Goal: Transaction & Acquisition: Purchase product/service

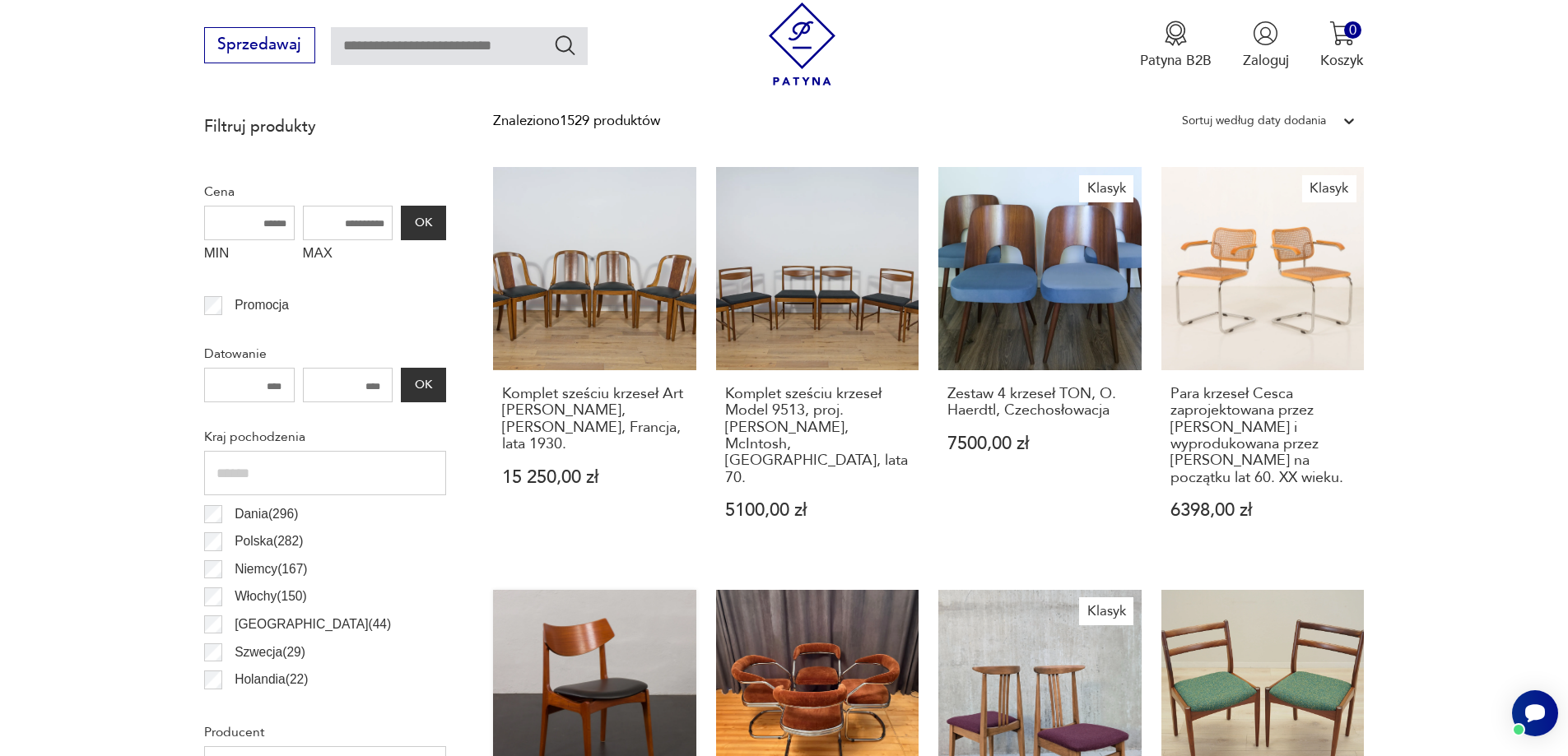
scroll to position [817, 0]
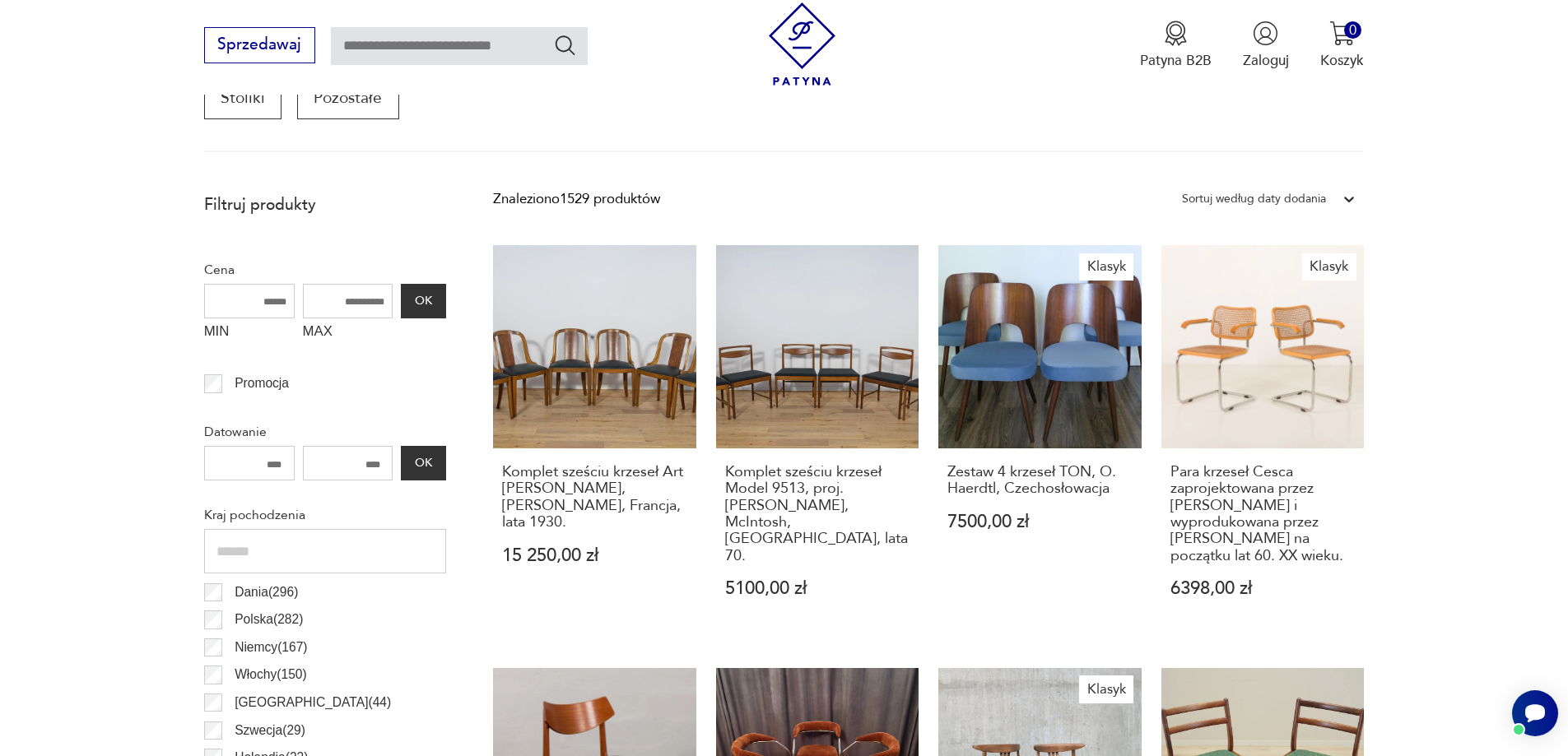
scroll to position [548, 0]
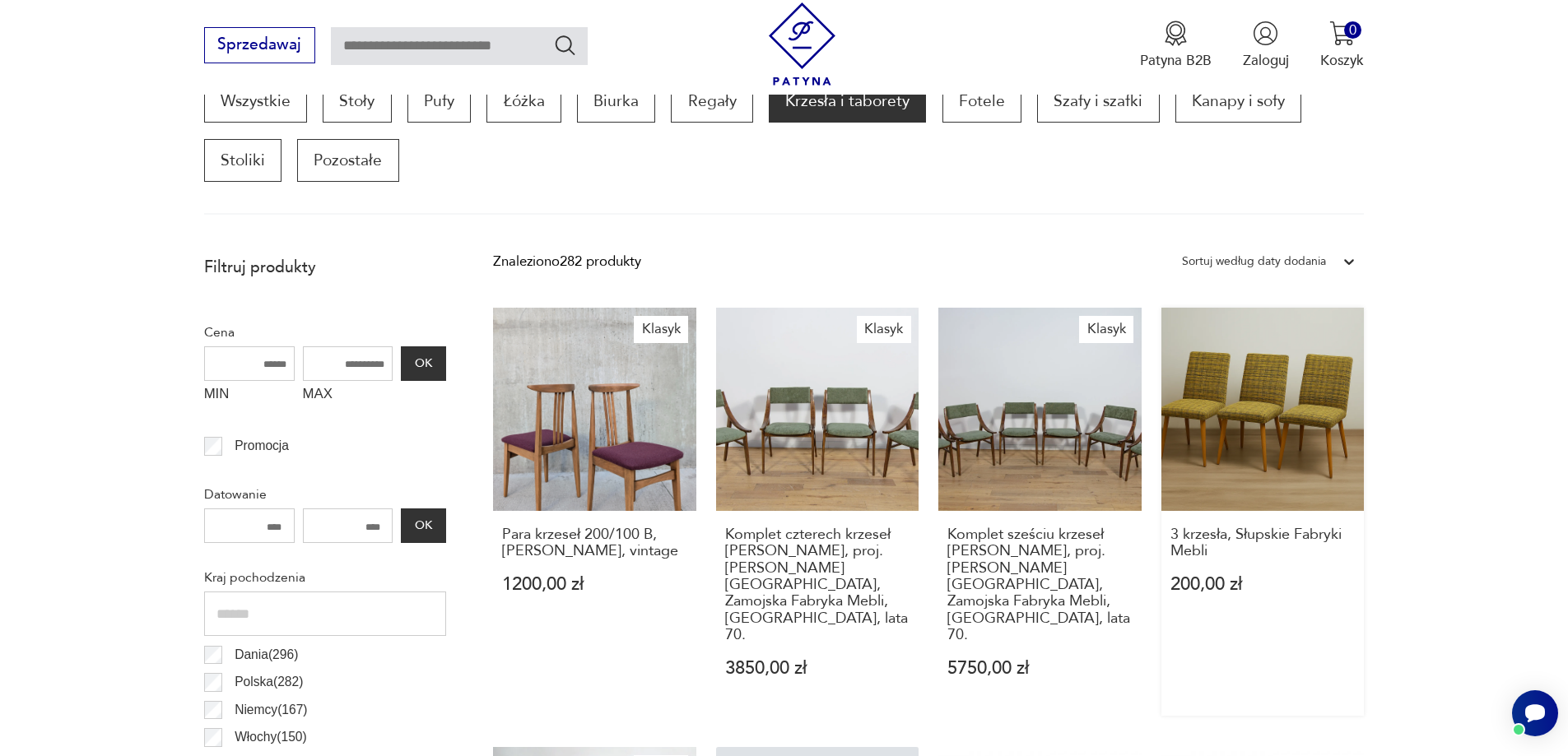
click at [1218, 388] on link "3 krzesła, Słupskie Fabryki Mebli 200,00 zł" at bounding box center [1263, 512] width 203 height 408
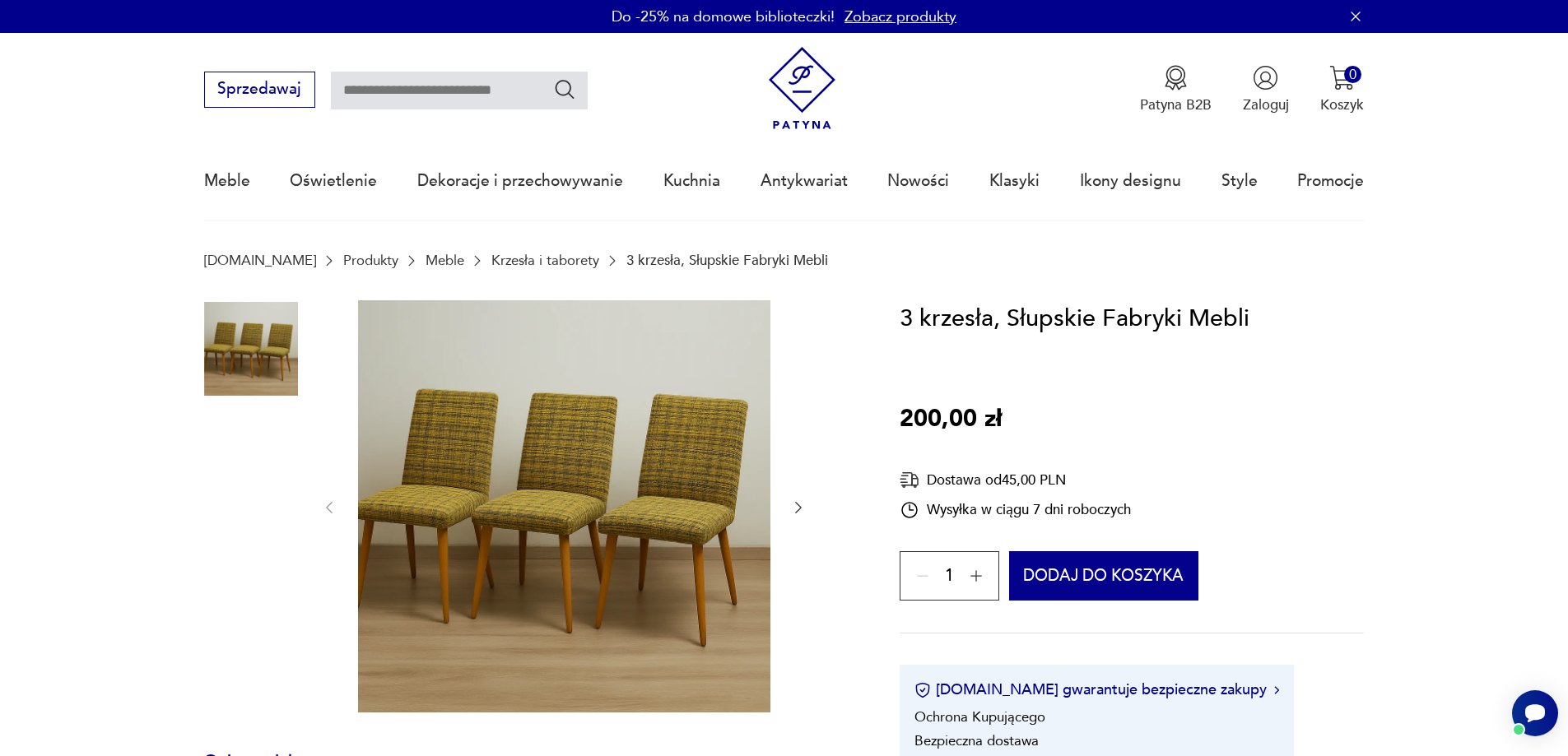
click at [251, 468] on img at bounding box center [251, 454] width 94 height 94
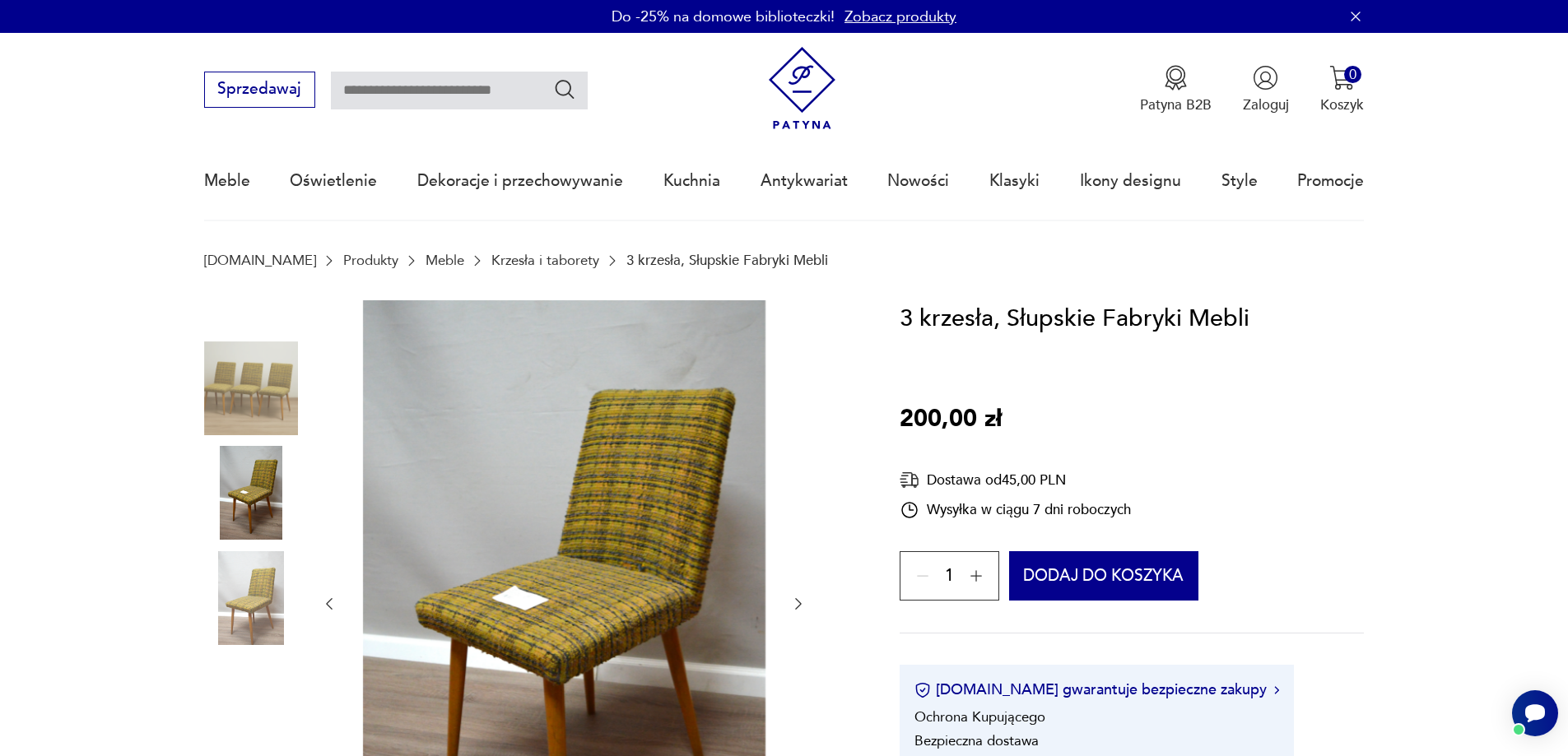
click at [240, 602] on img at bounding box center [251, 598] width 94 height 94
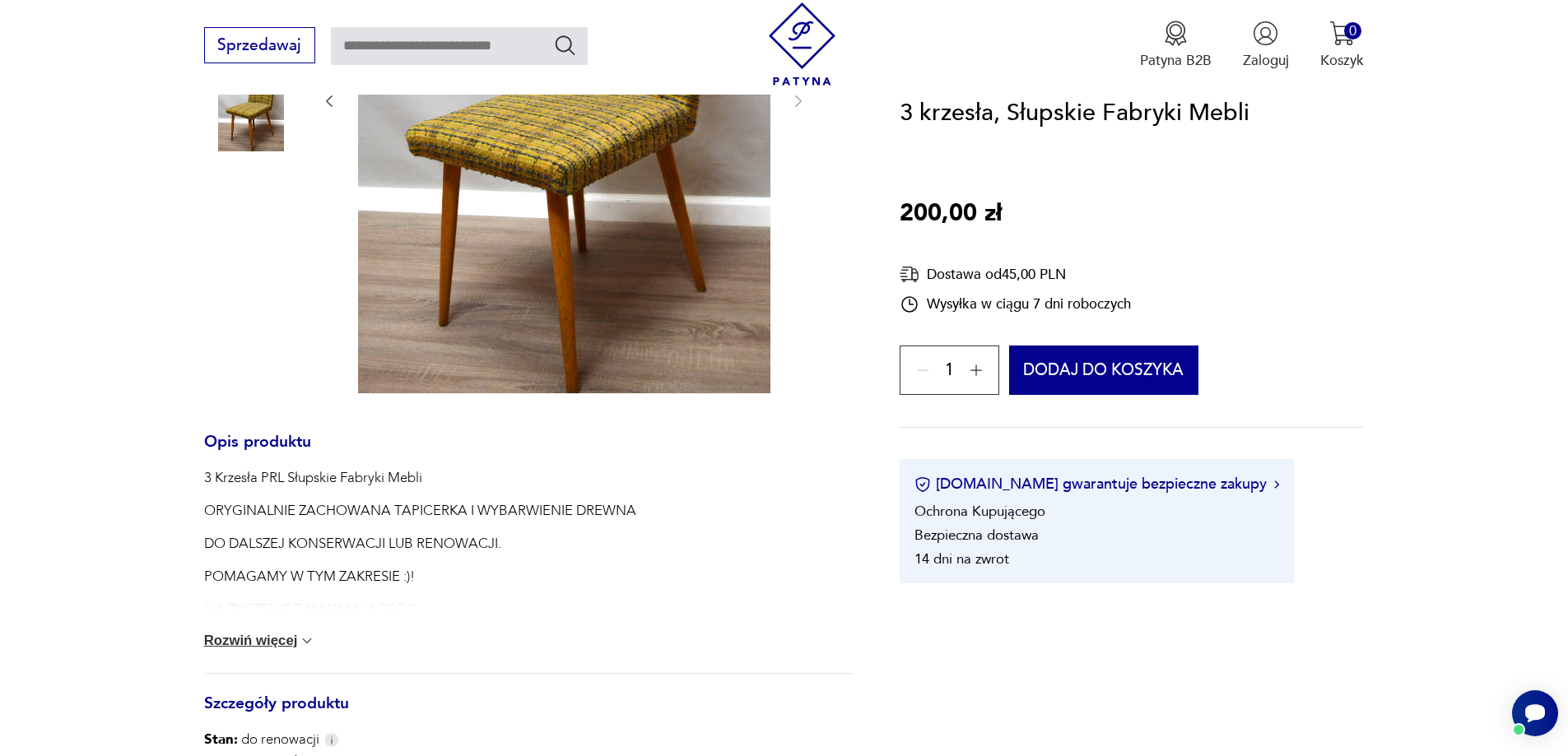
scroll to position [741, 0]
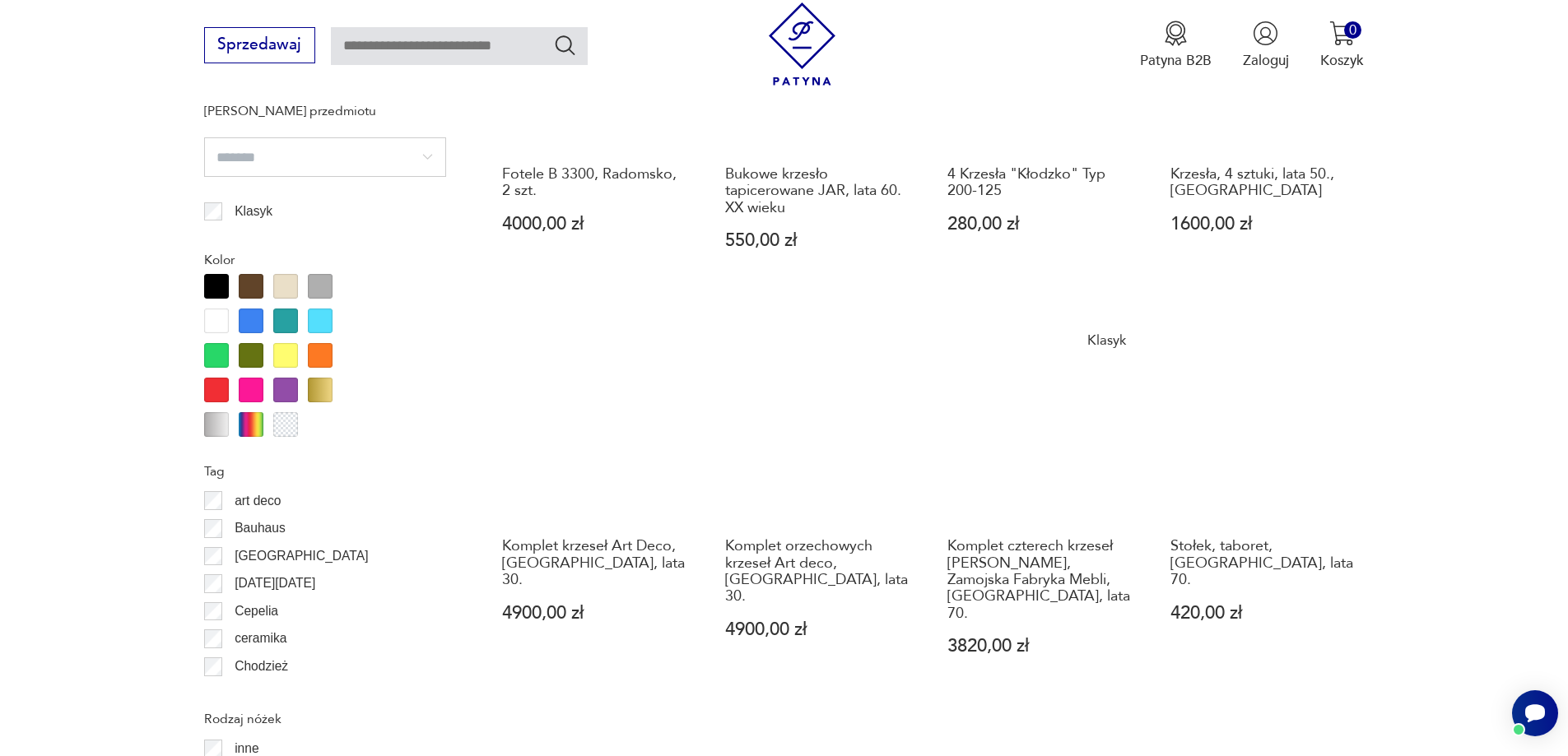
scroll to position [1783, 0]
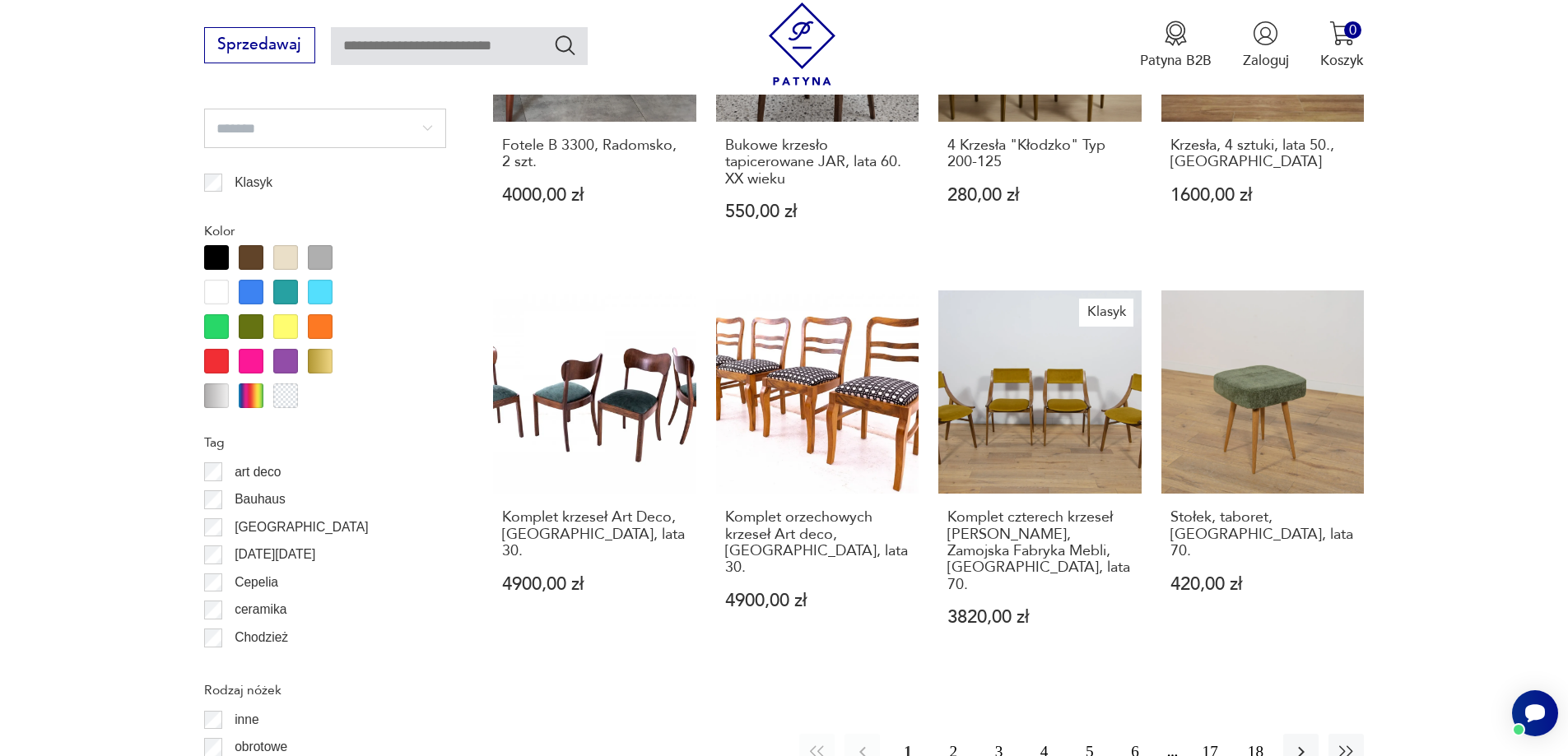
click at [944, 735] on button "2" at bounding box center [954, 752] width 36 height 36
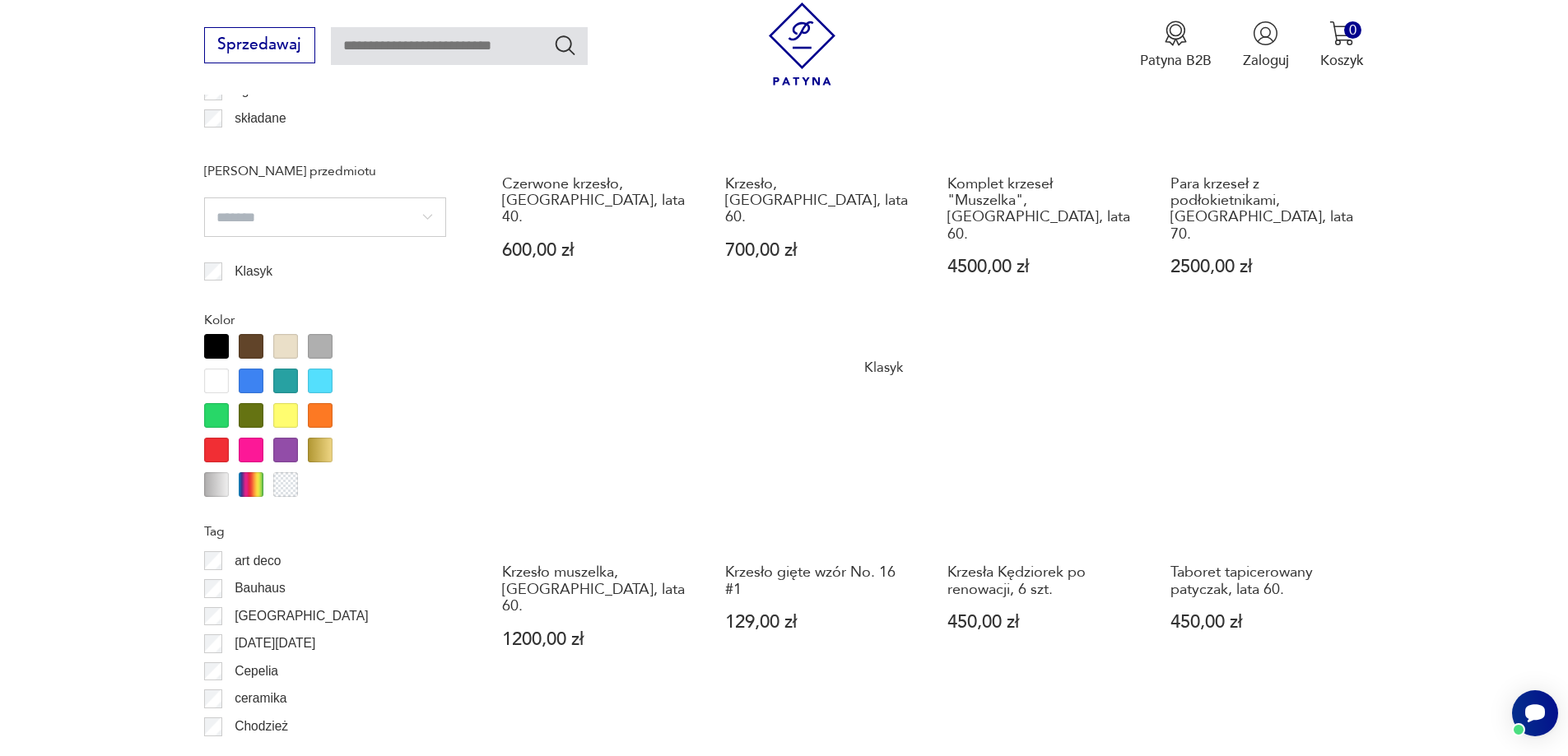
scroll to position [1700, 0]
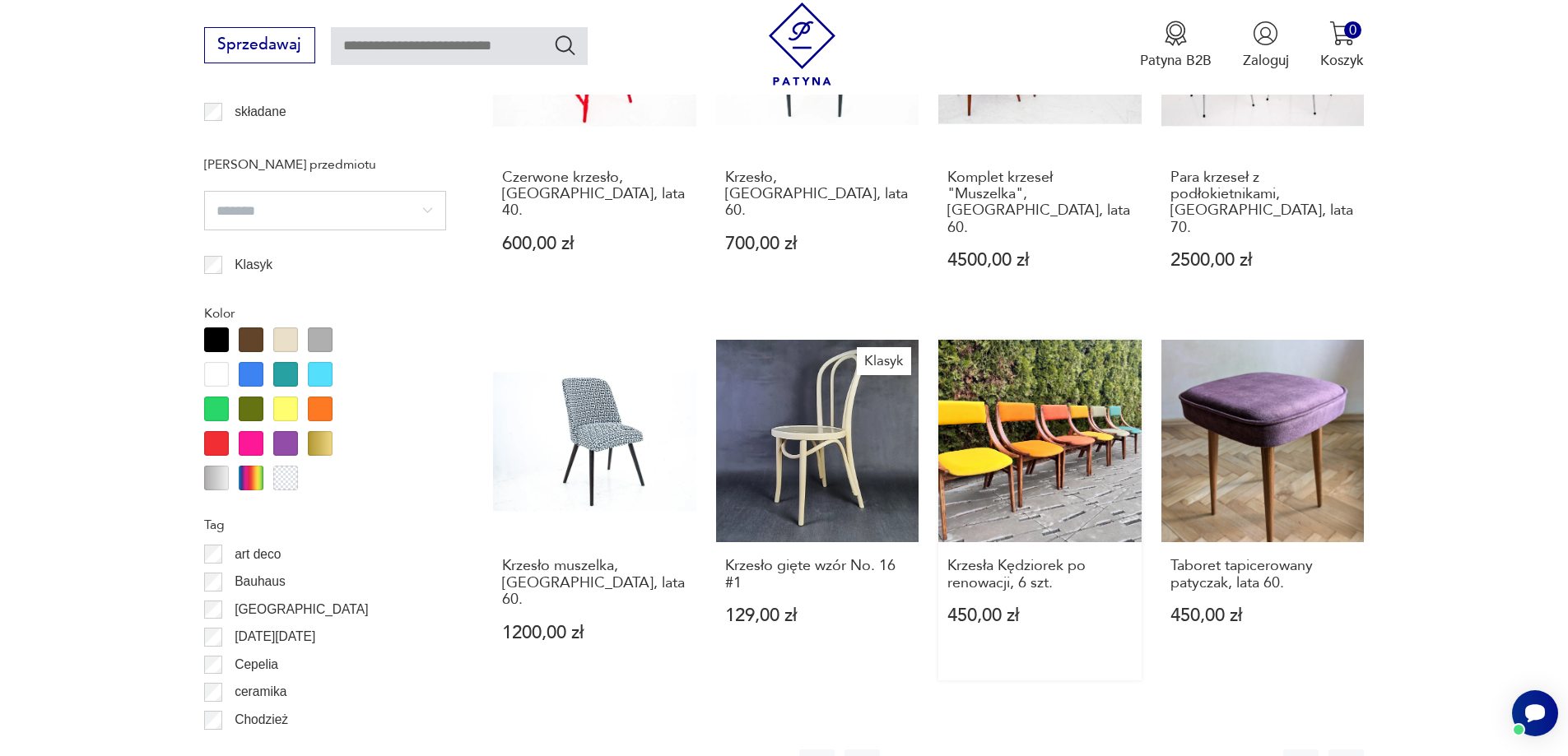
click at [1042, 398] on link "Krzesła Kędziorek po renowacji, 6 szt. 450,00 zł" at bounding box center [1040, 511] width 203 height 340
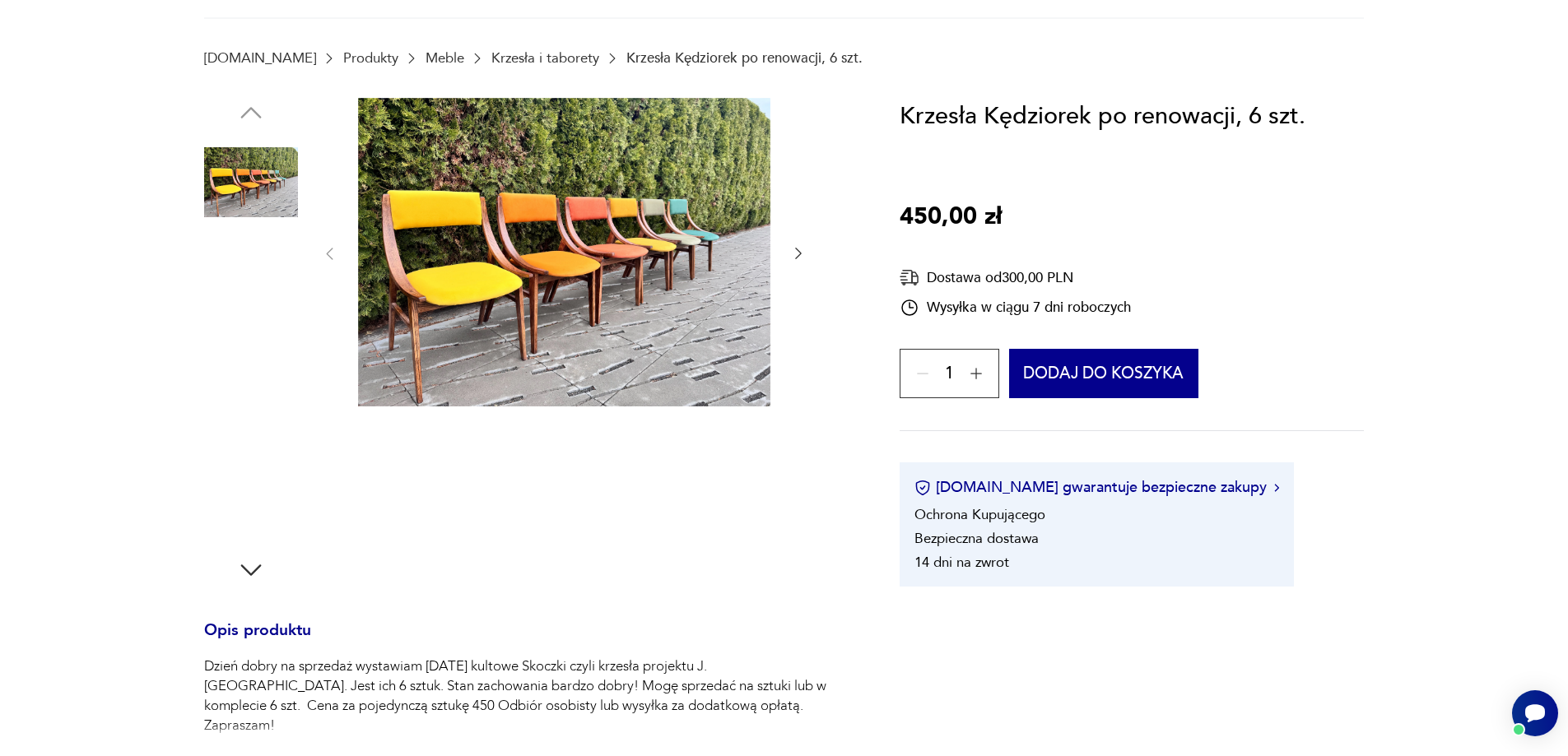
scroll to position [82, 0]
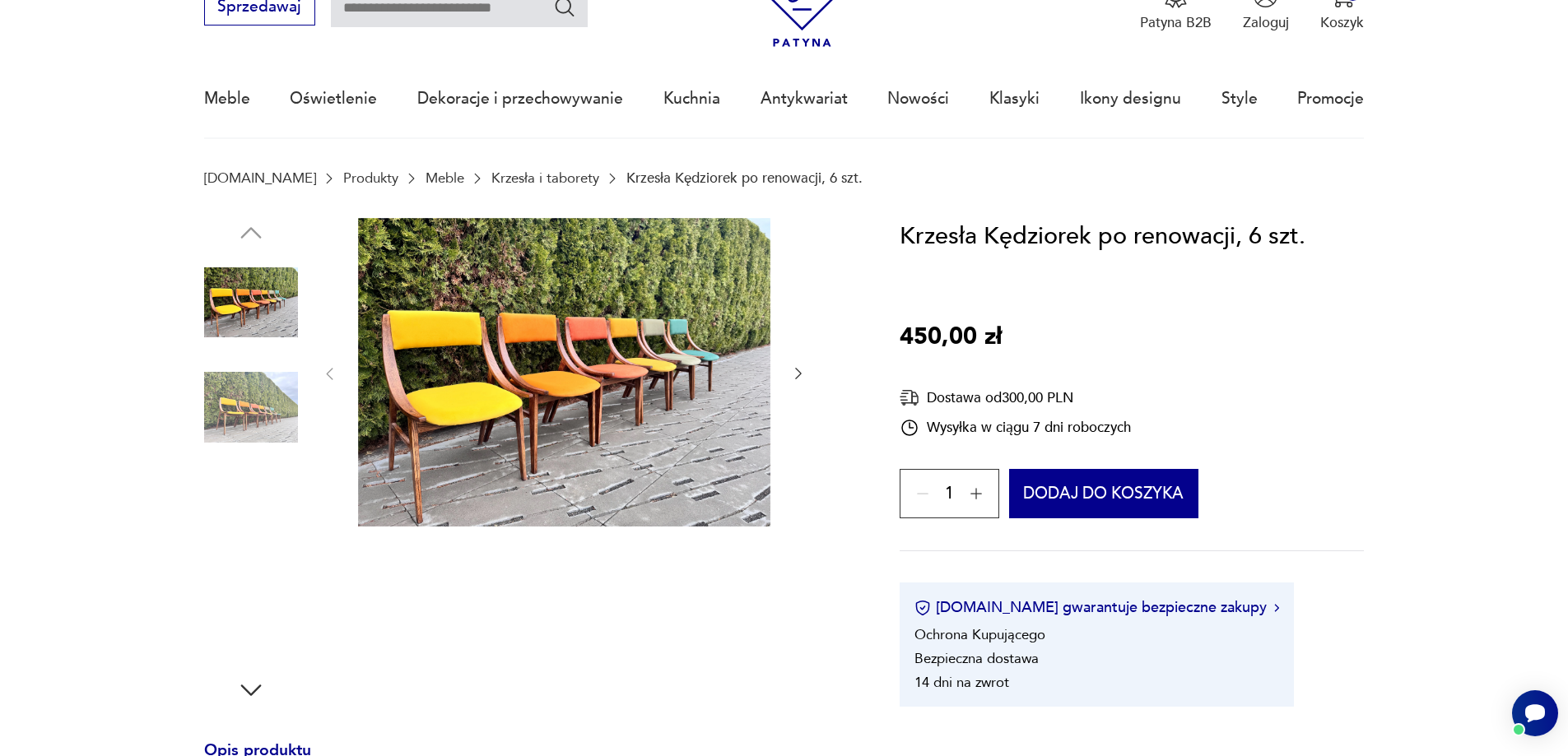
click at [570, 361] on img at bounding box center [564, 374] width 412 height 310
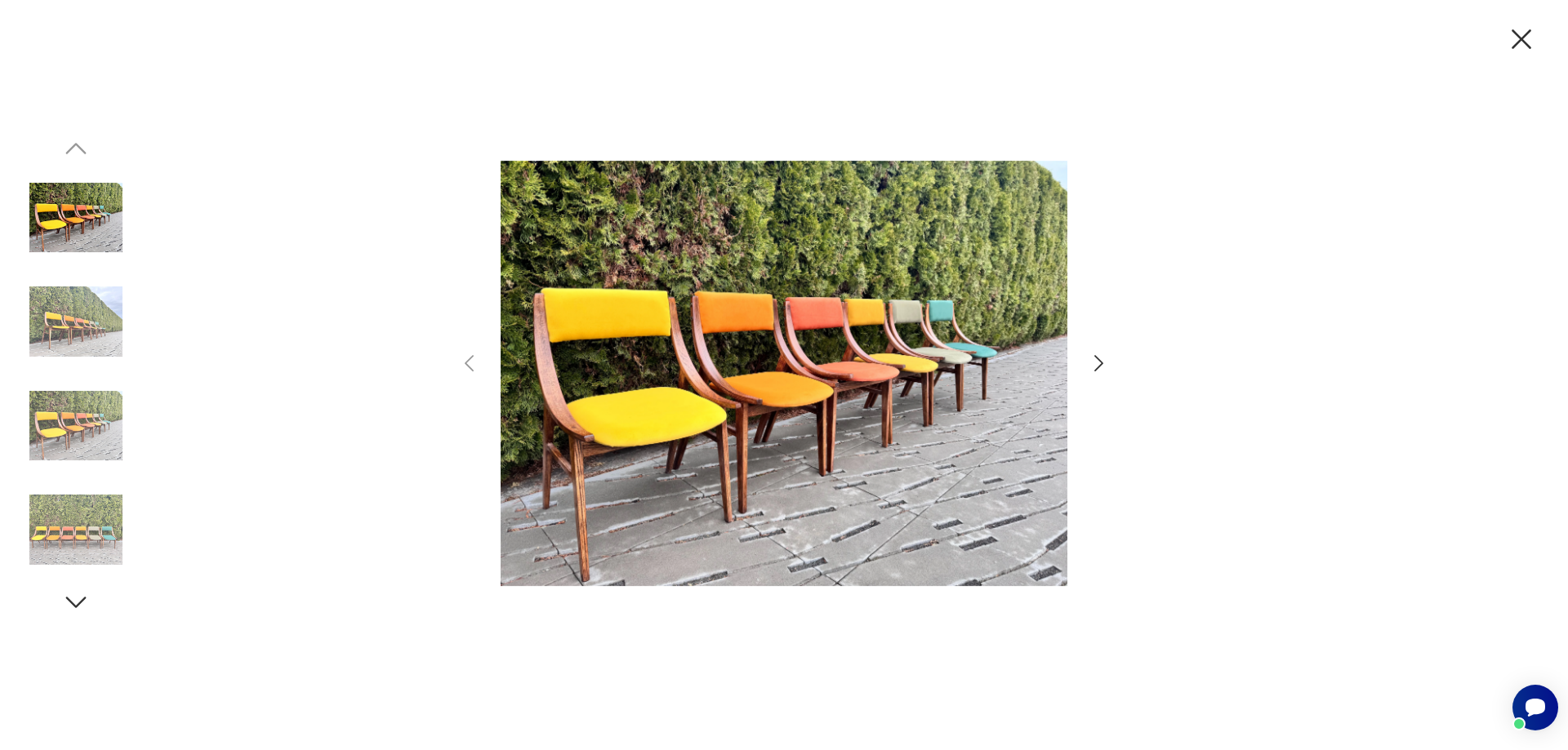
click at [1100, 365] on icon "button" at bounding box center [1099, 363] width 24 height 24
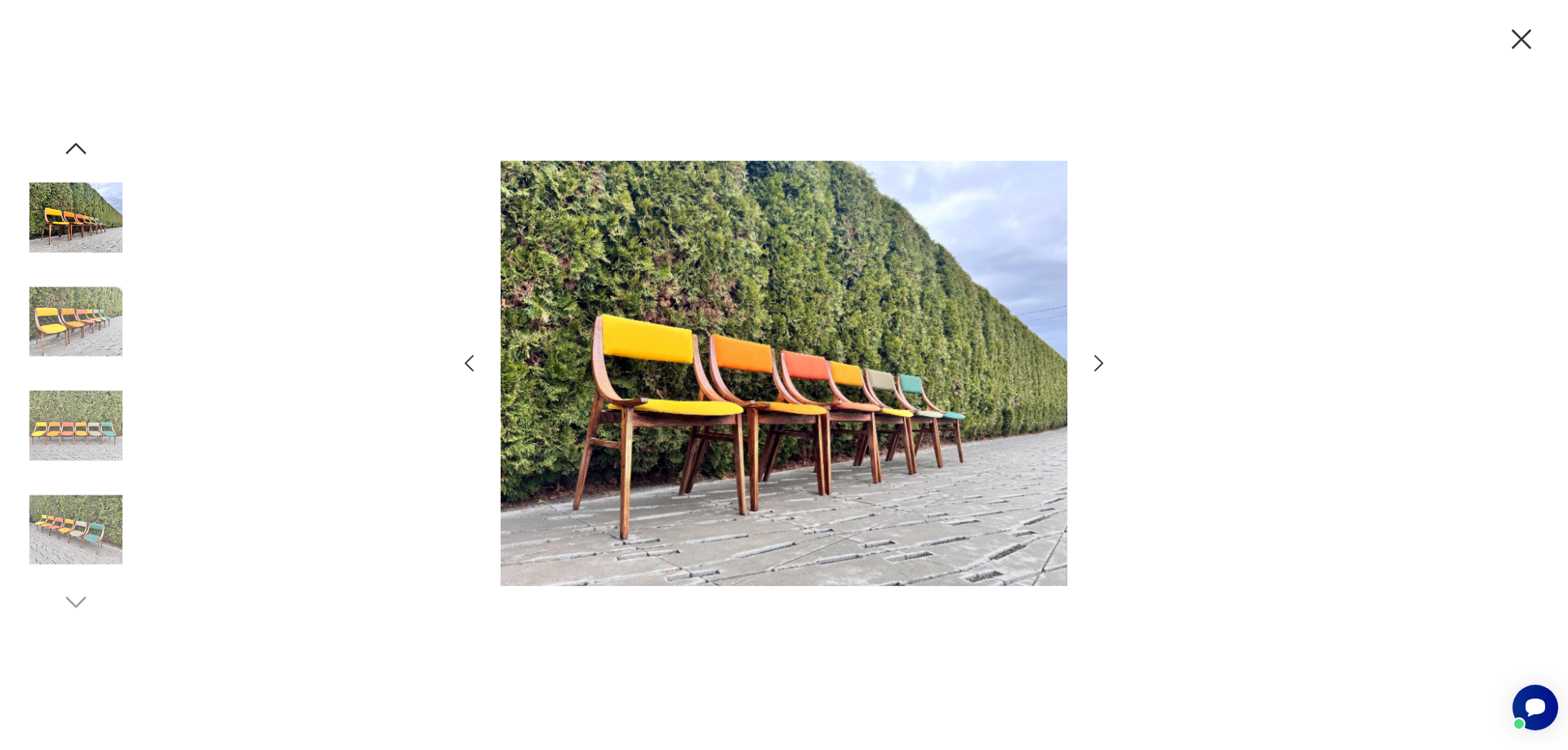
click at [1100, 365] on icon "button" at bounding box center [1099, 363] width 24 height 24
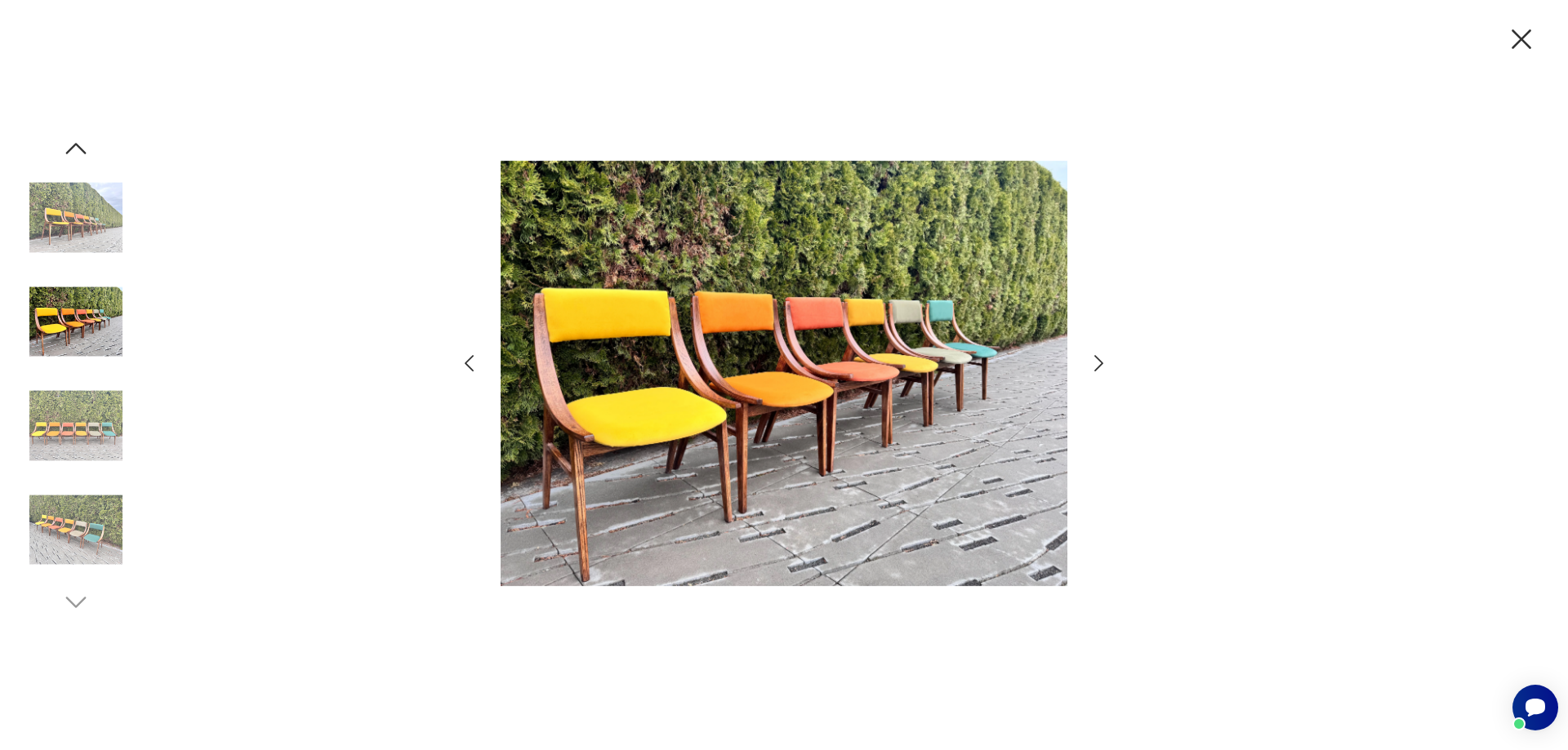
click at [1100, 365] on icon "button" at bounding box center [1099, 363] width 24 height 24
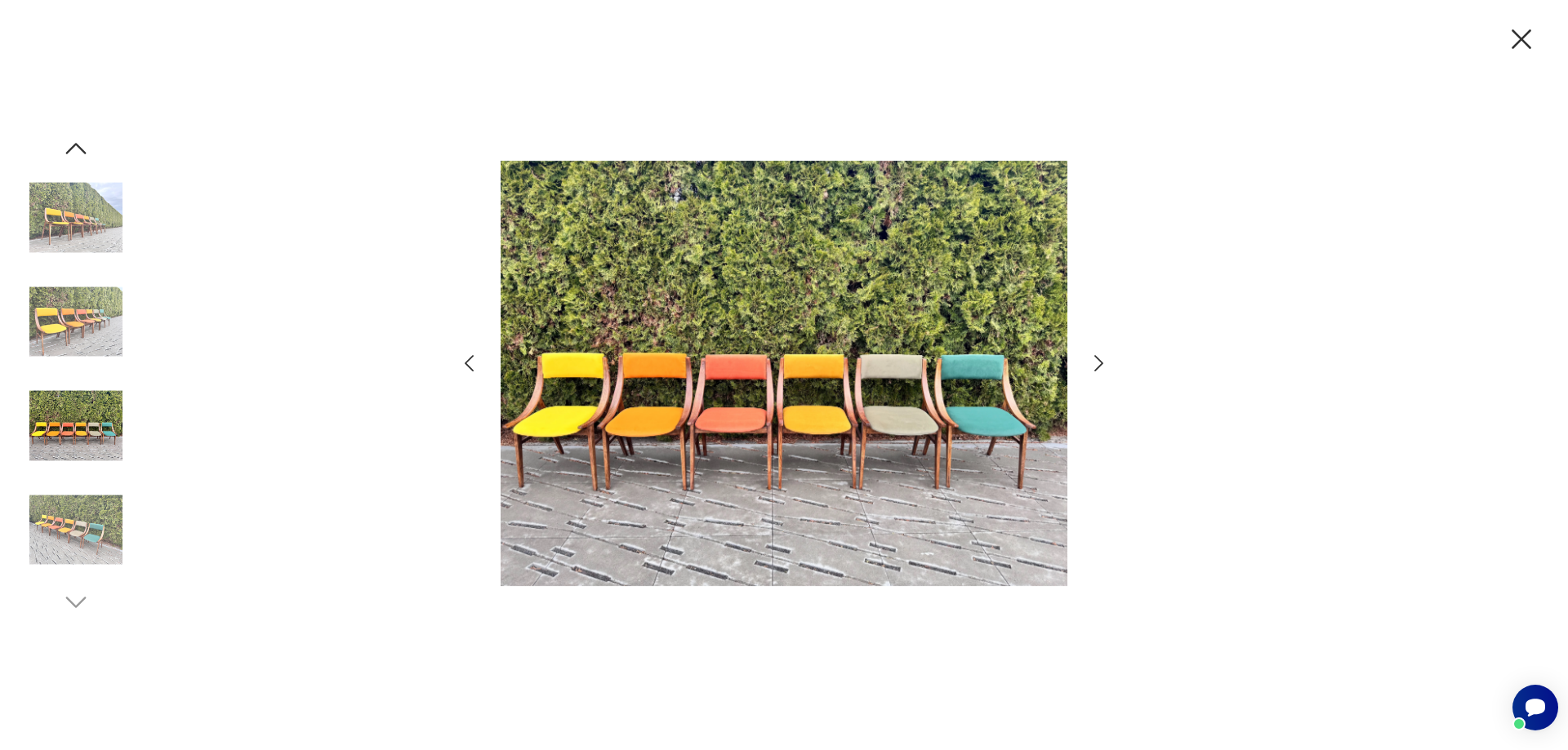
click at [1093, 359] on icon "button" at bounding box center [1099, 363] width 24 height 24
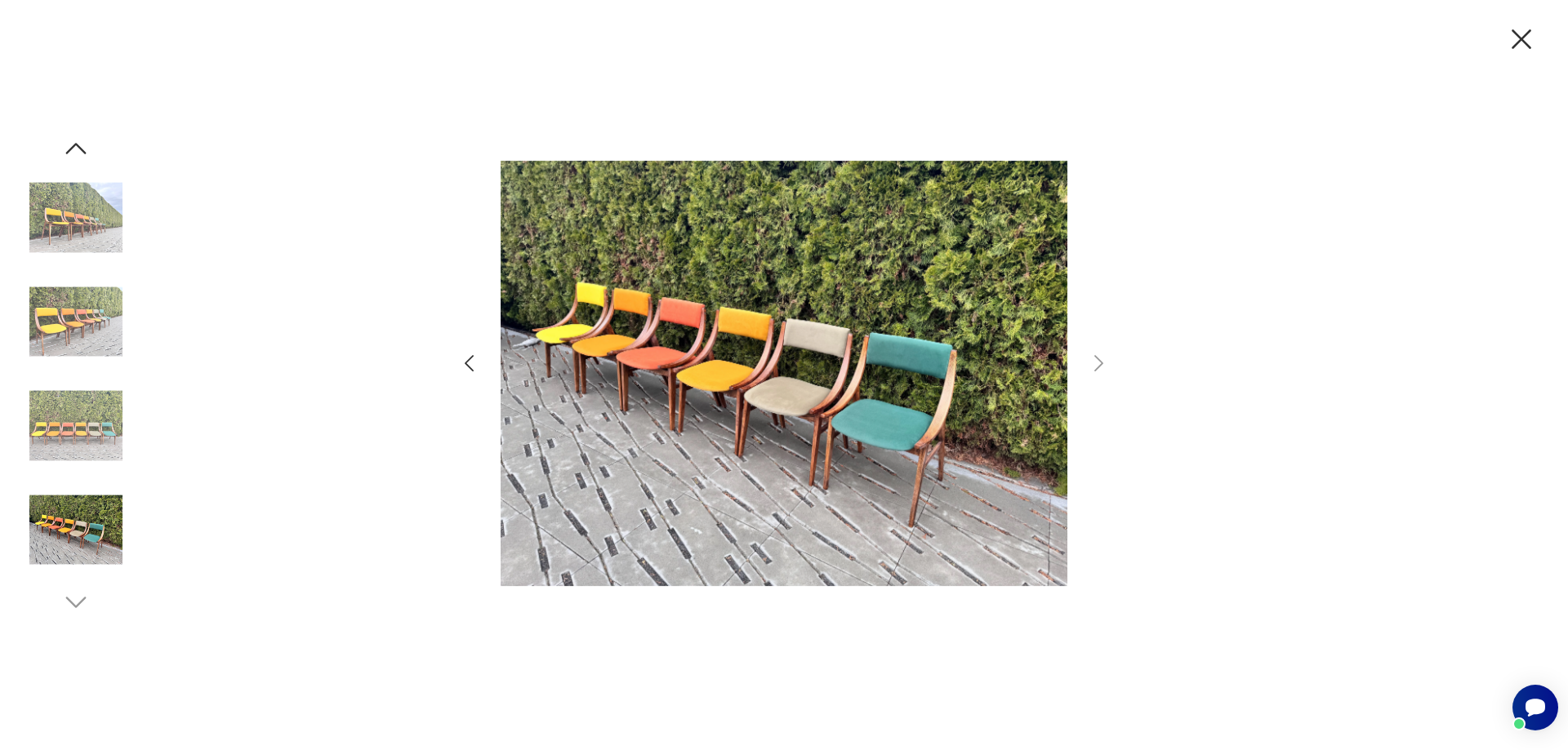
click at [1525, 45] on icon "button" at bounding box center [1522, 39] width 35 height 35
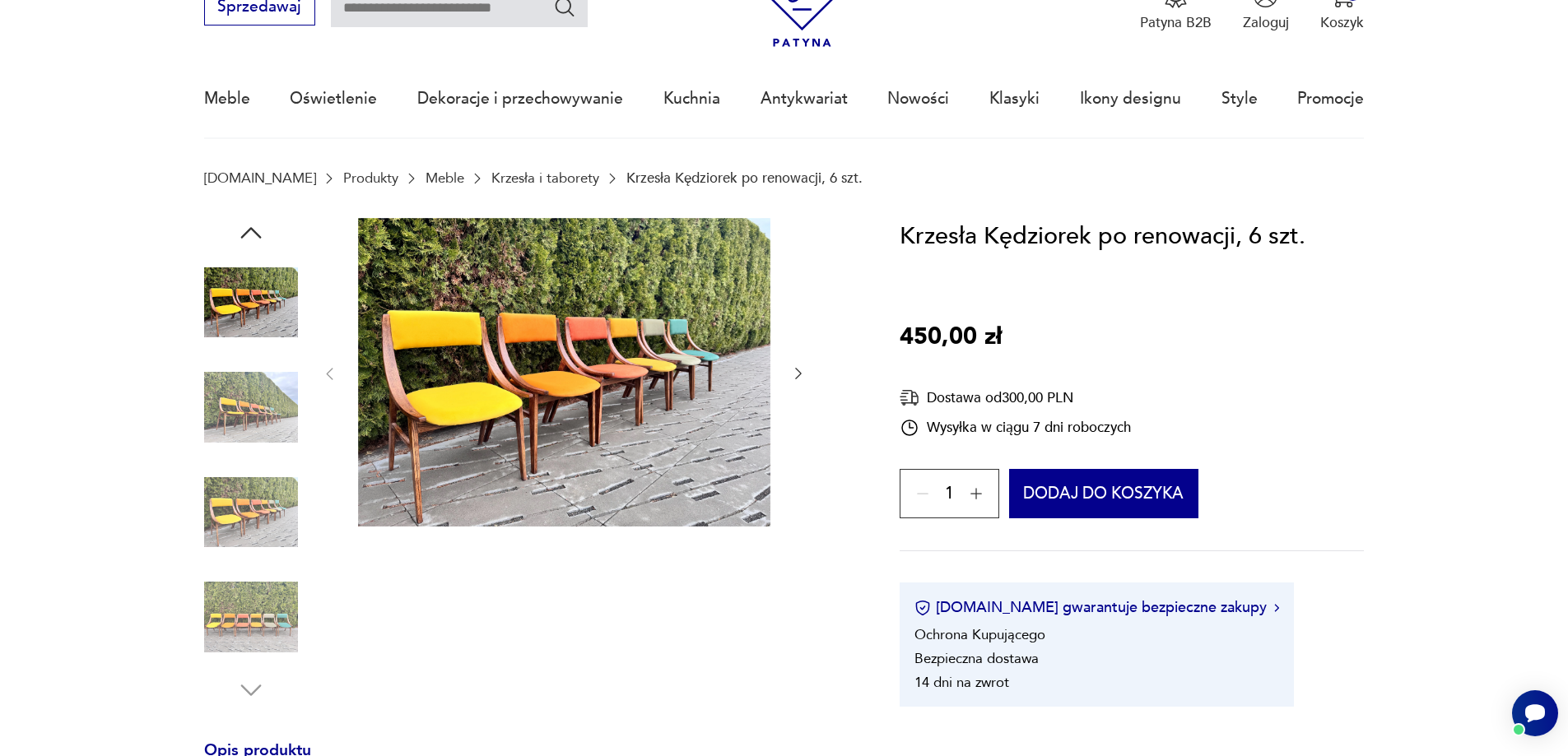
click at [277, 623] on img at bounding box center [251, 617] width 94 height 94
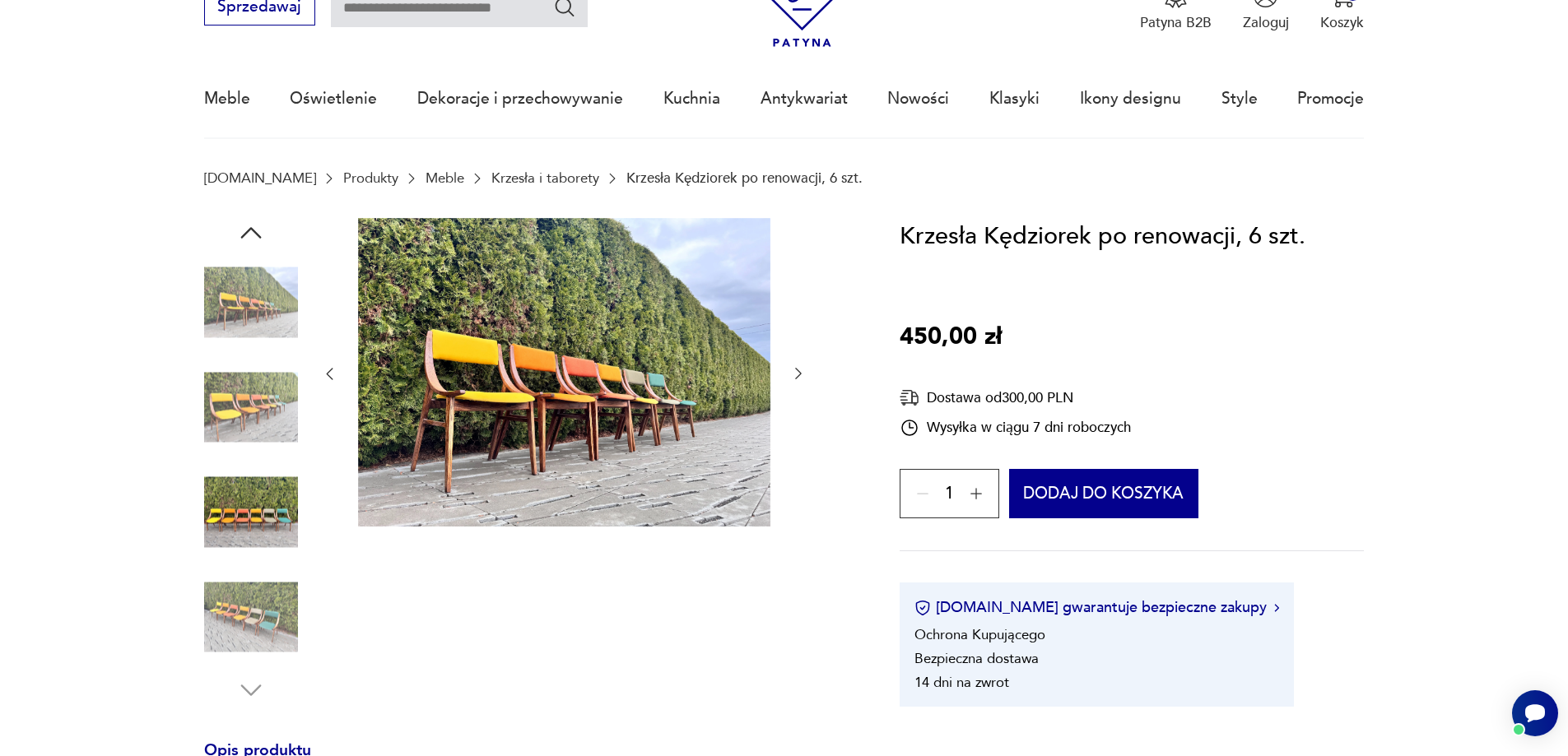
click at [261, 616] on img at bounding box center [251, 617] width 94 height 94
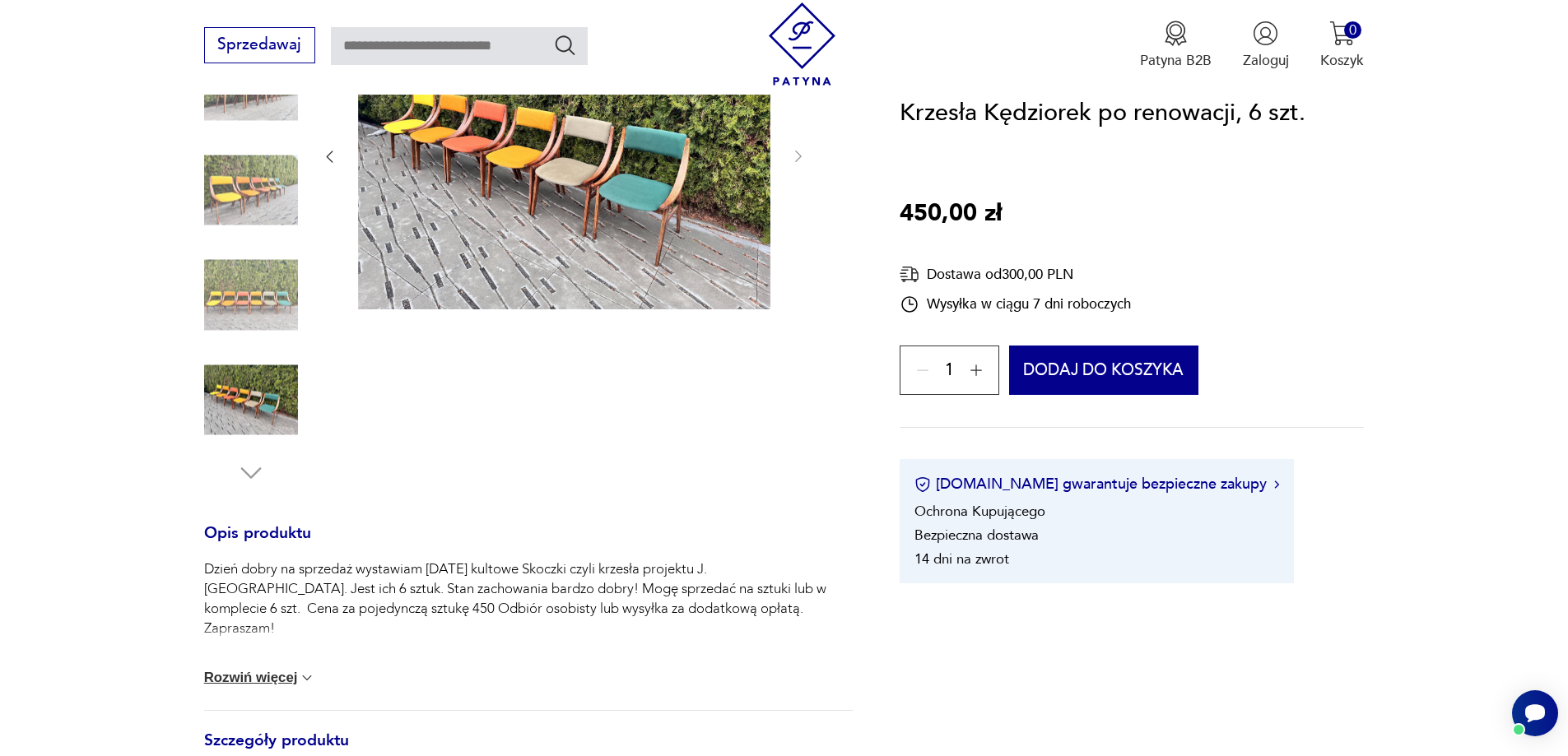
scroll to position [494, 0]
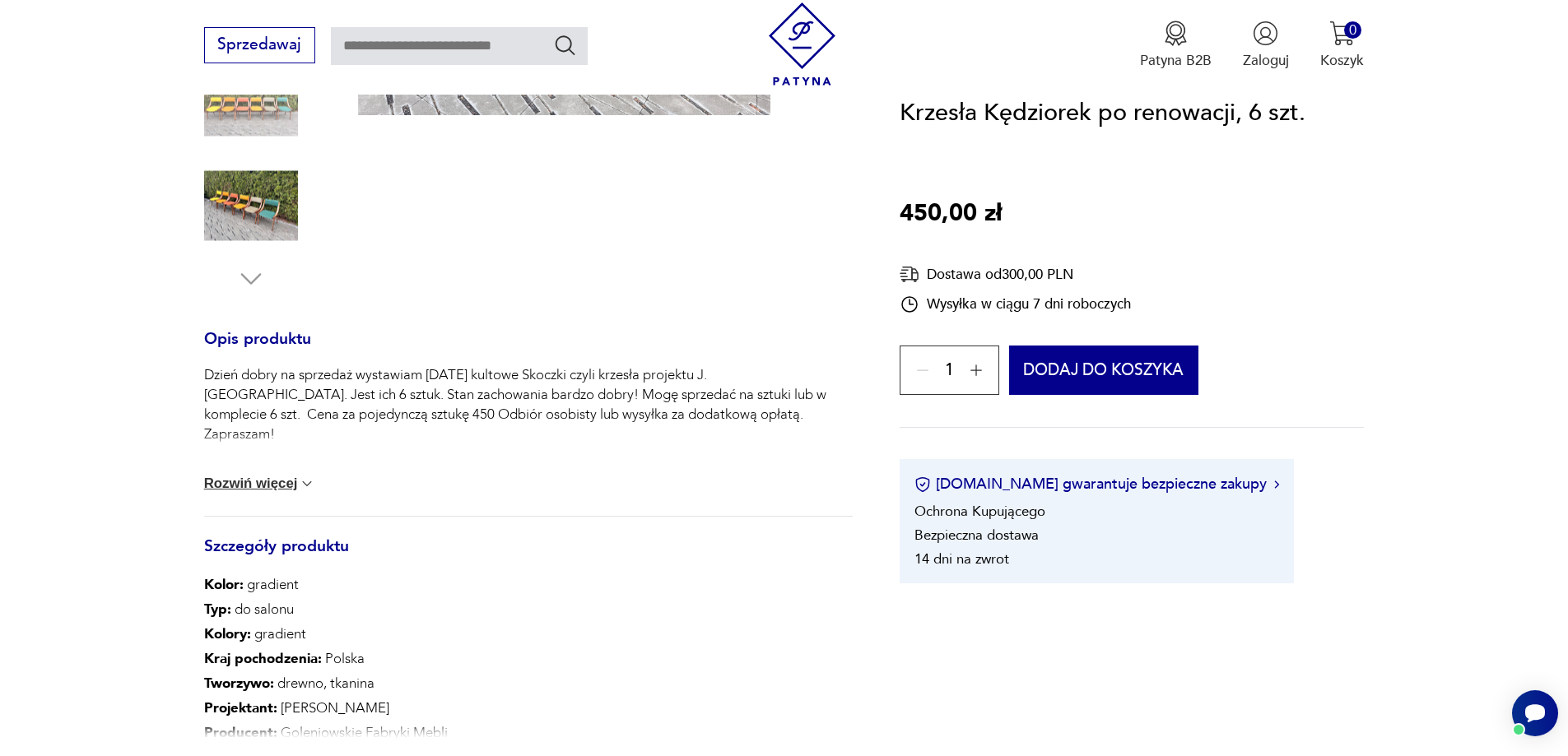
click at [271, 480] on button "Rozwiń więcej" at bounding box center [260, 484] width 112 height 16
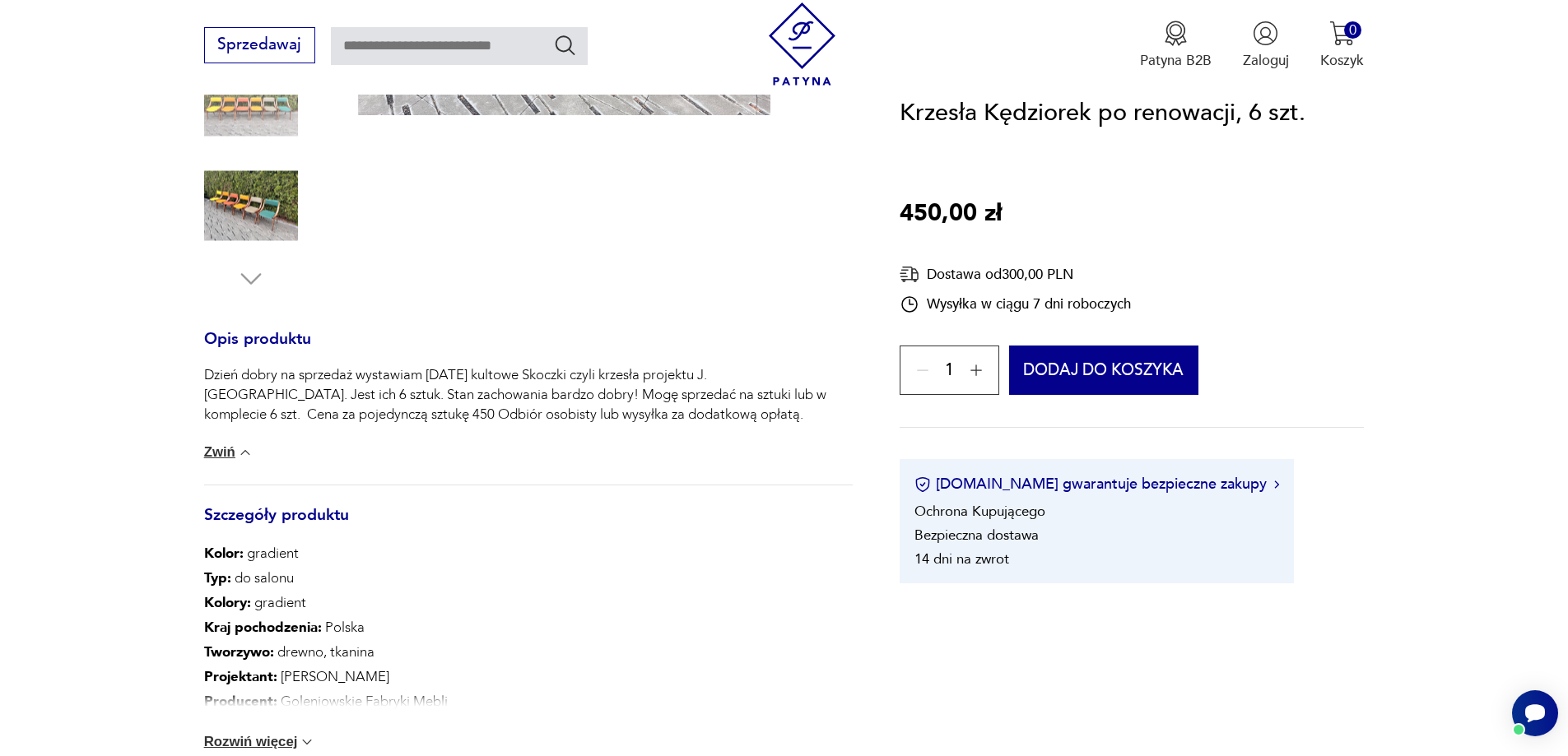
click at [238, 450] on img at bounding box center [245, 452] width 16 height 16
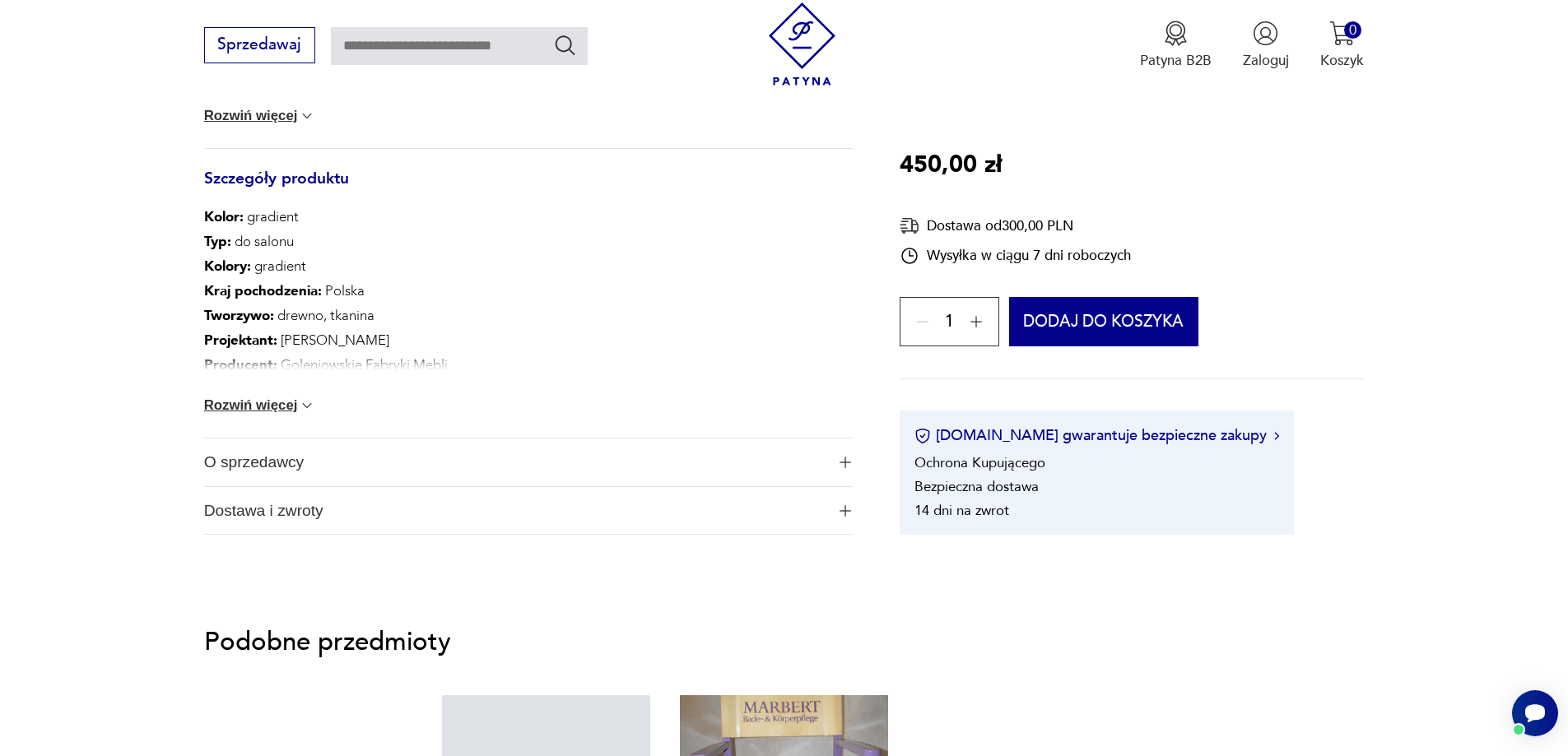
scroll to position [906, 0]
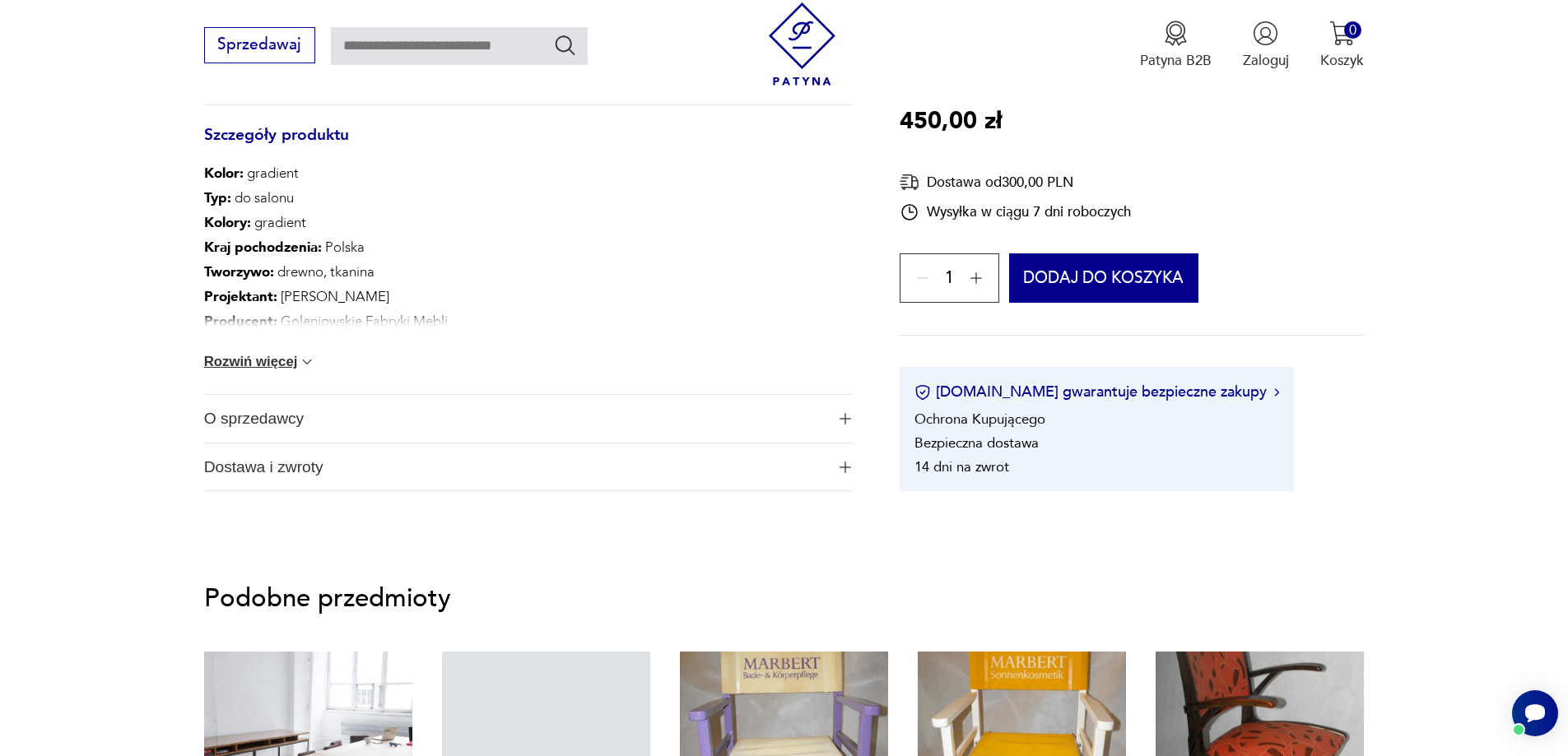
click at [846, 413] on img "button" at bounding box center [844, 418] width 12 height 12
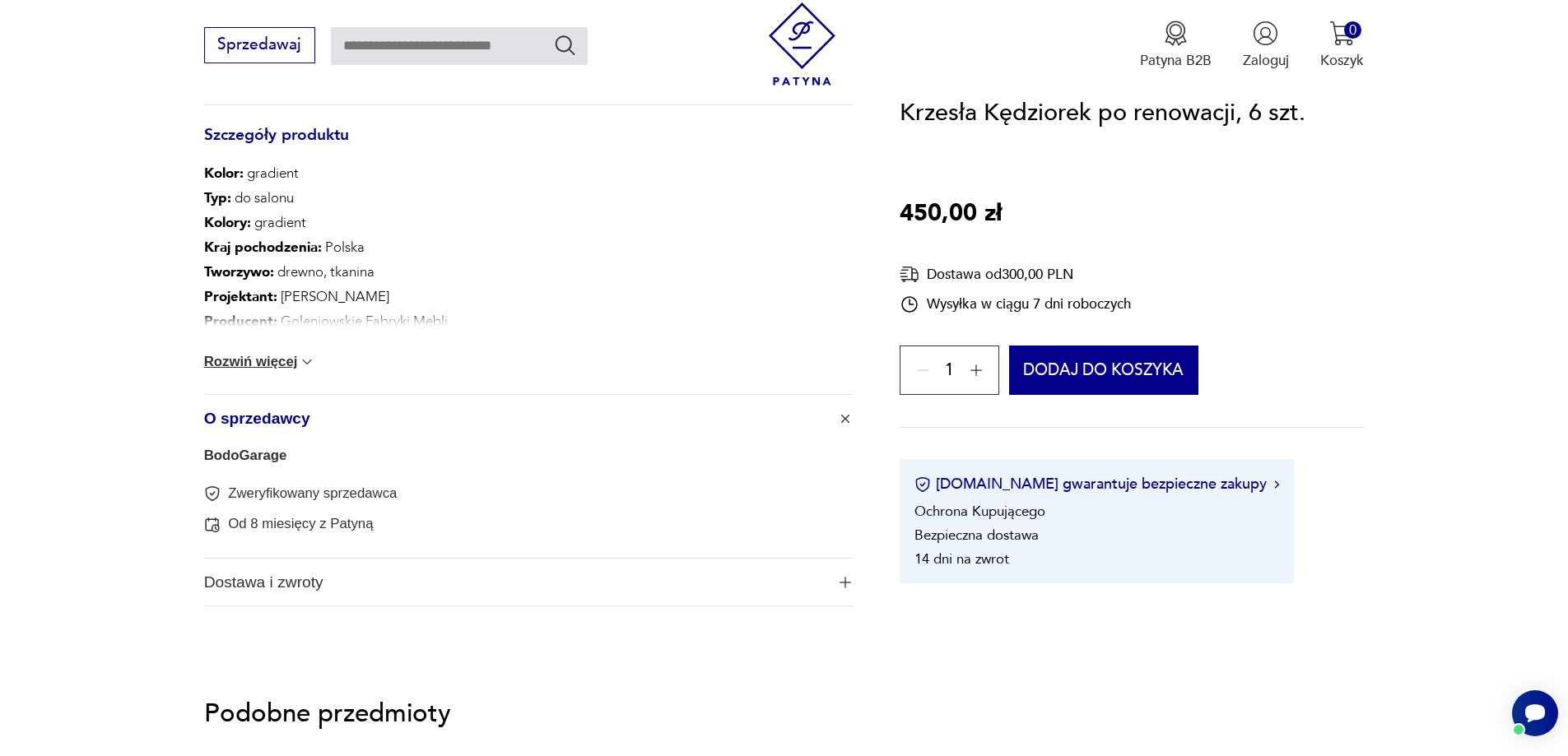
click at [845, 580] on img "button" at bounding box center [844, 582] width 12 height 12
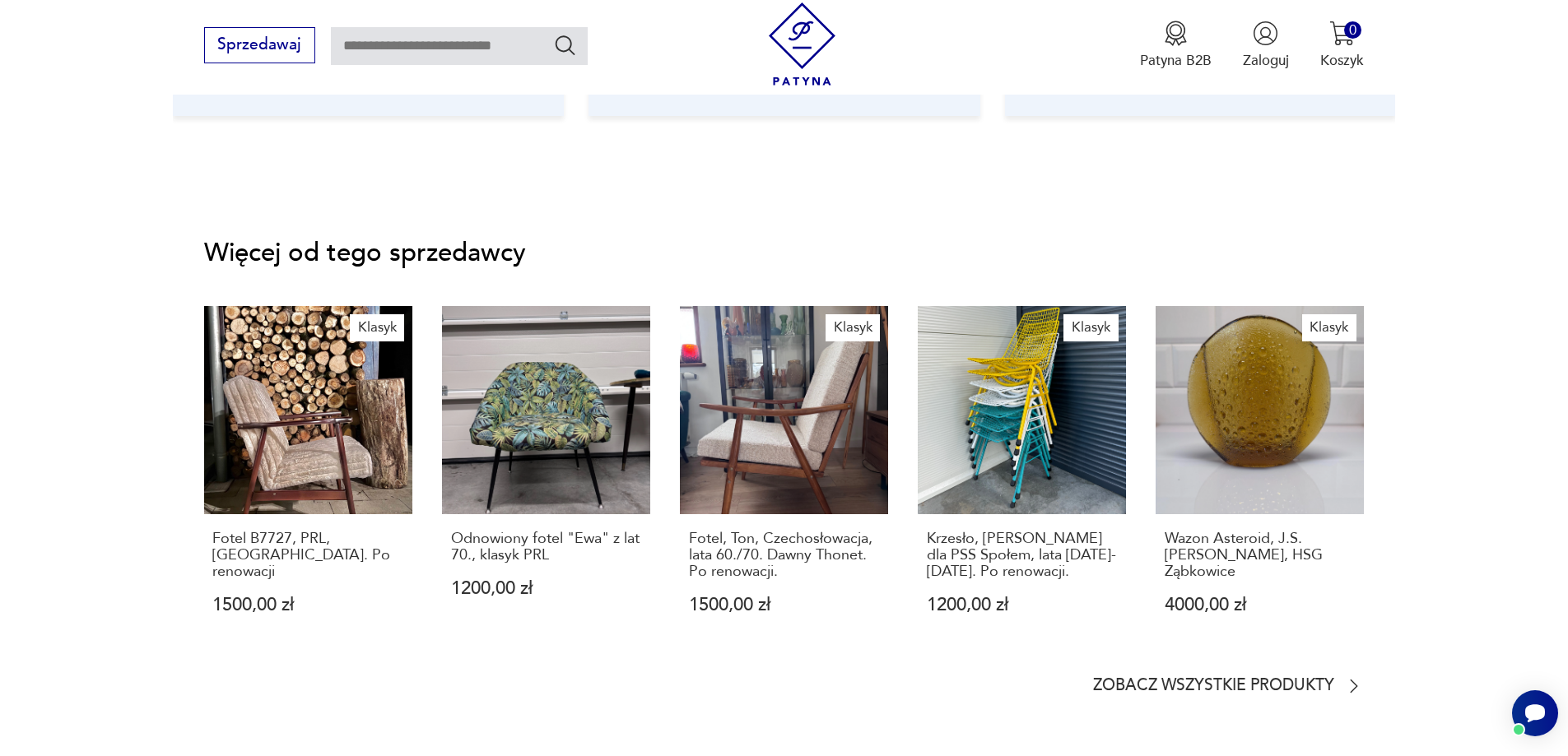
scroll to position [2634, 0]
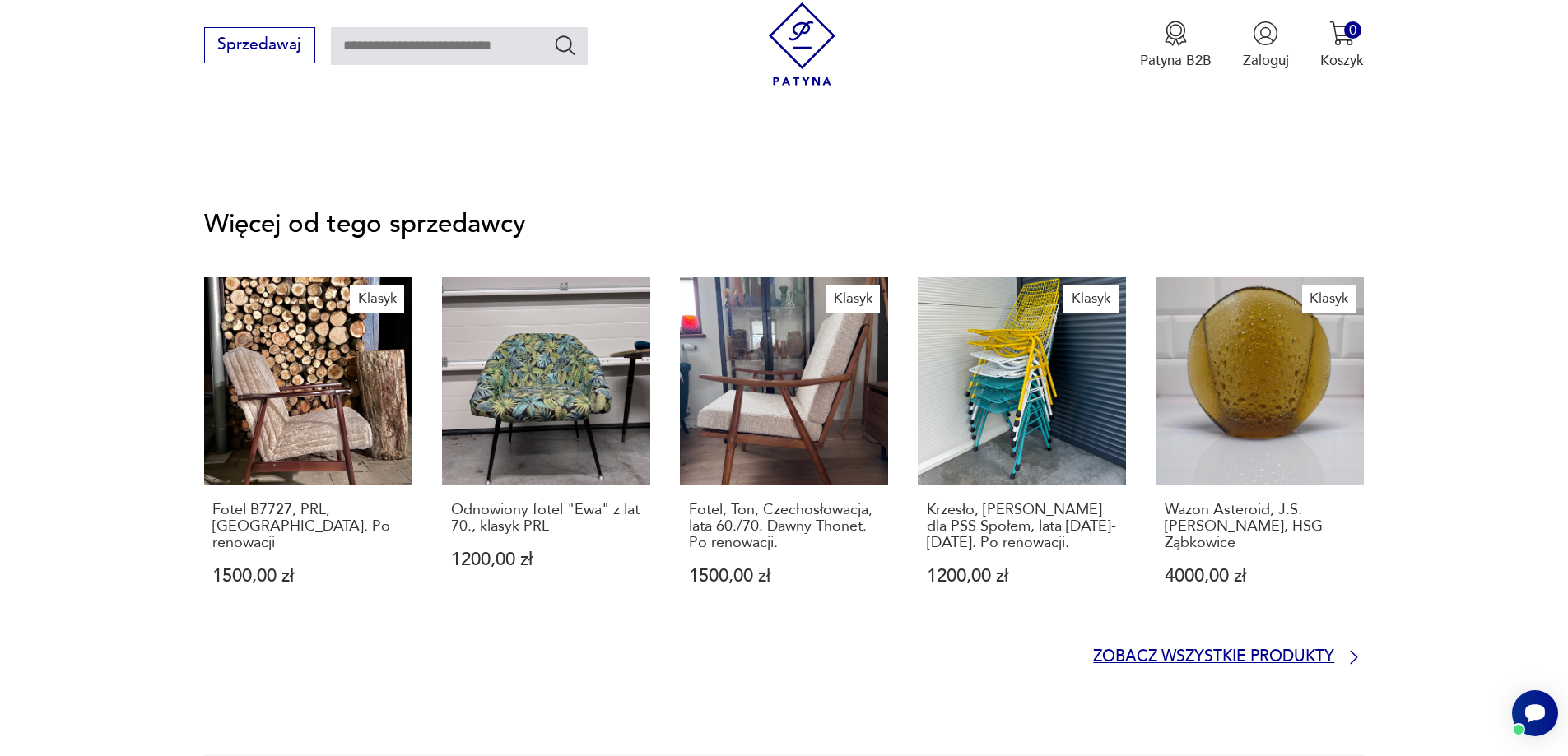
click at [1284, 651] on p "Zobacz wszystkie produkty" at bounding box center [1212, 657] width 241 height 13
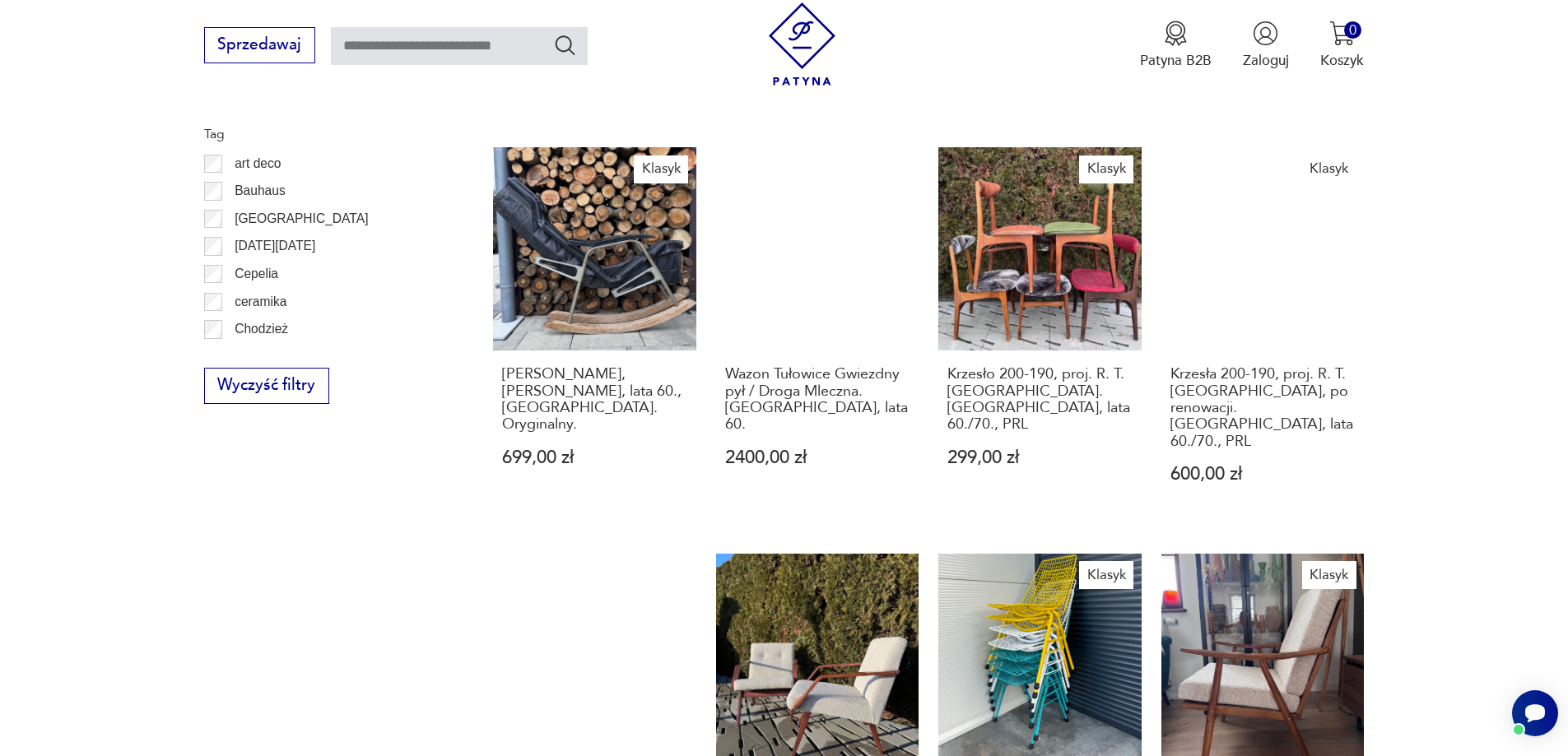
scroll to position [1017, 0]
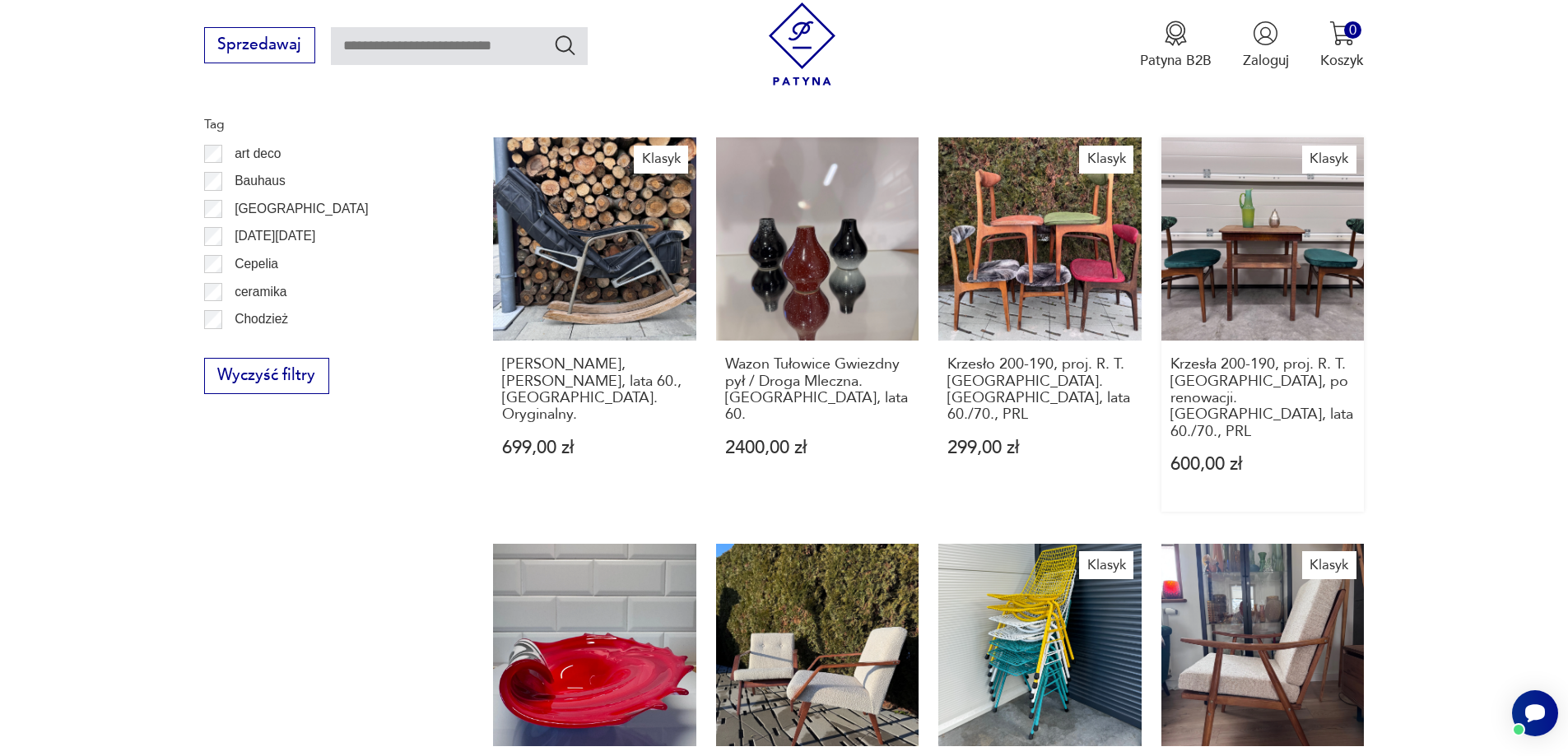
click at [1304, 236] on link "Klasyk Krzesła 200-190, proj. R. T. [GEOGRAPHIC_DATA], po renowacji. [GEOGRAPHI…" at bounding box center [1263, 324] width 203 height 374
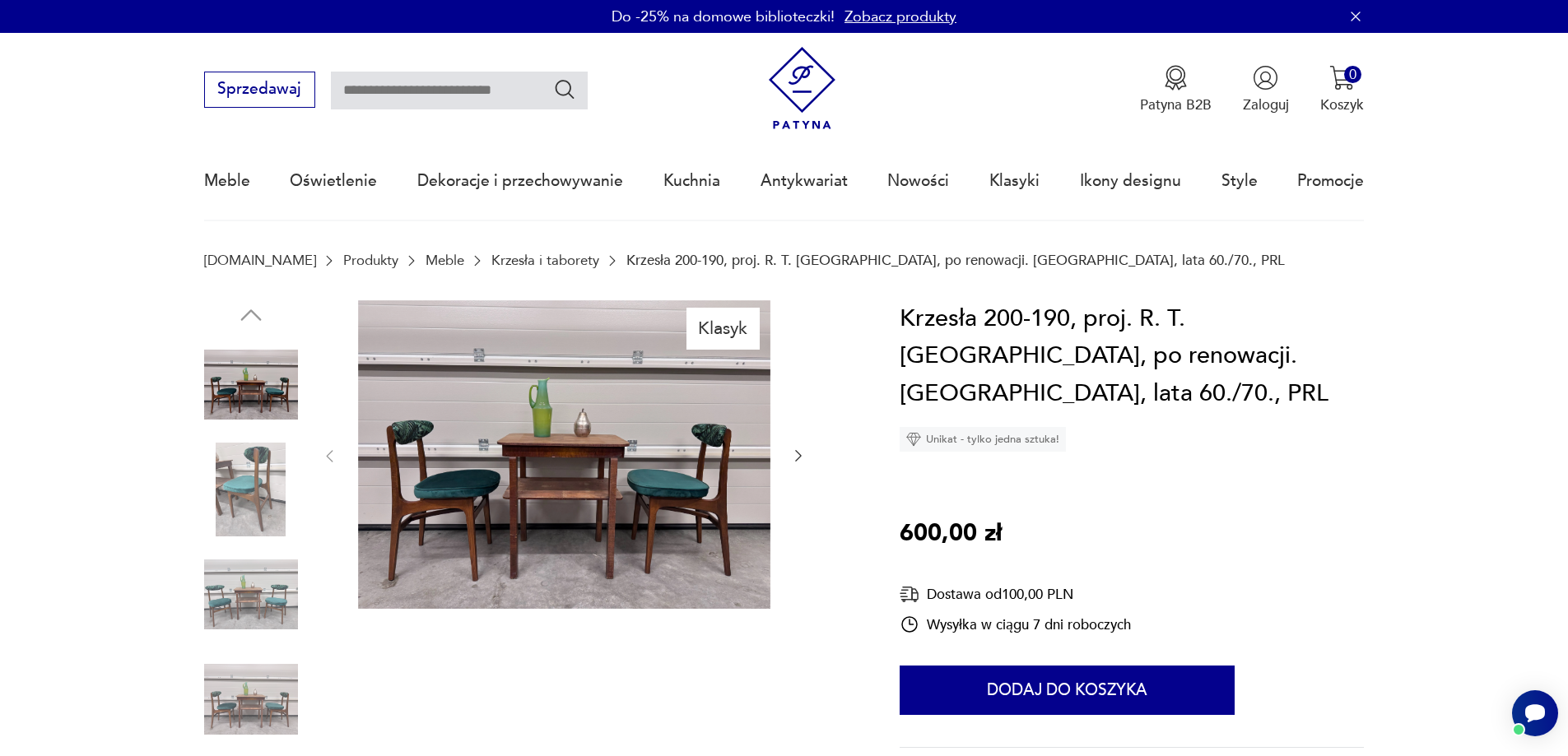
click at [800, 451] on icon "button" at bounding box center [798, 456] width 16 height 16
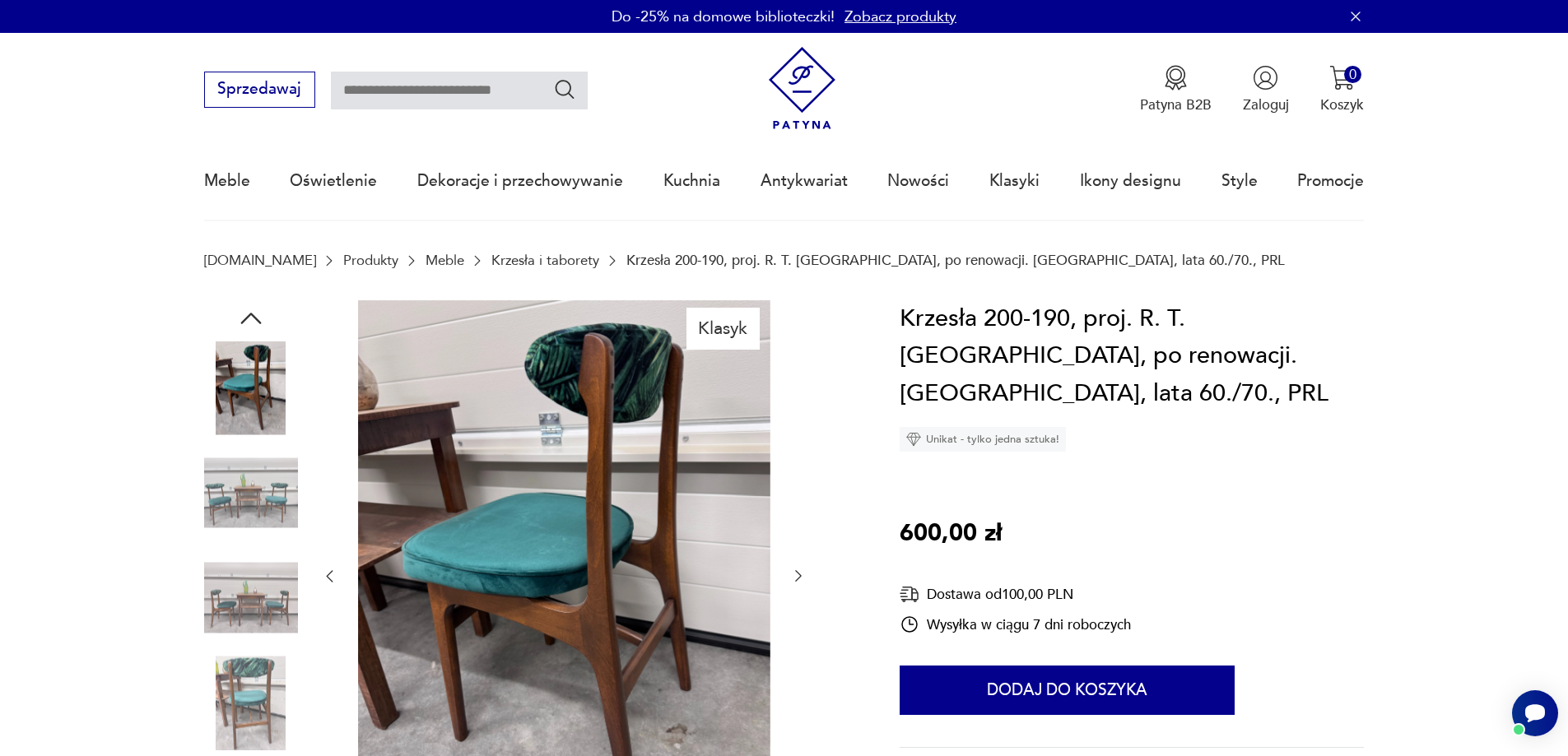
click at [800, 451] on div at bounding box center [563, 577] width 485 height 554
click at [239, 682] on img at bounding box center [251, 702] width 94 height 94
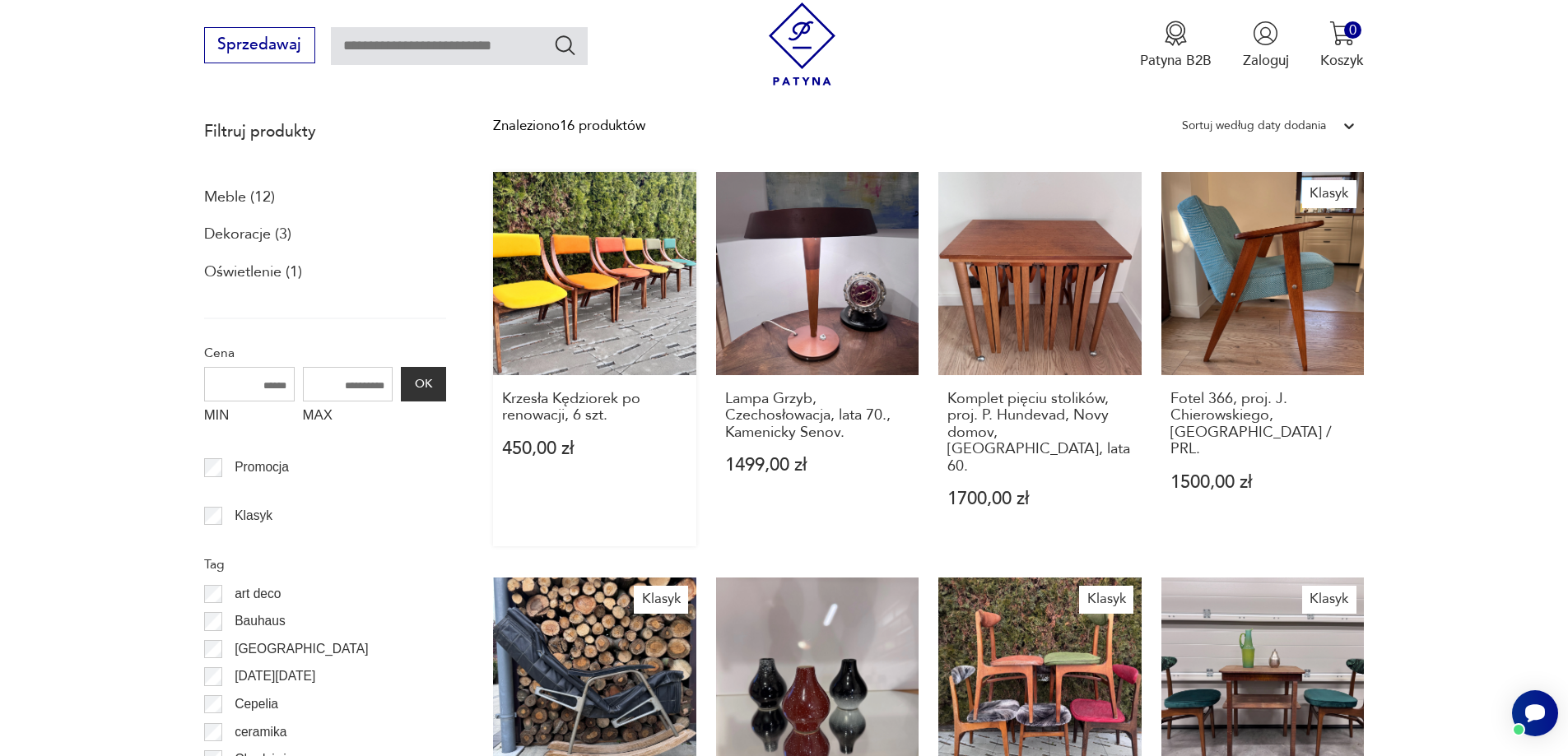
click at [542, 271] on link "Krzesła Kędziorek po renowacji, 6 szt. 450,00 zł" at bounding box center [594, 359] width 203 height 374
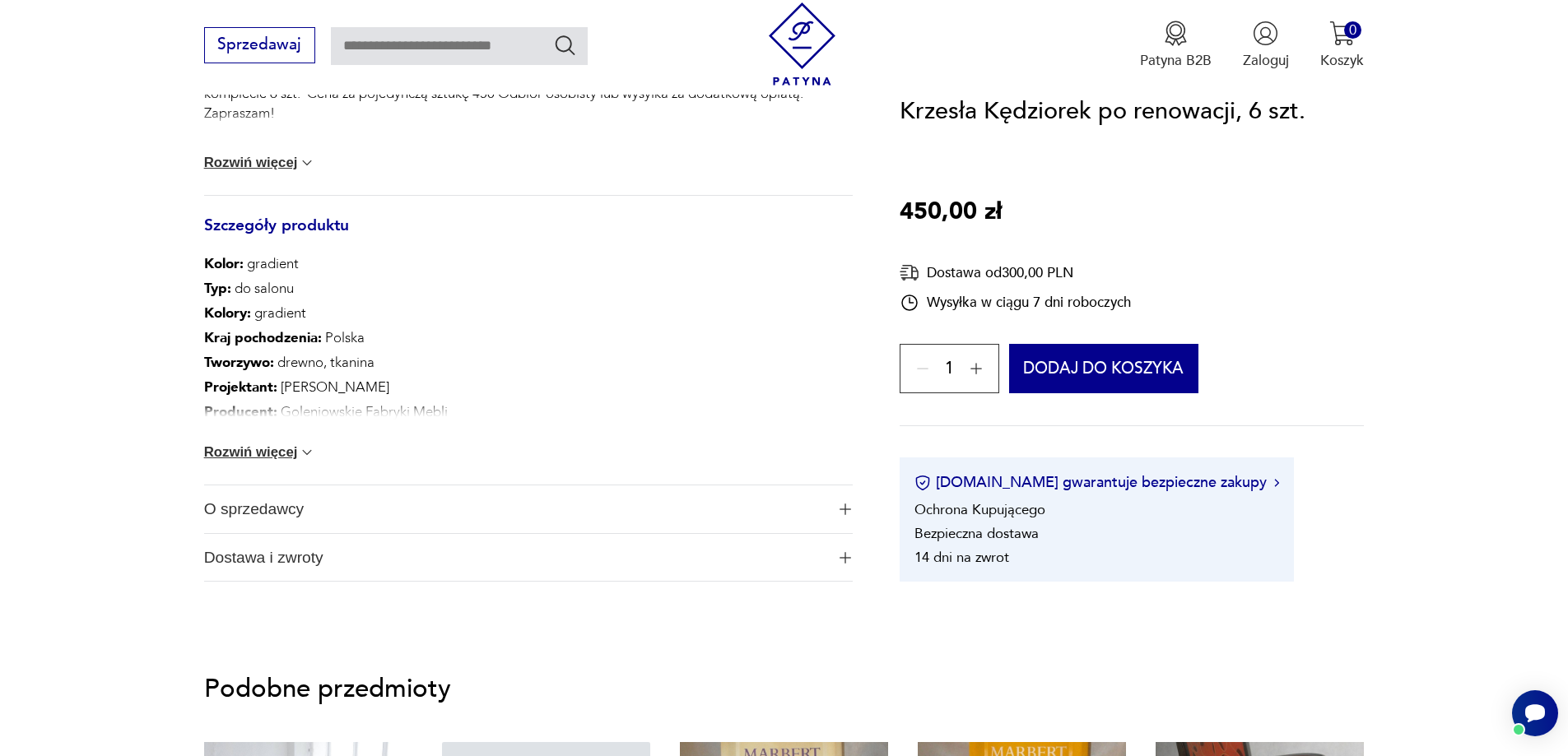
scroll to position [823, 0]
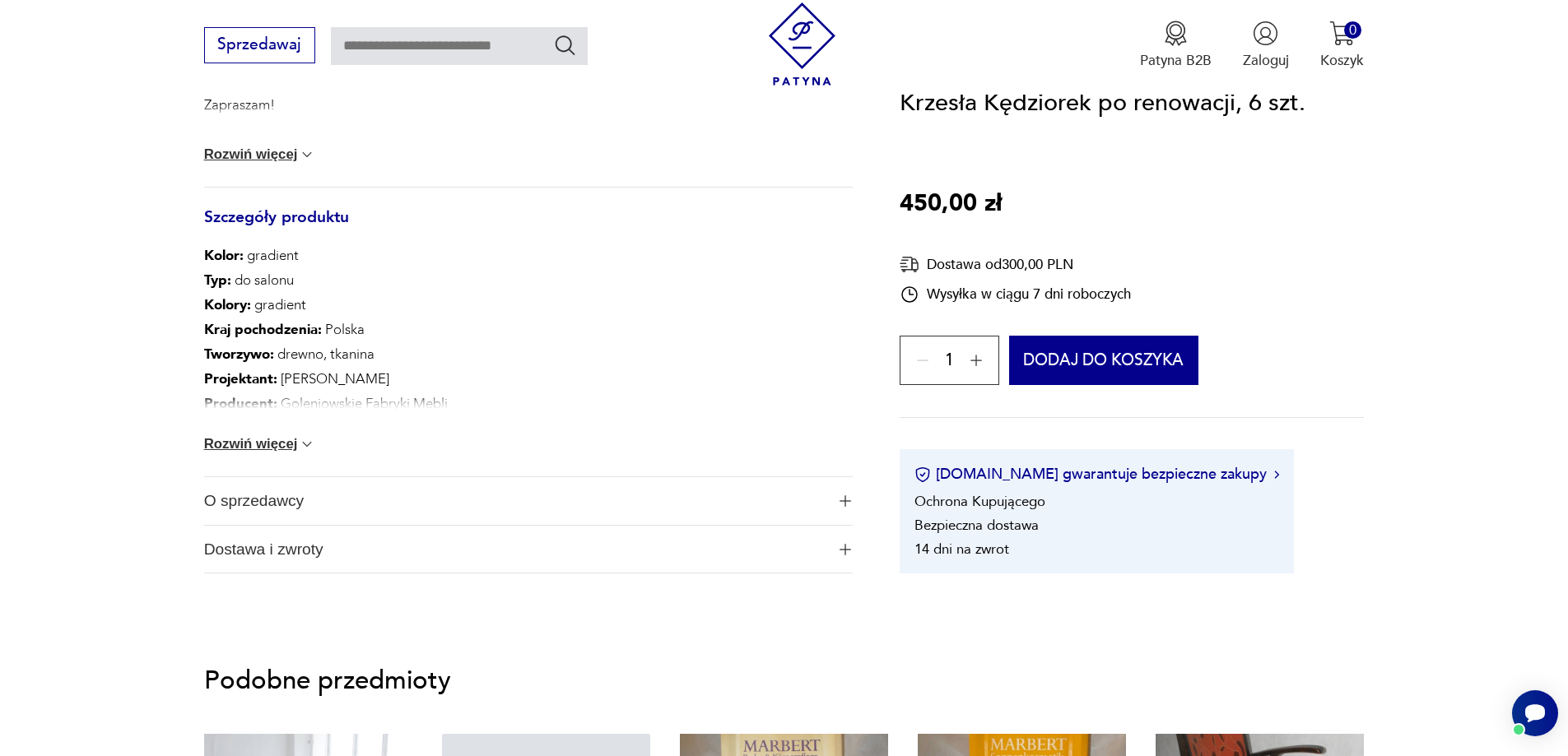
click at [275, 498] on span "O sprzedawcy" at bounding box center [515, 501] width 621 height 47
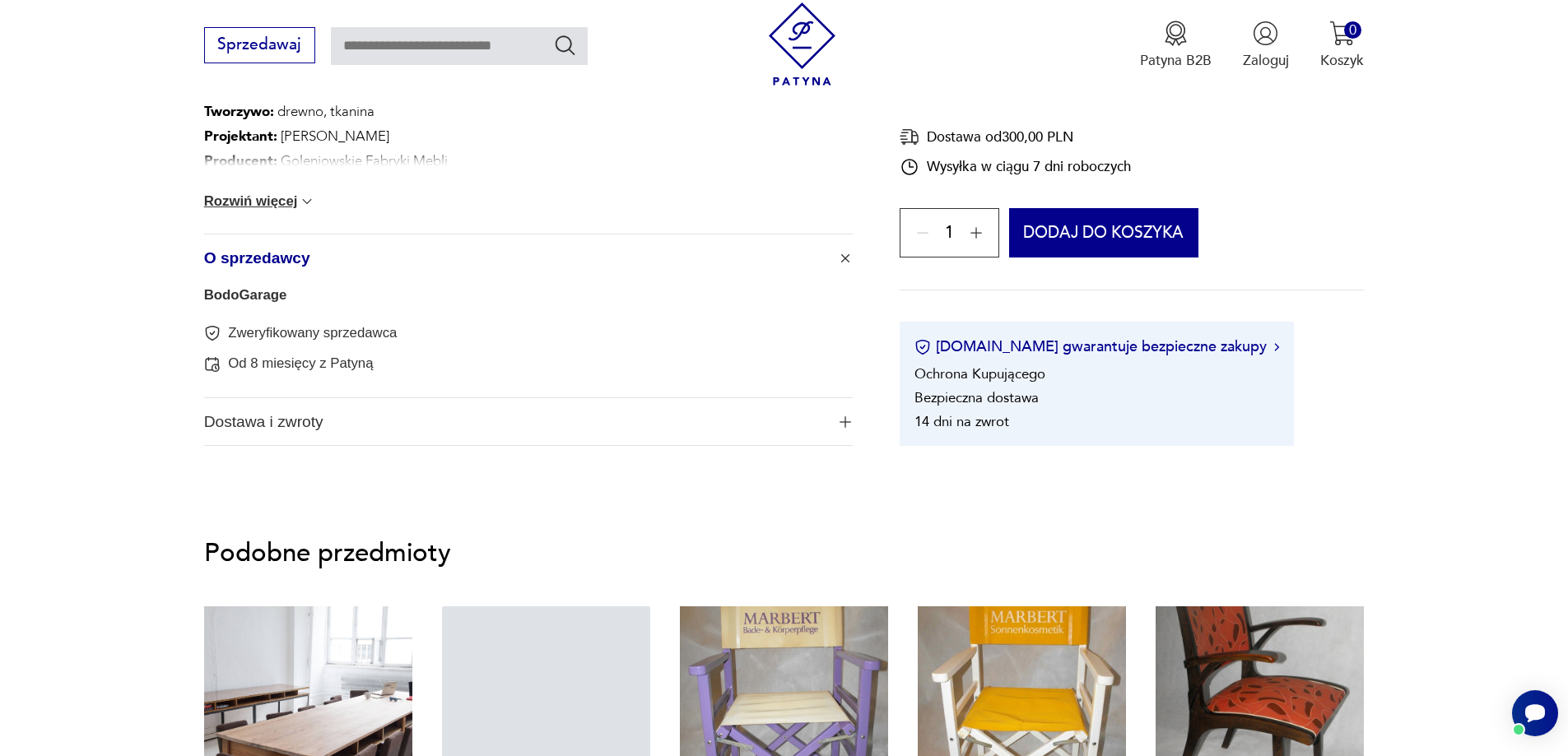
scroll to position [906, 0]
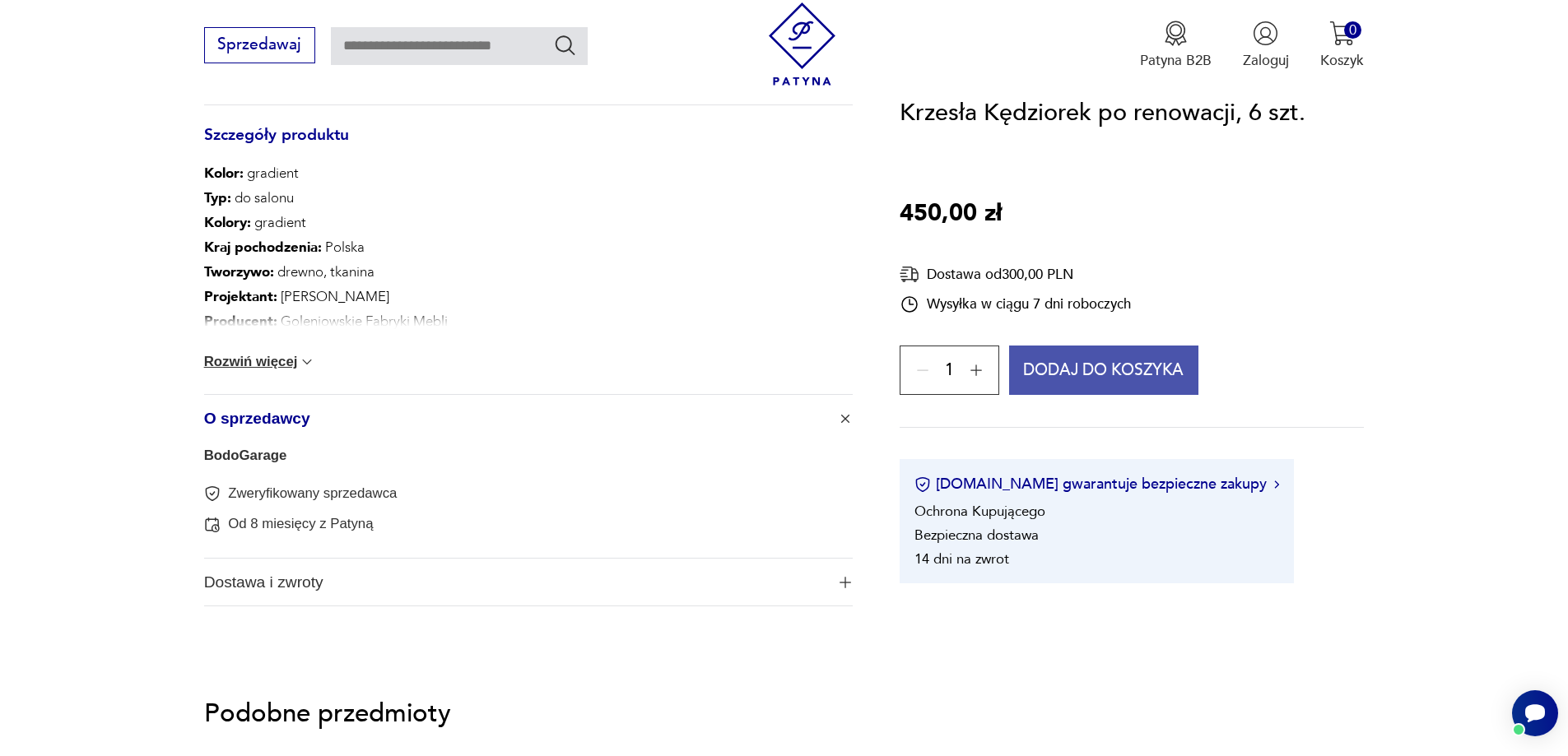
click at [1129, 368] on button "Dodaj do koszyka" at bounding box center [1104, 371] width 190 height 49
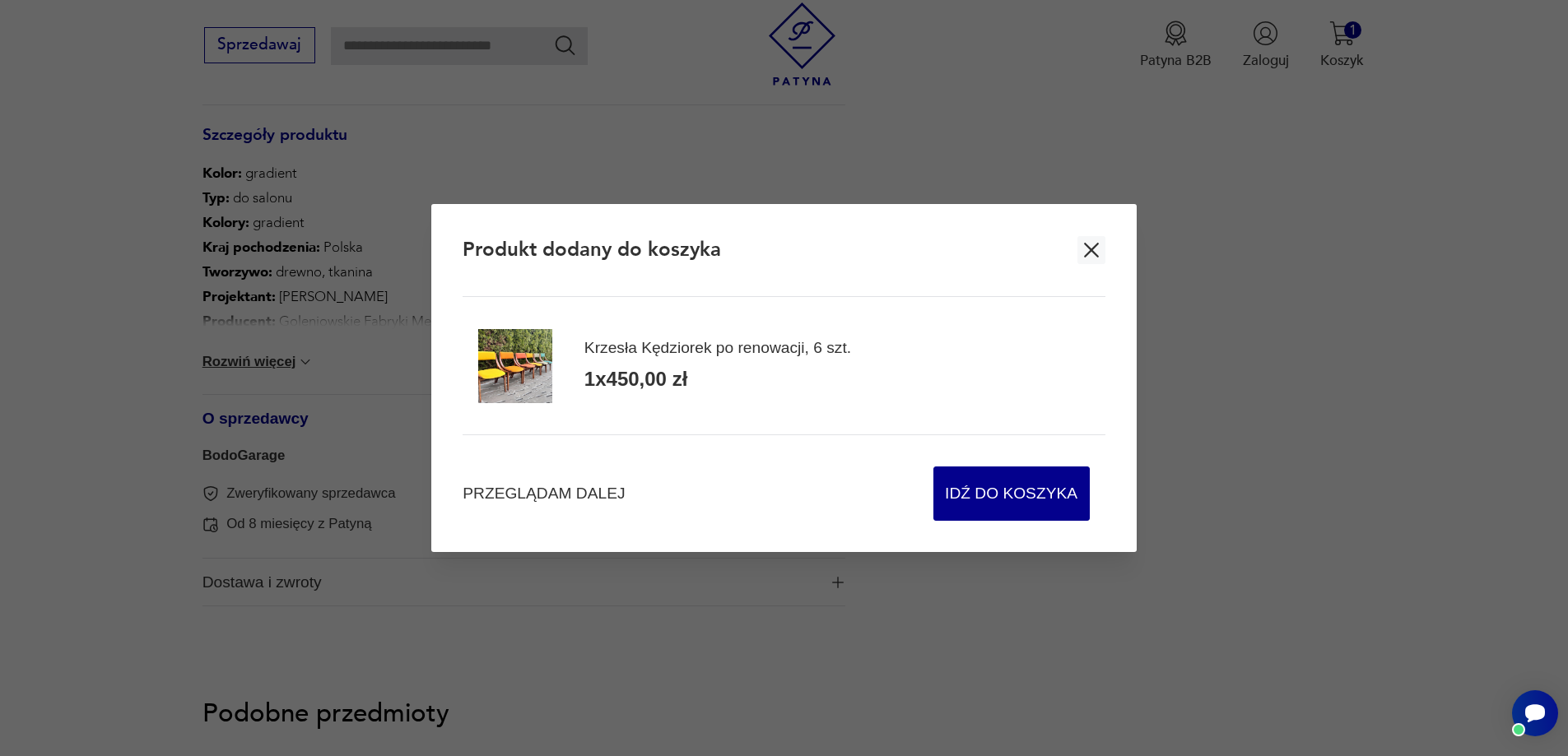
click at [1099, 250] on icon "button" at bounding box center [1092, 251] width 25 height 25
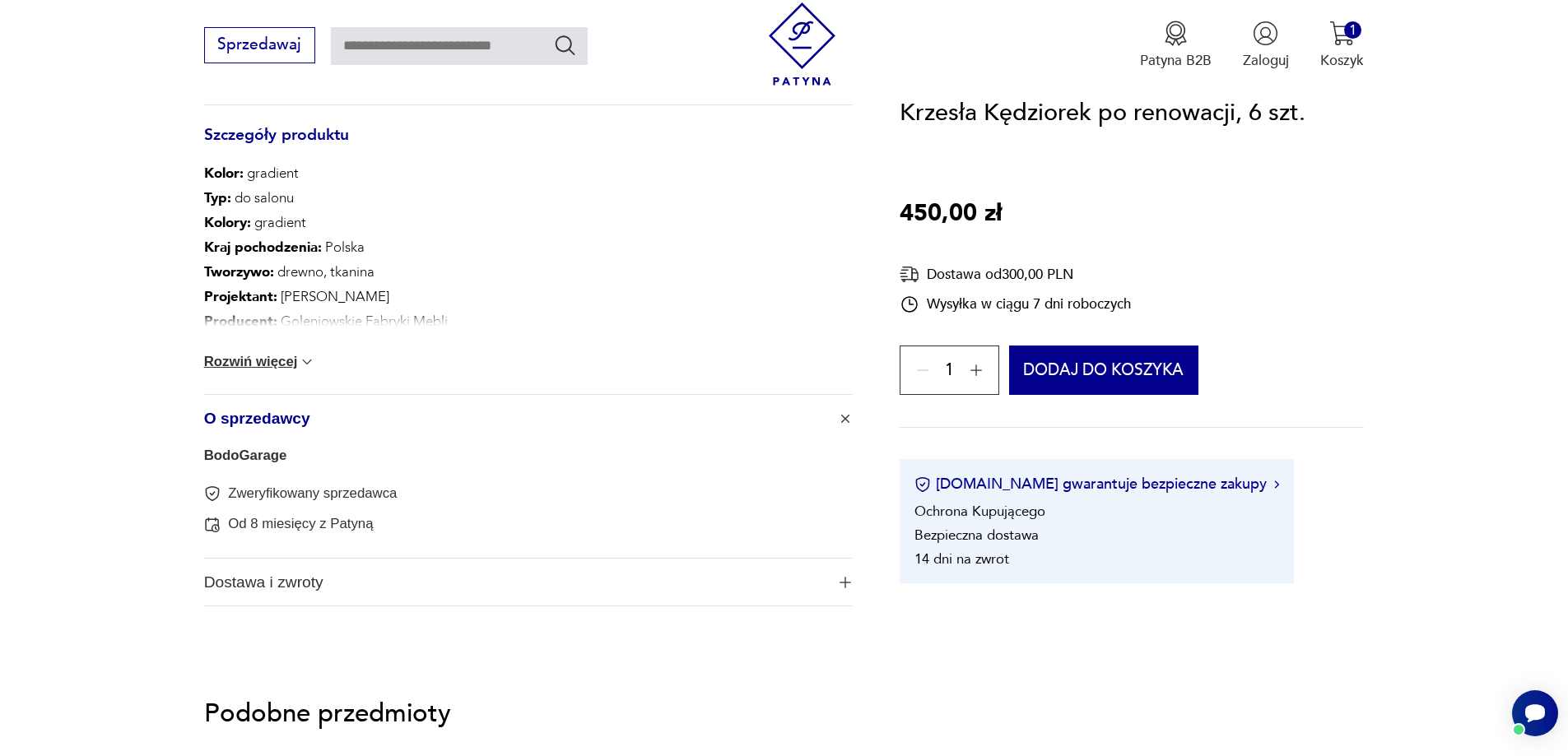
click at [274, 361] on button "Rozwiń więcej" at bounding box center [260, 362] width 112 height 16
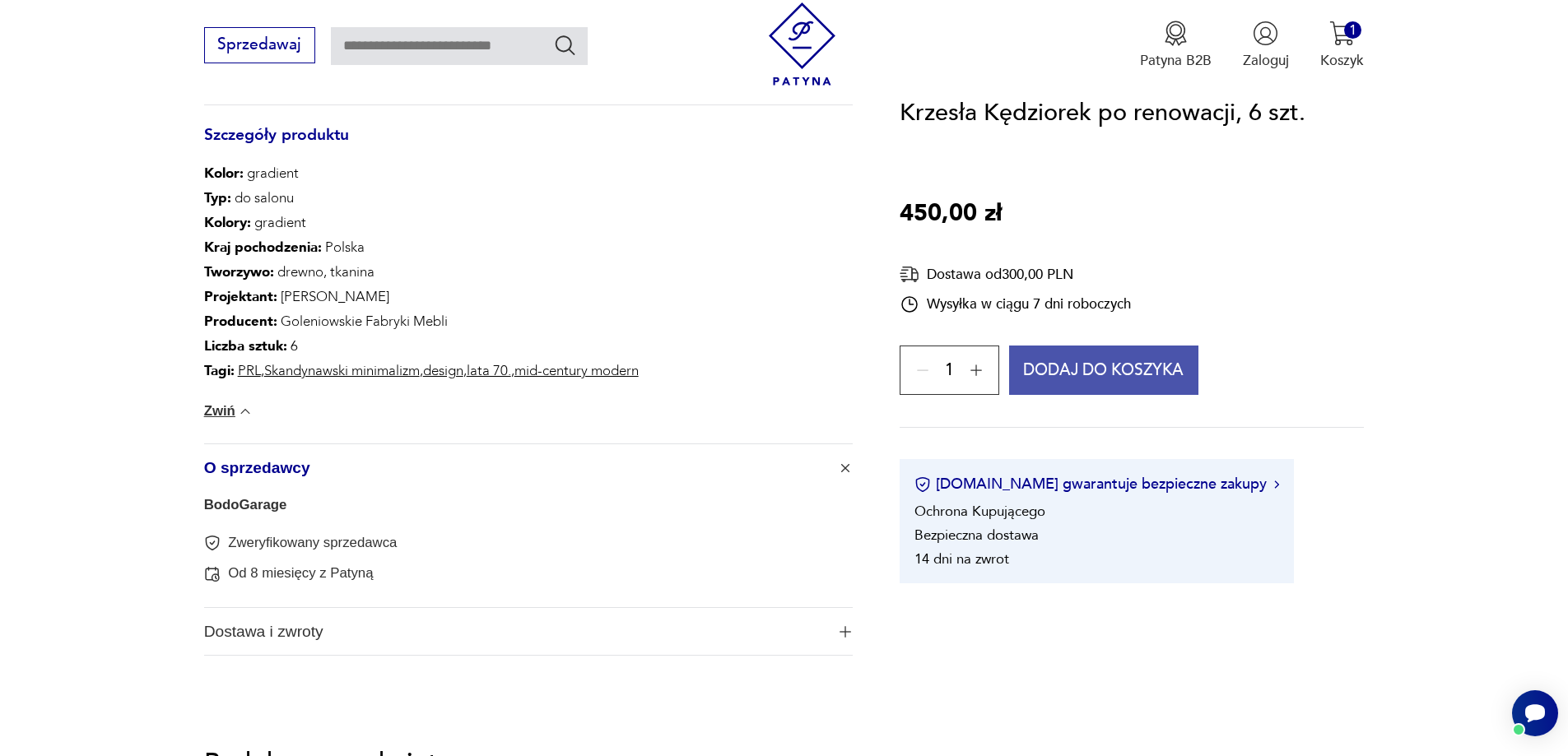
click at [1140, 378] on button "Dodaj do koszyka" at bounding box center [1104, 371] width 190 height 49
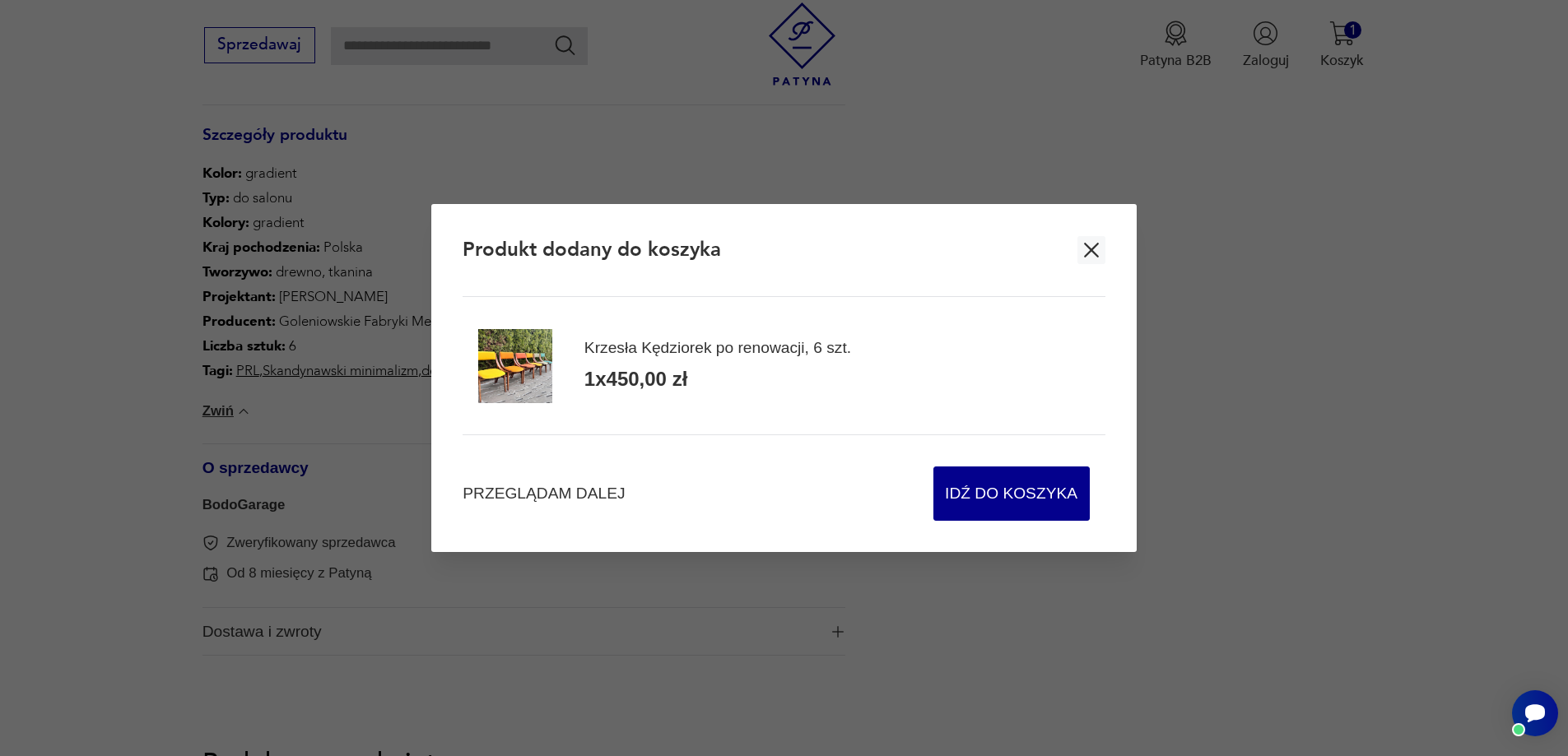
click at [1086, 244] on icon "button" at bounding box center [1092, 251] width 25 height 25
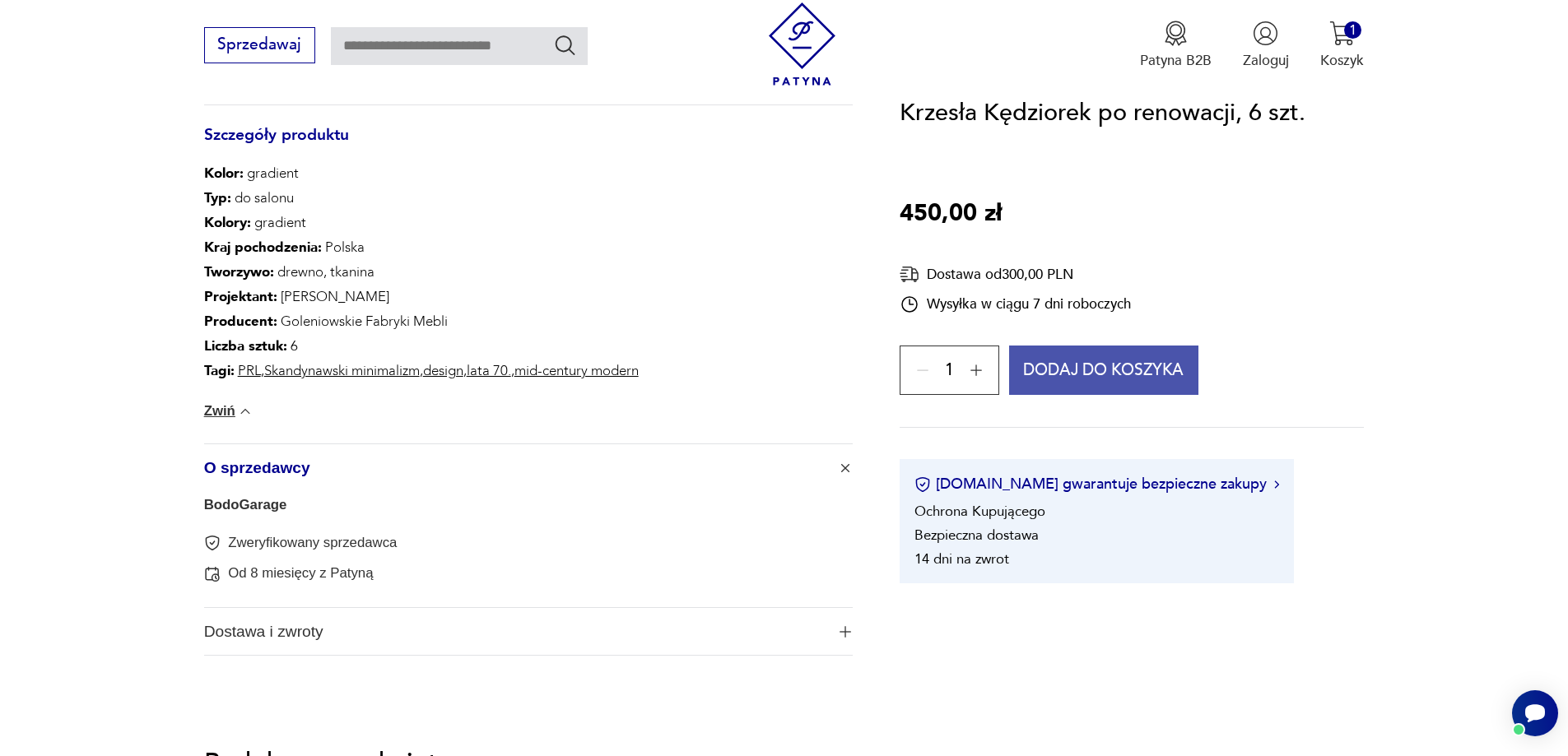
click at [1067, 375] on button "Dodaj do koszyka" at bounding box center [1104, 371] width 190 height 49
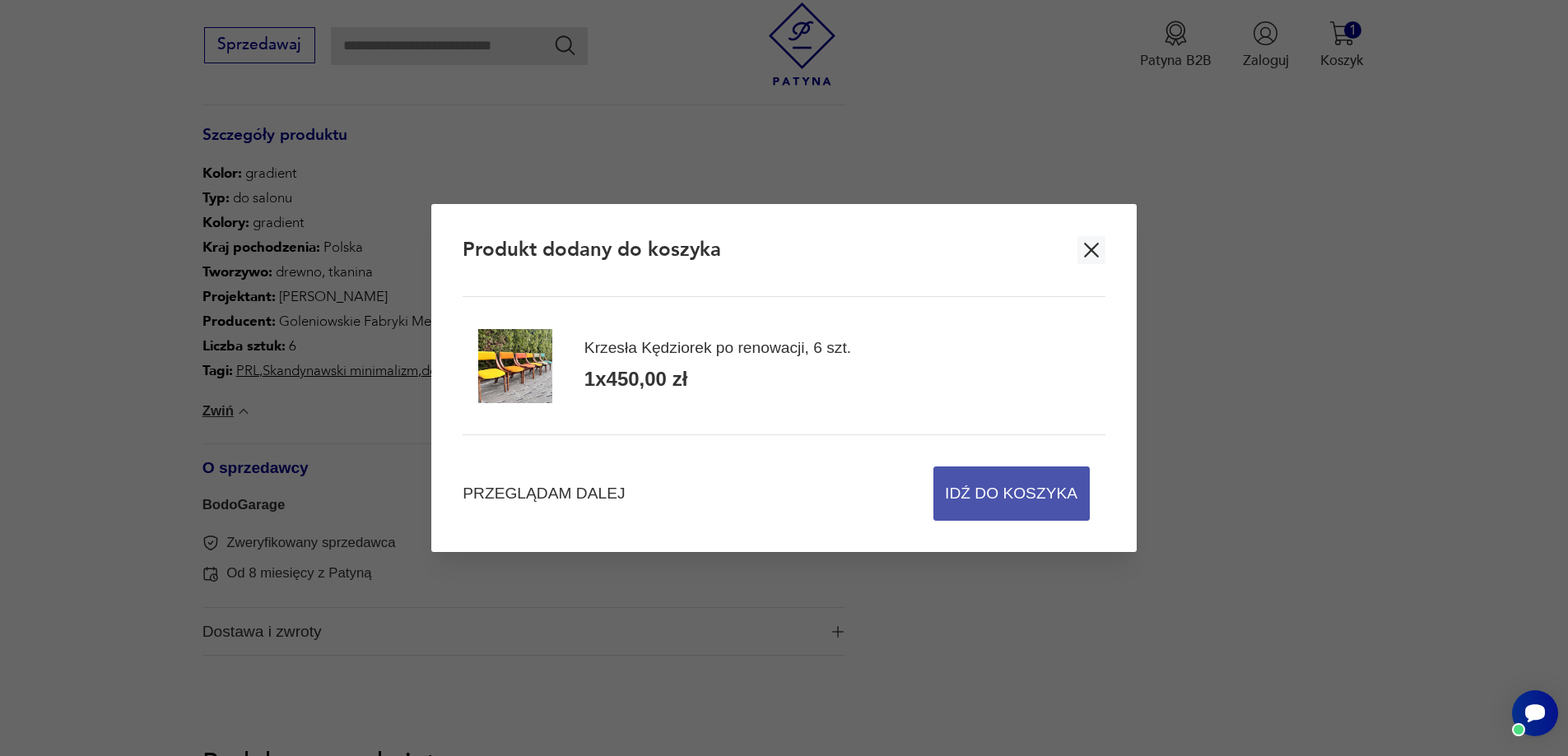
click at [1035, 498] on span "Idź do koszyka" at bounding box center [1011, 494] width 133 height 53
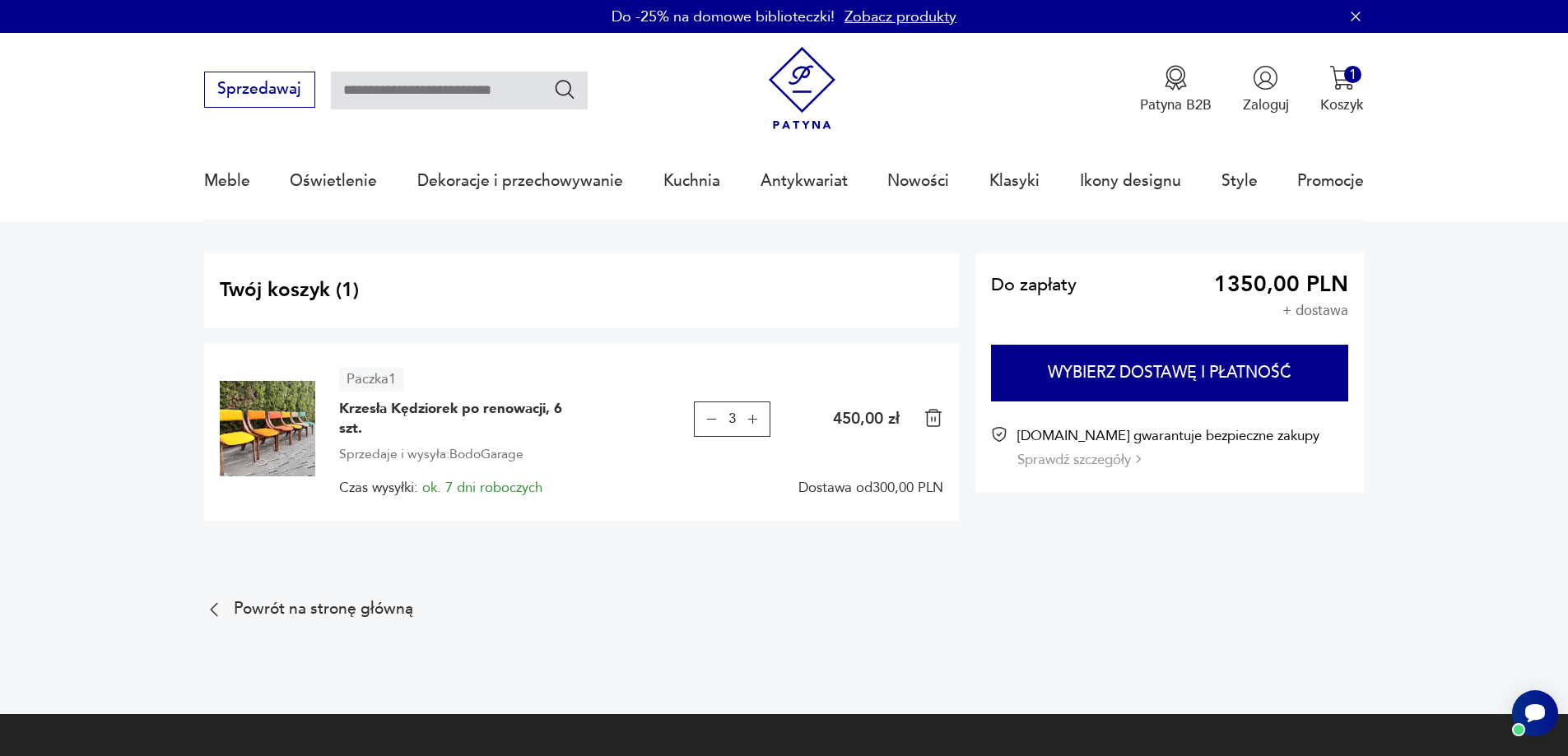
click at [708, 422] on icon "button" at bounding box center [712, 419] width 14 height 14
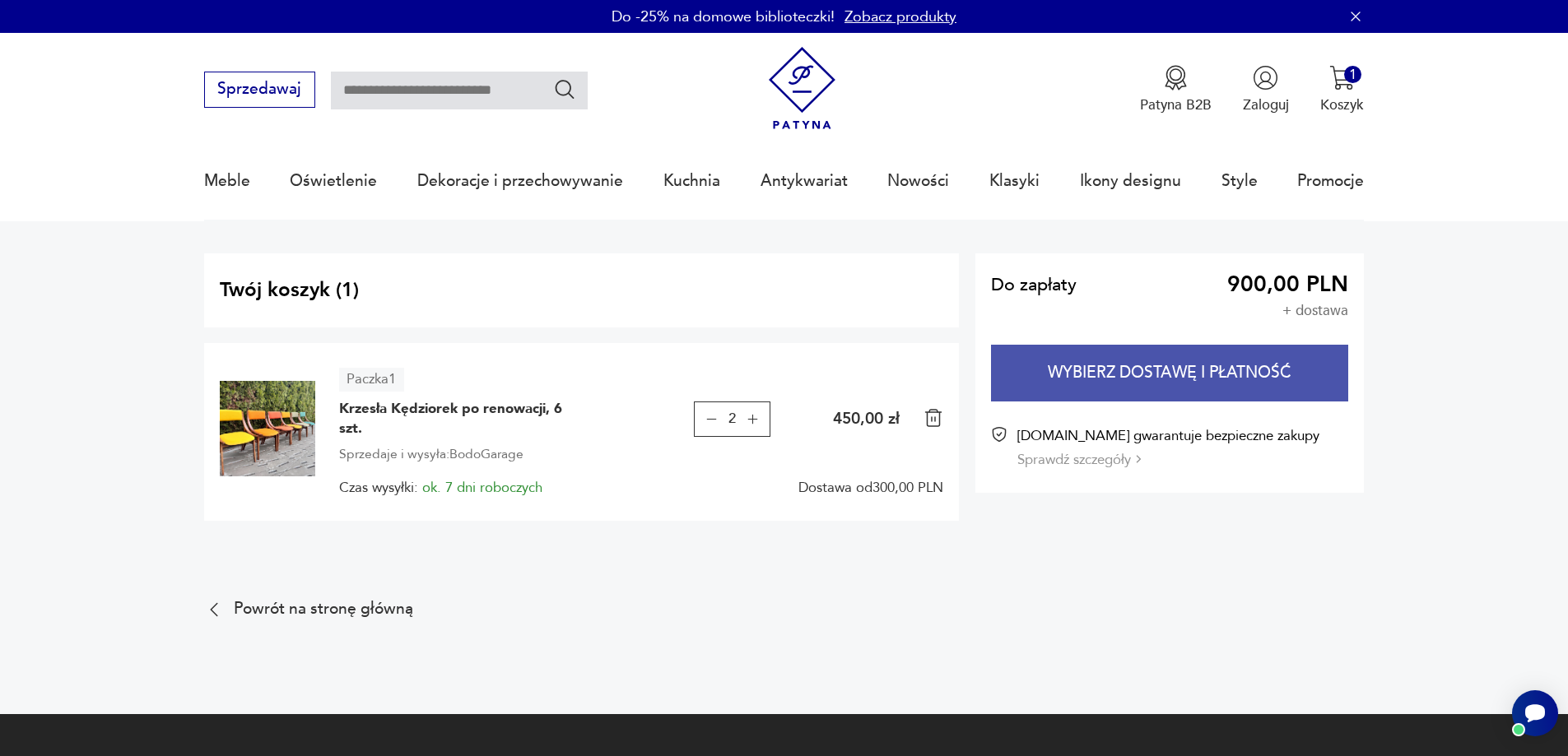
click at [1212, 372] on button "Wybierz dostawę i płatność" at bounding box center [1169, 373] width 357 height 56
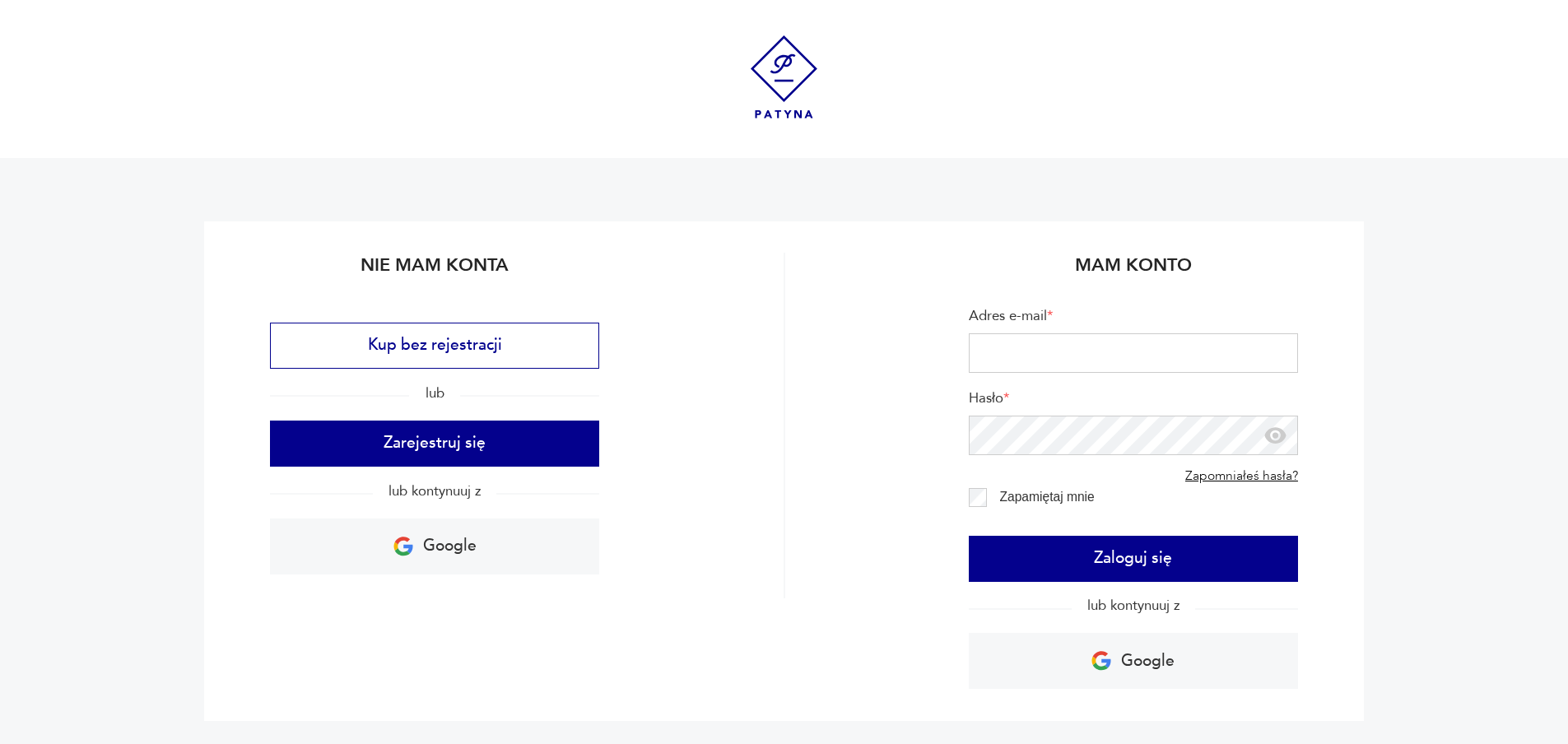
click at [786, 57] on img at bounding box center [784, 77] width 83 height 83
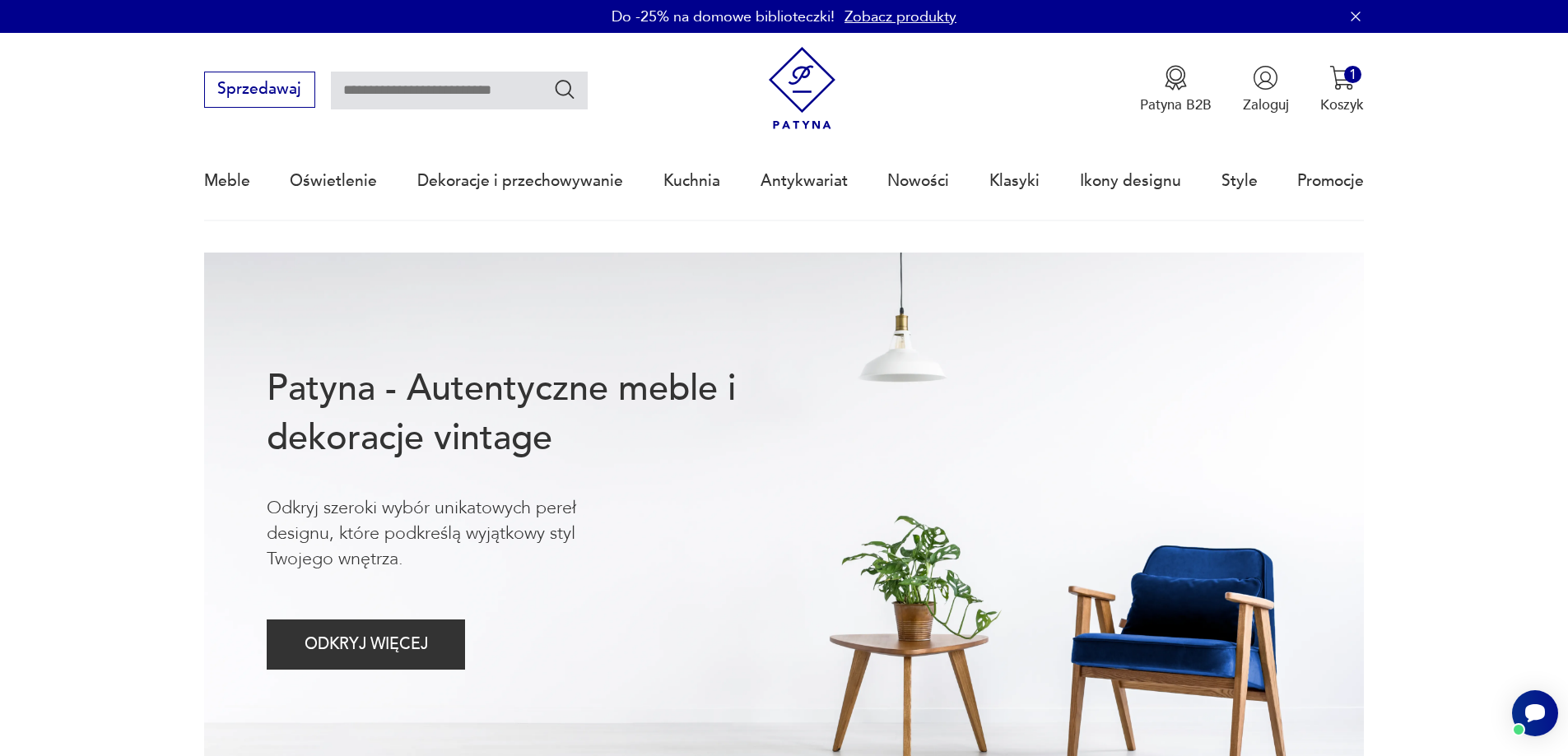
click at [415, 98] on input "text" at bounding box center [458, 90] width 257 height 38
type input "*******"
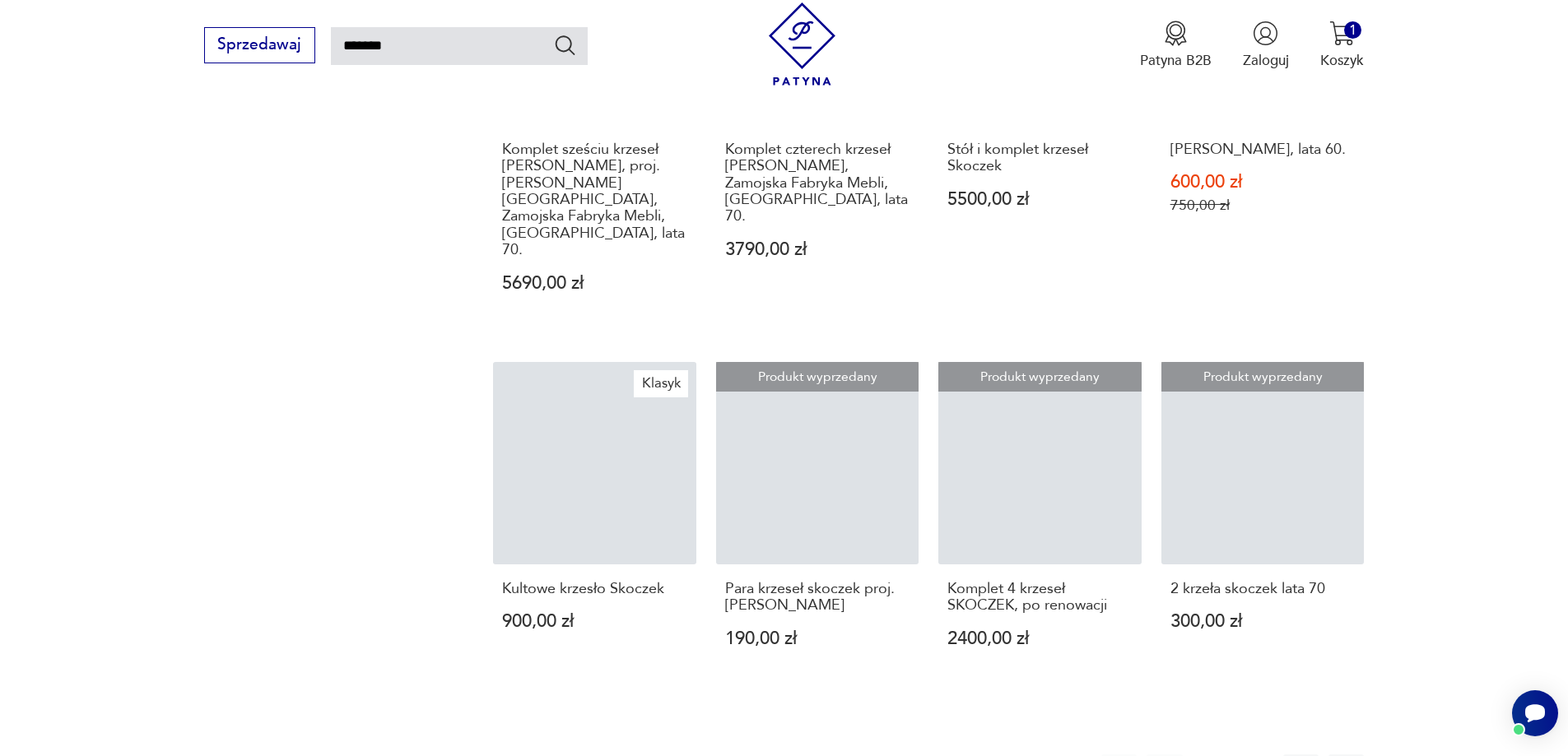
scroll to position [1329, 0]
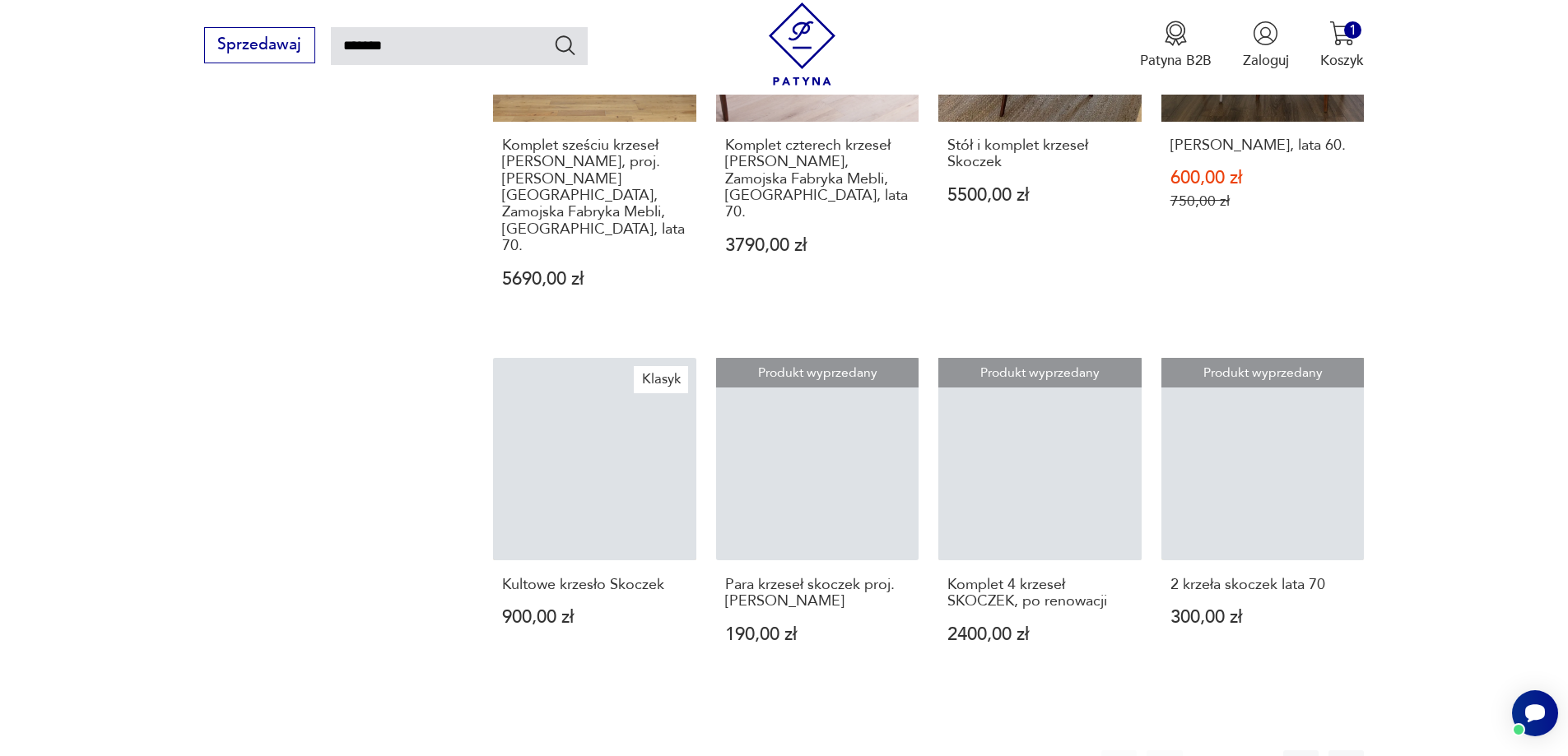
click at [1250, 751] on button "2" at bounding box center [1255, 769] width 36 height 36
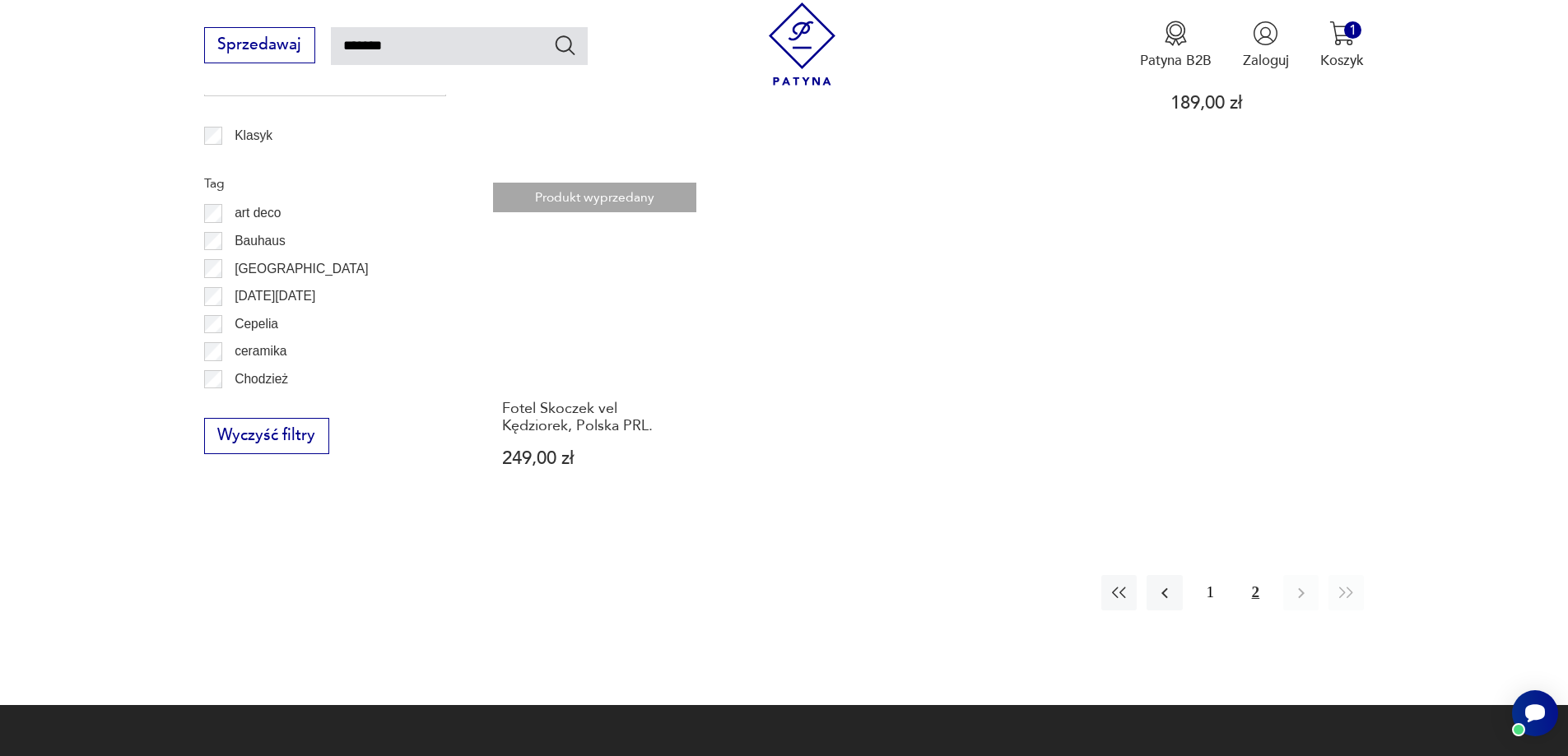
scroll to position [1000, 0]
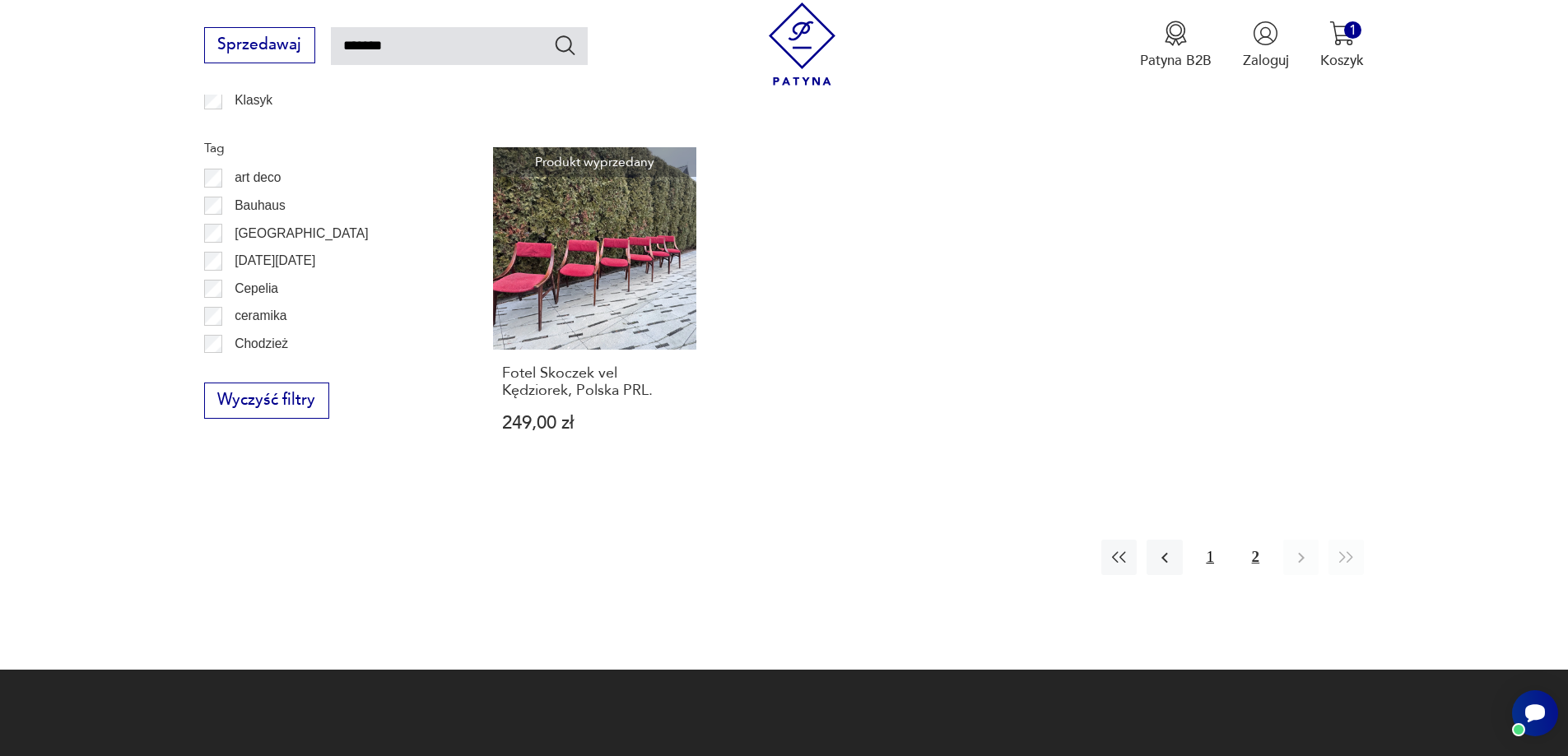
click at [1208, 550] on button "1" at bounding box center [1211, 558] width 36 height 36
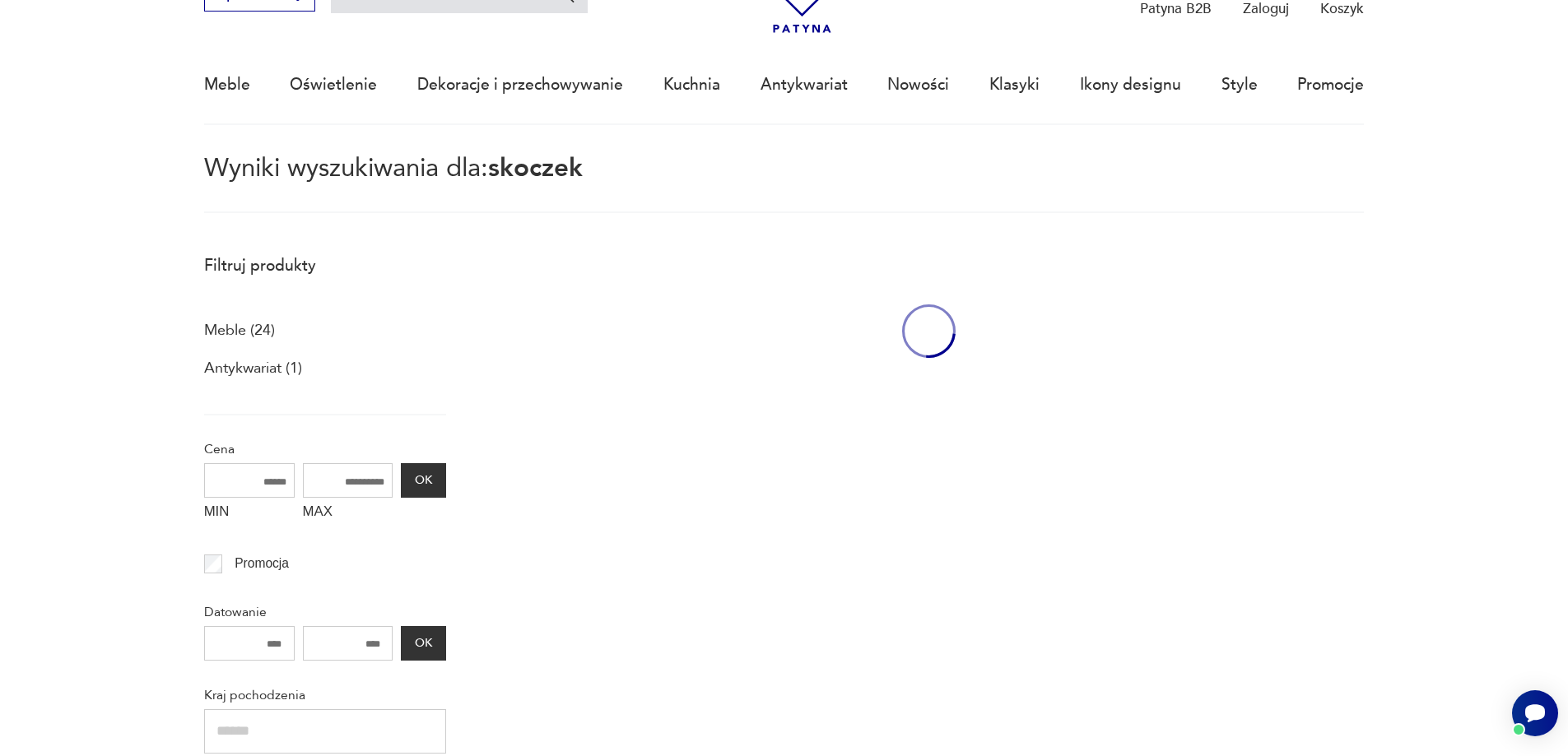
scroll to position [95, 0]
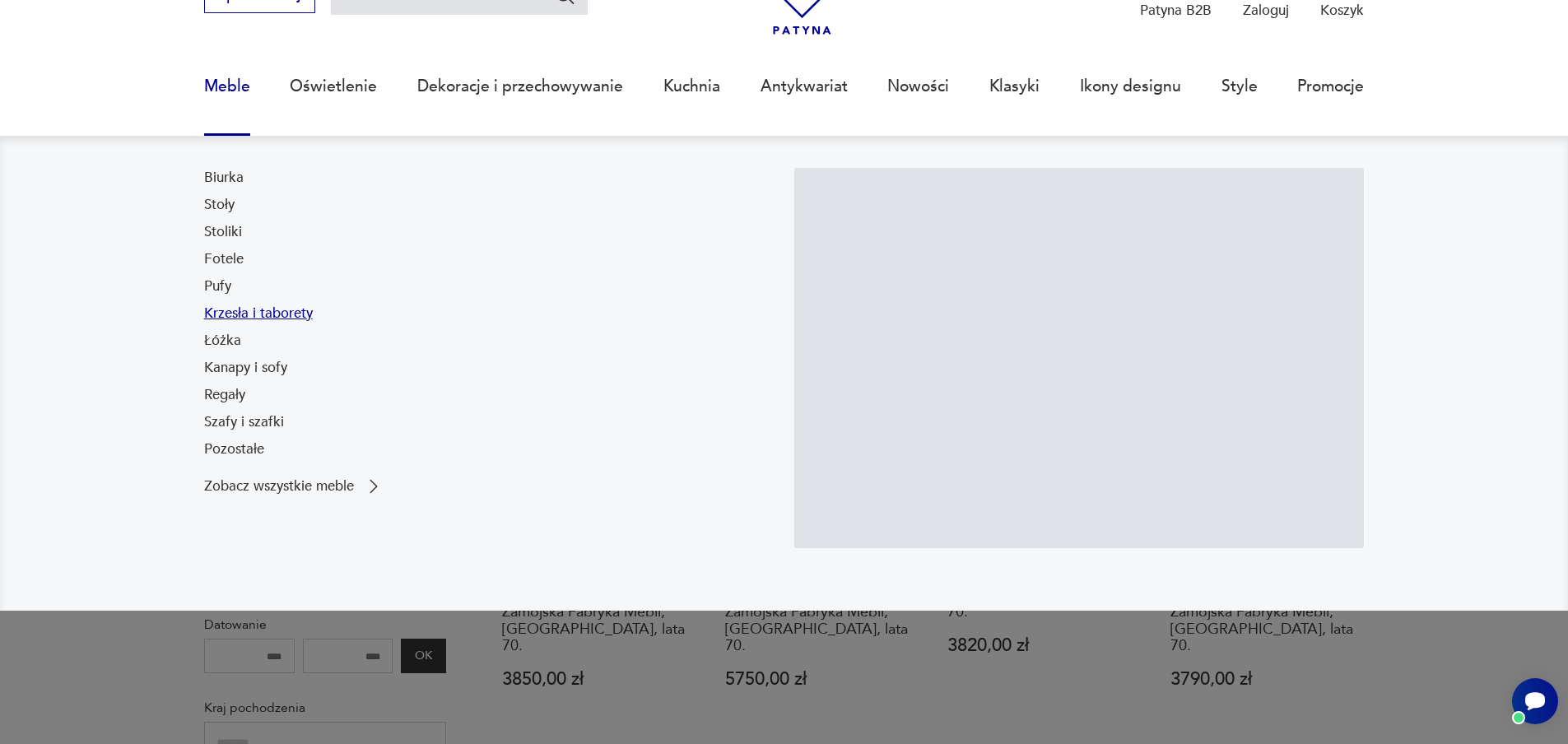
click at [215, 310] on link "Krzesła i taborety" at bounding box center [258, 313] width 108 height 20
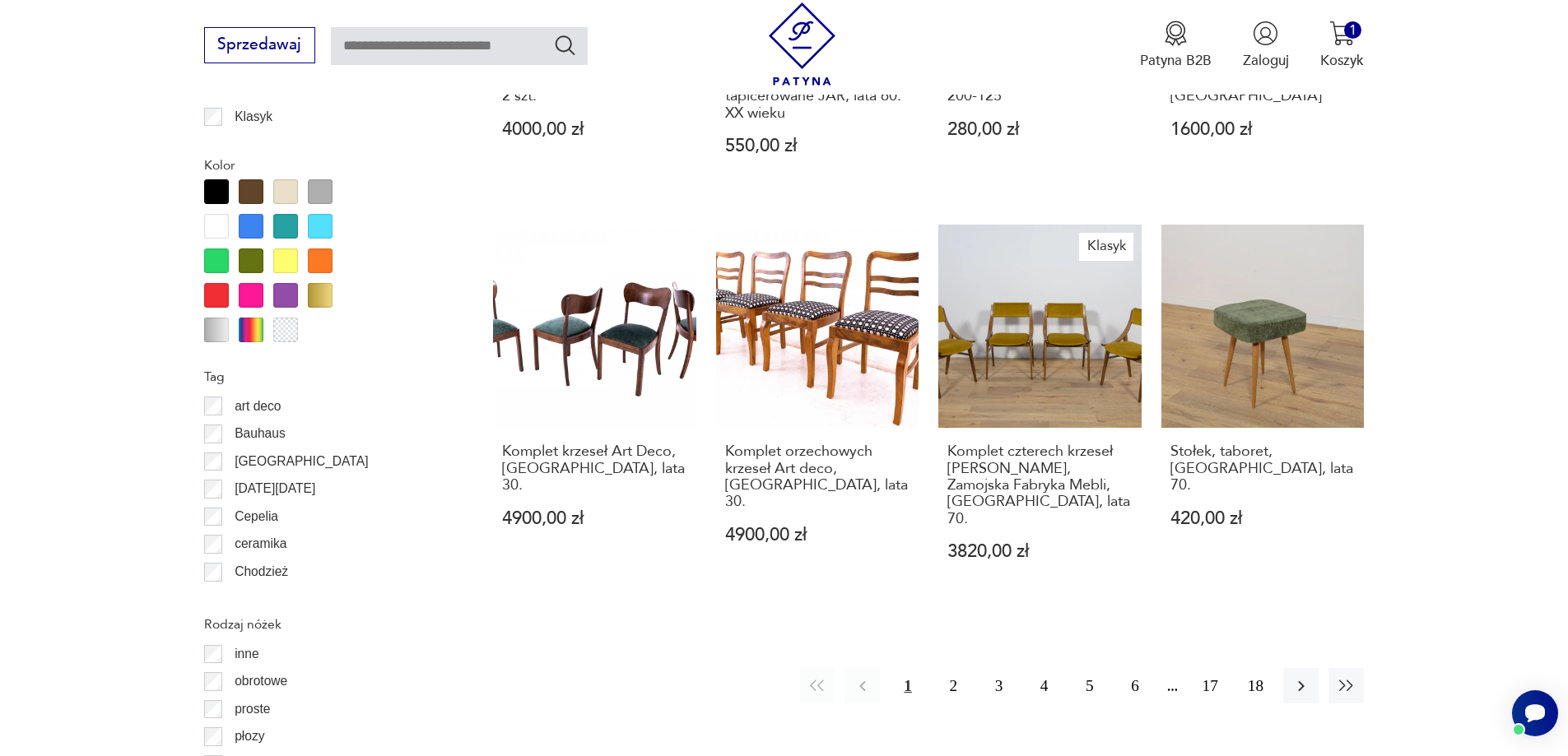
scroll to position [2030, 0]
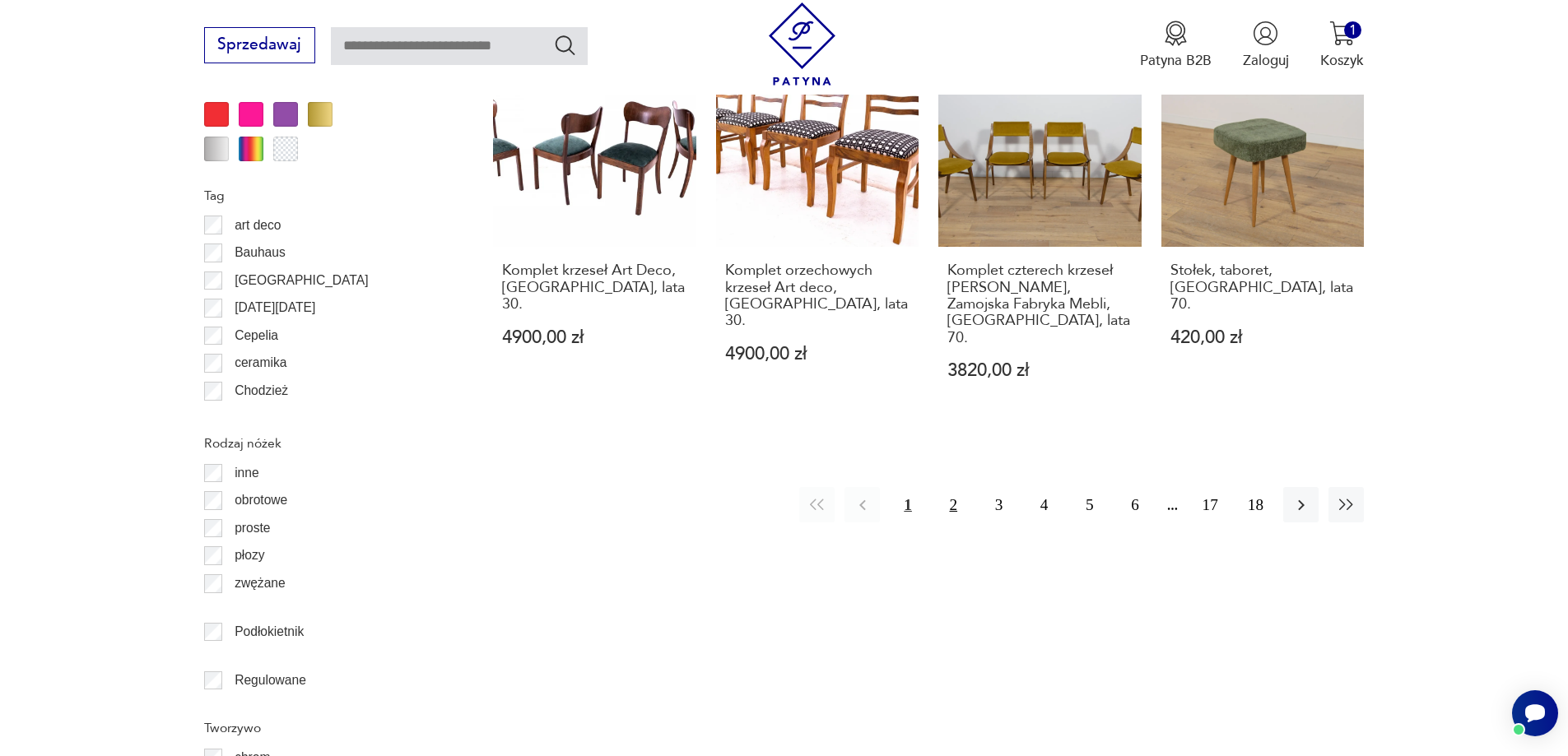
click at [948, 487] on button "2" at bounding box center [954, 505] width 36 height 36
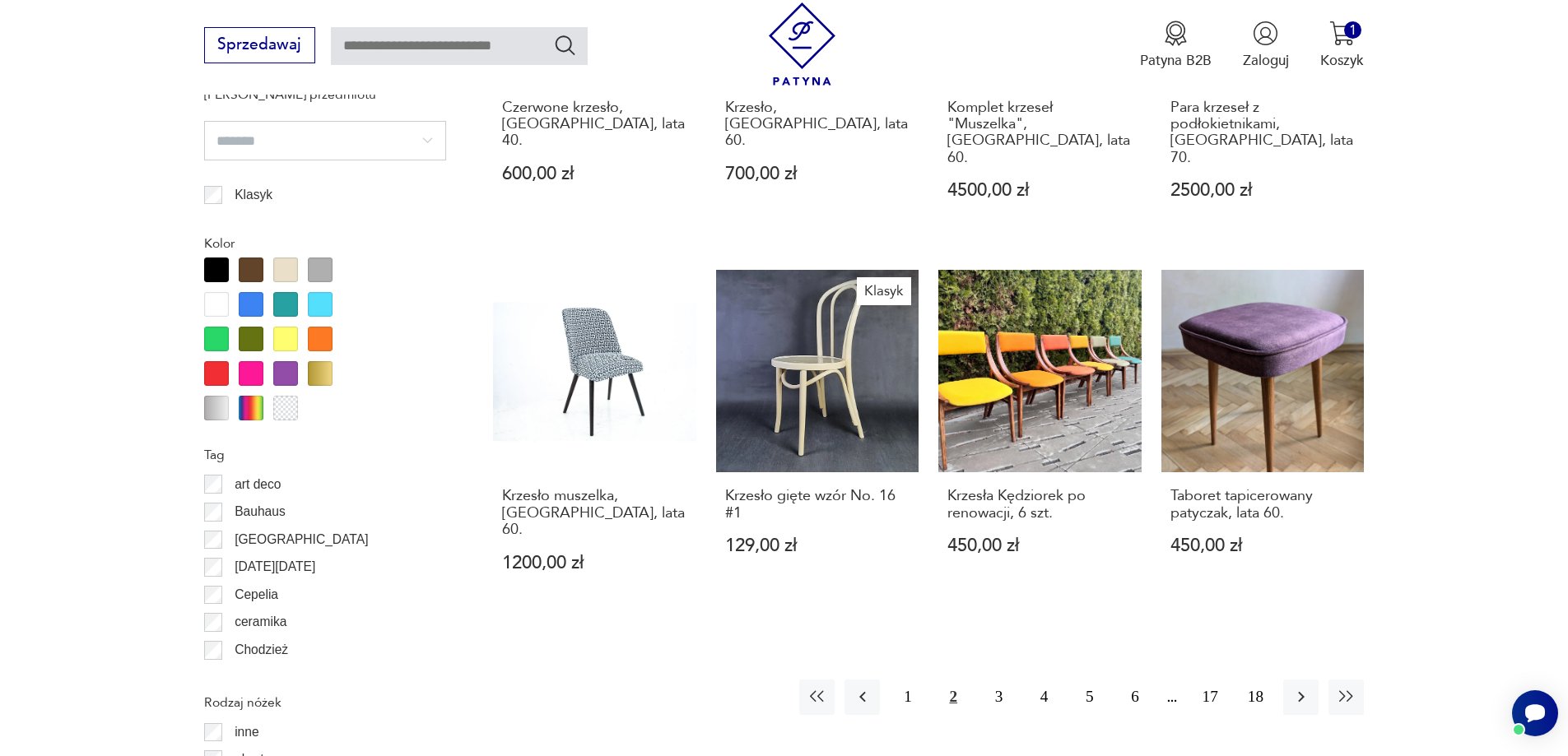
scroll to position [1783, 0]
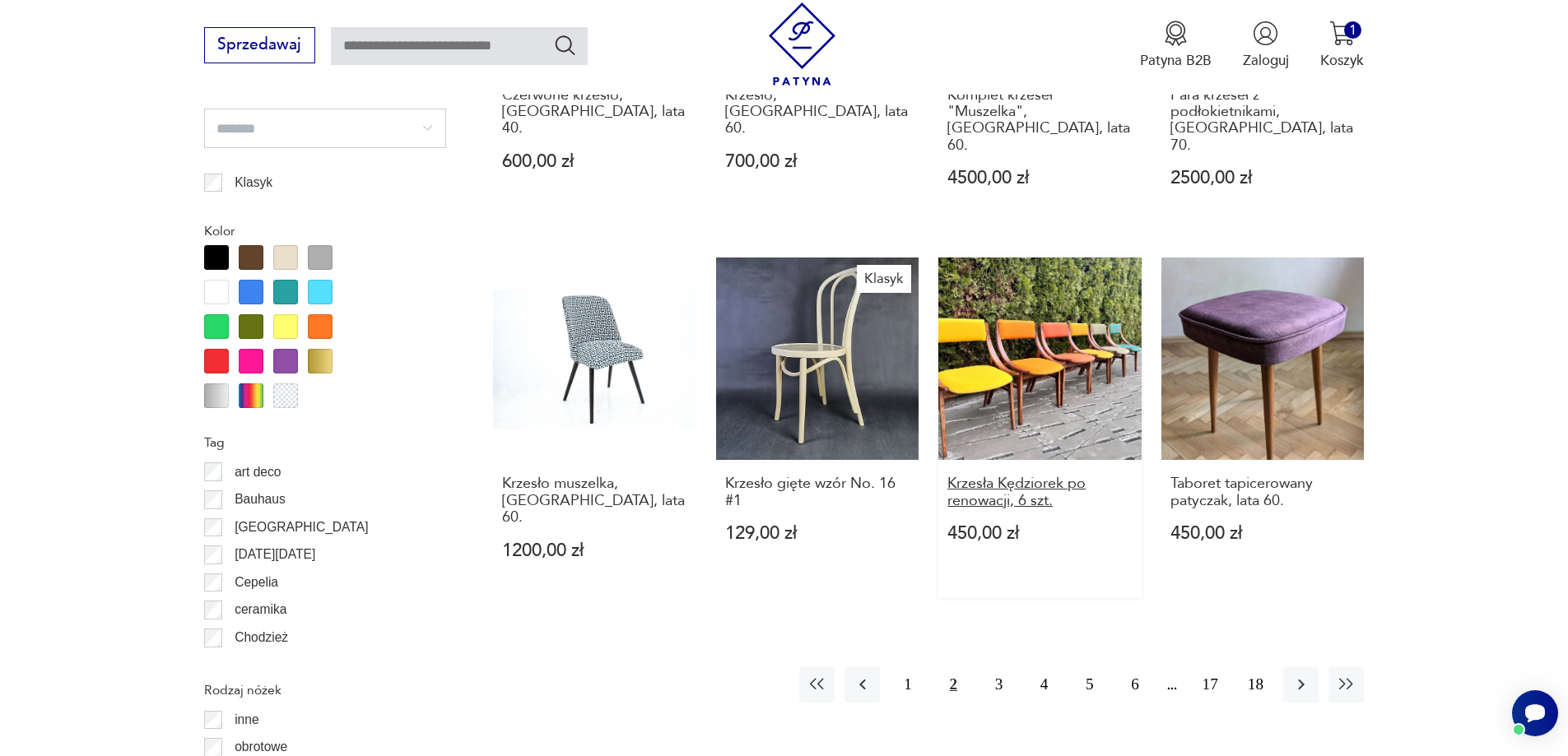
click at [1036, 476] on h3 "Krzesła Kędziorek po renowacji, 6 szt." at bounding box center [1040, 493] width 185 height 34
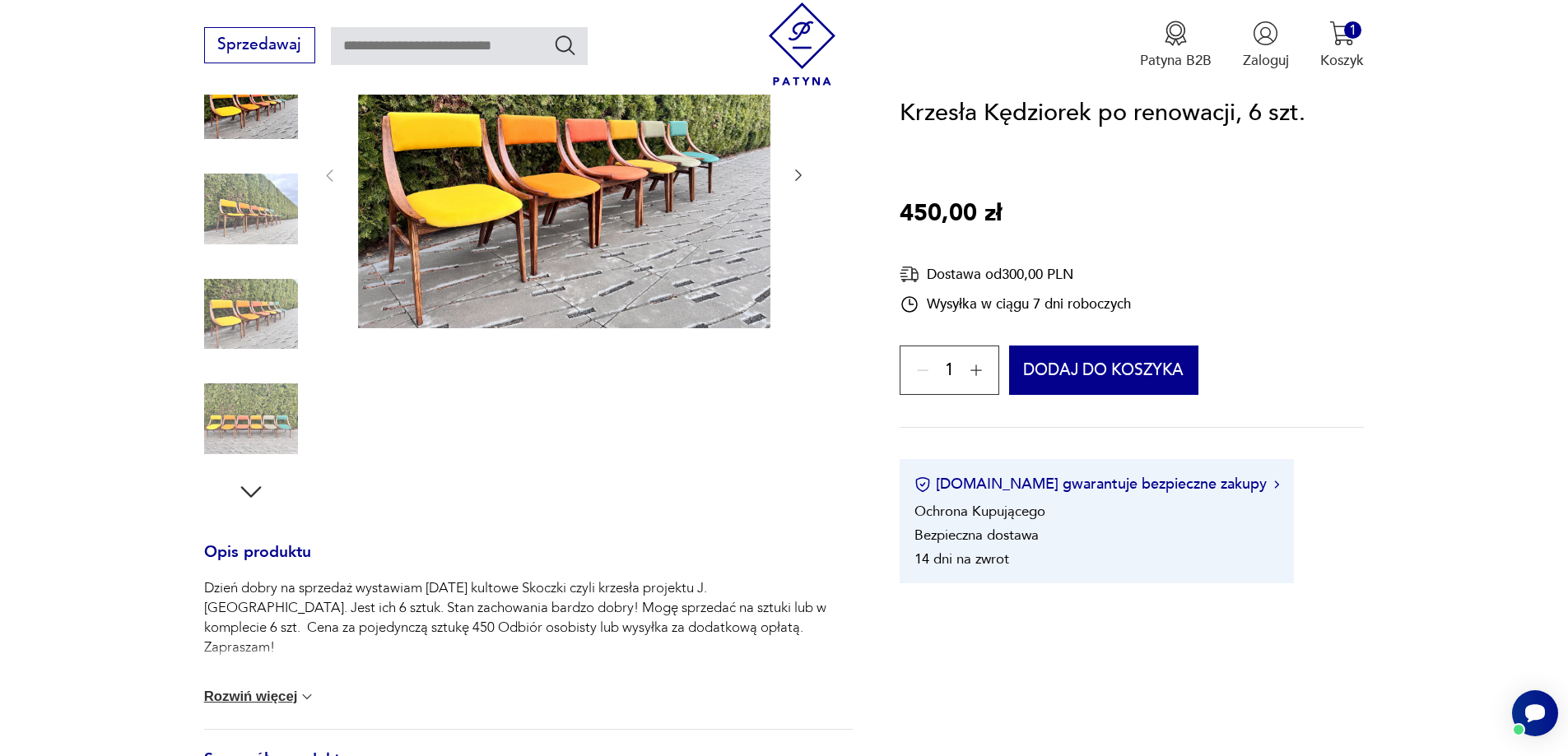
scroll to position [330, 0]
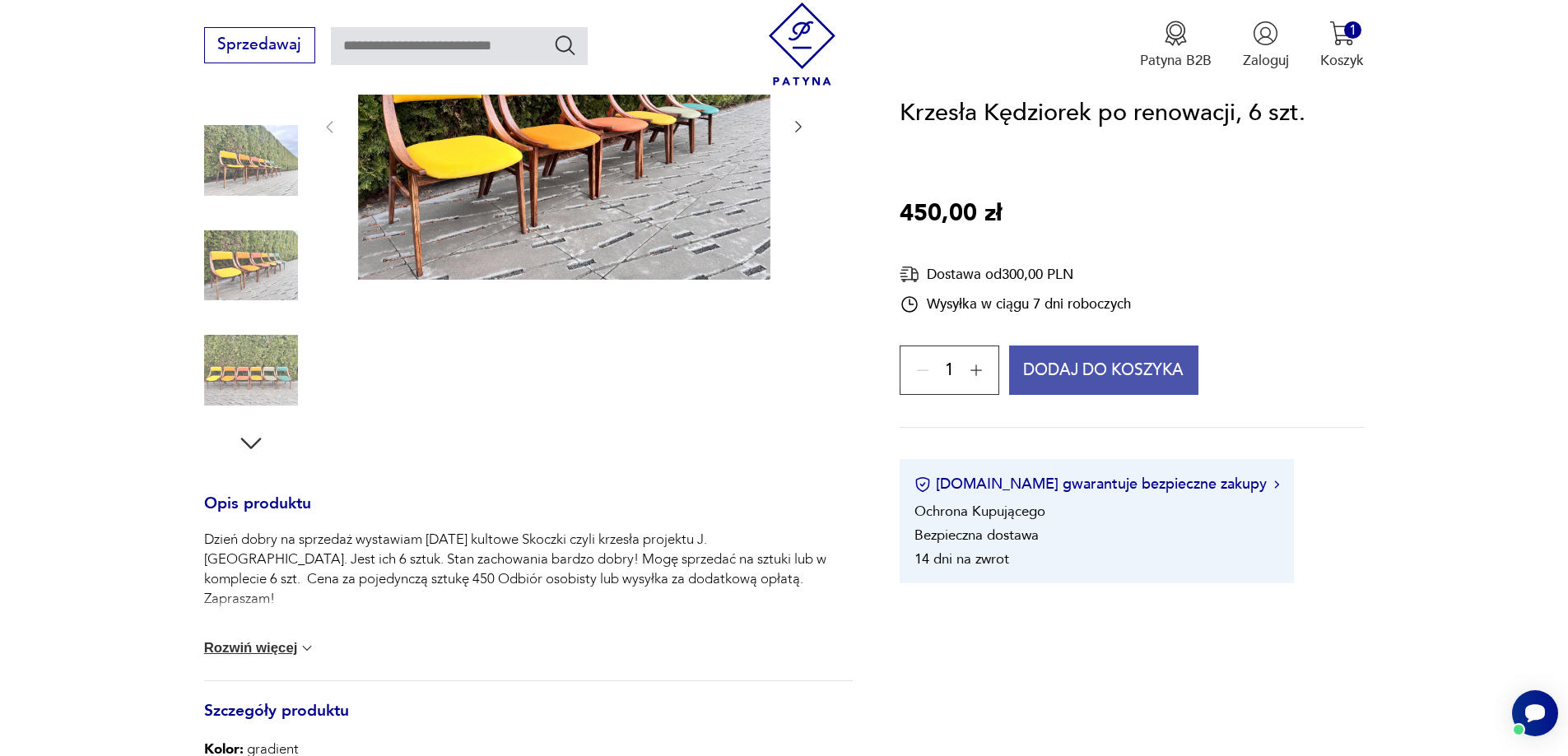
click at [1071, 374] on button "Dodaj do koszyka" at bounding box center [1104, 371] width 190 height 49
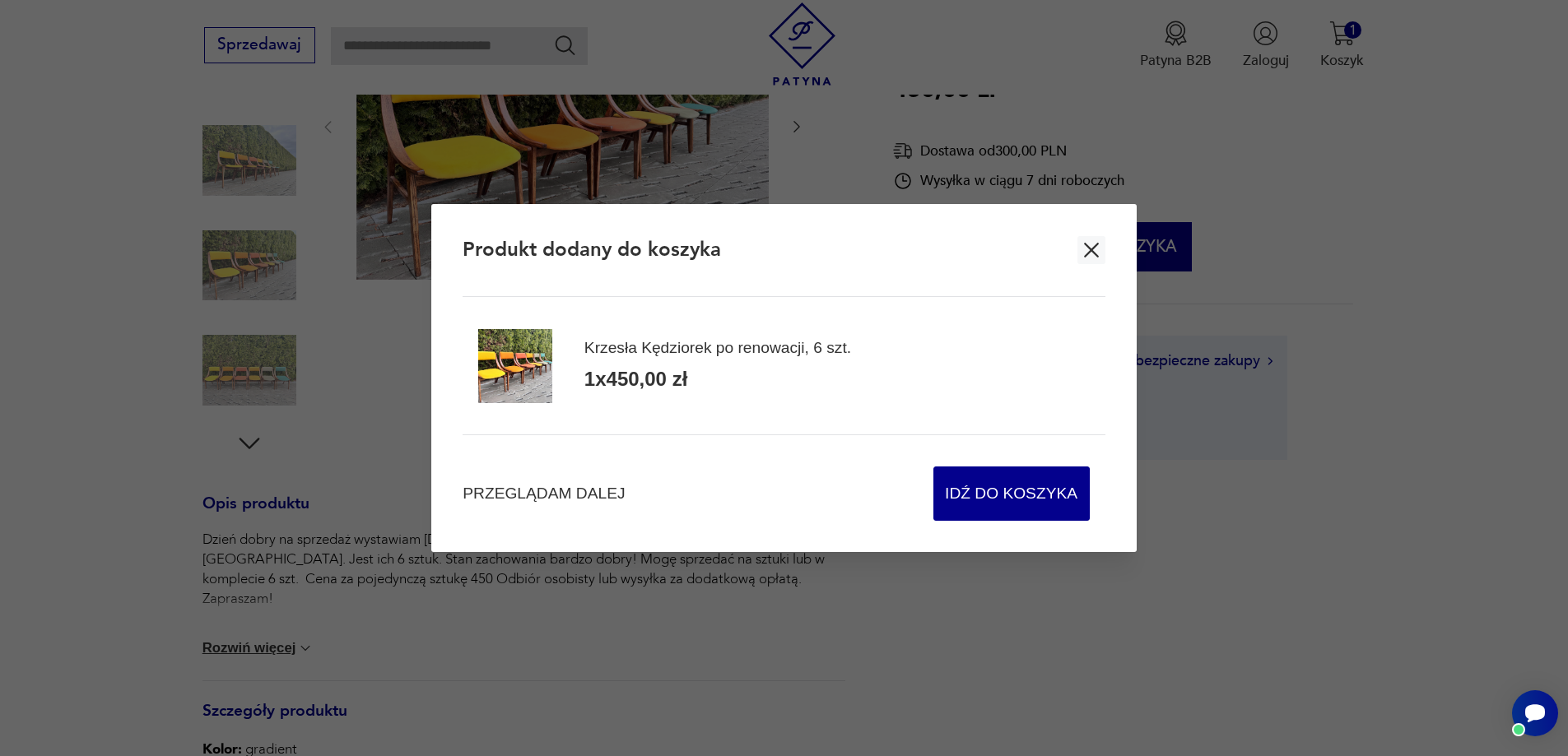
click at [1091, 256] on icon "button" at bounding box center [1092, 251] width 25 height 25
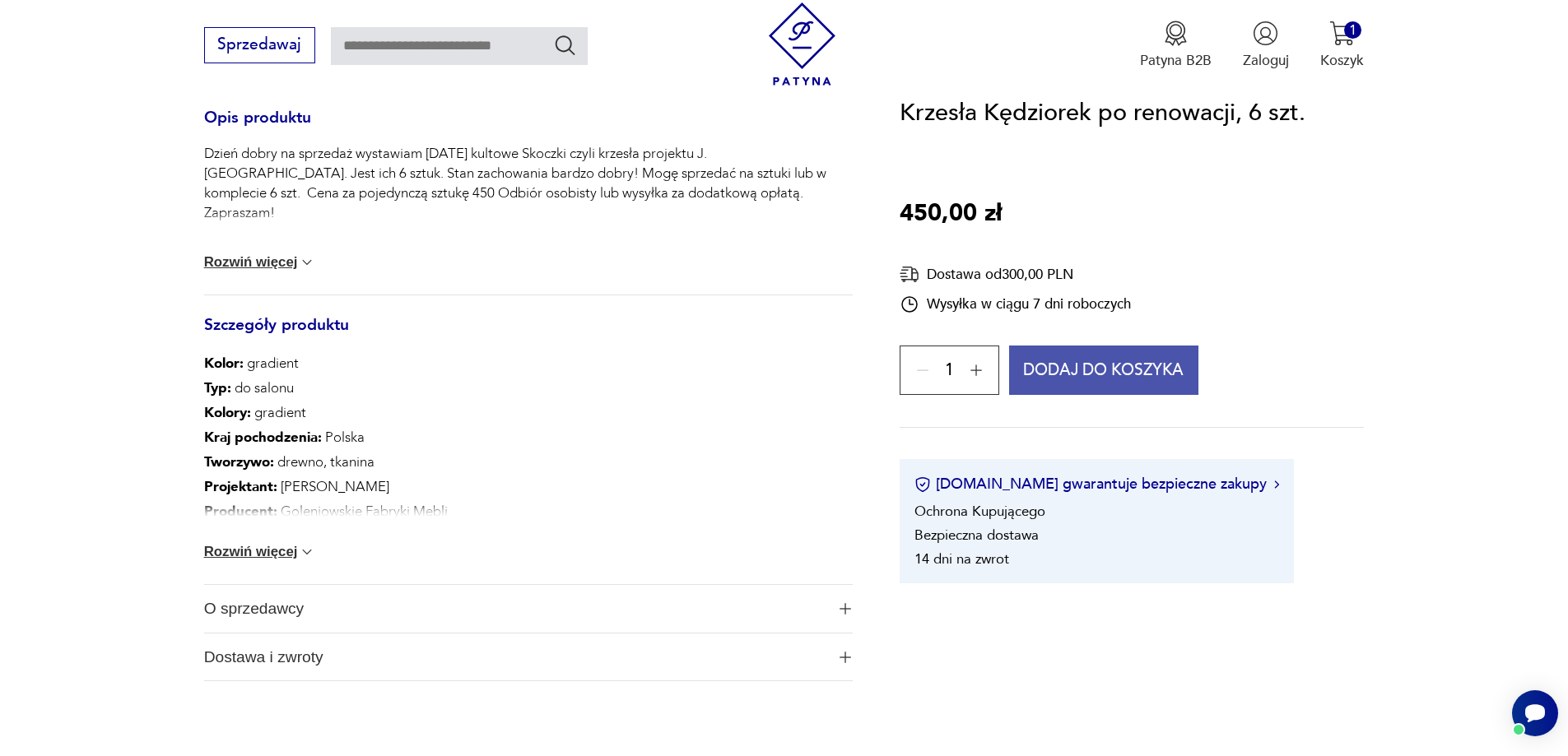
scroll to position [741, 0]
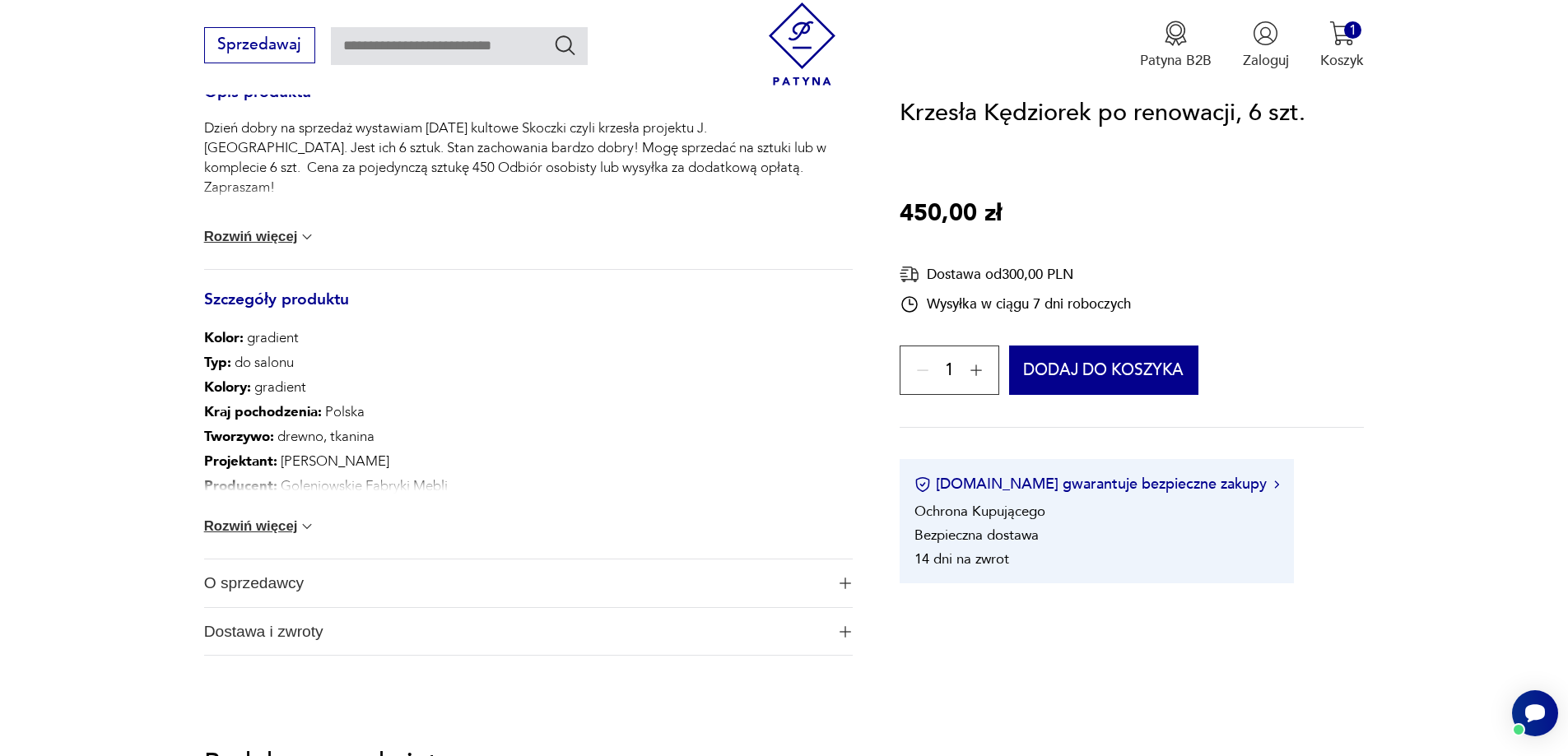
click at [280, 522] on button "Rozwiń więcej" at bounding box center [260, 527] width 112 height 16
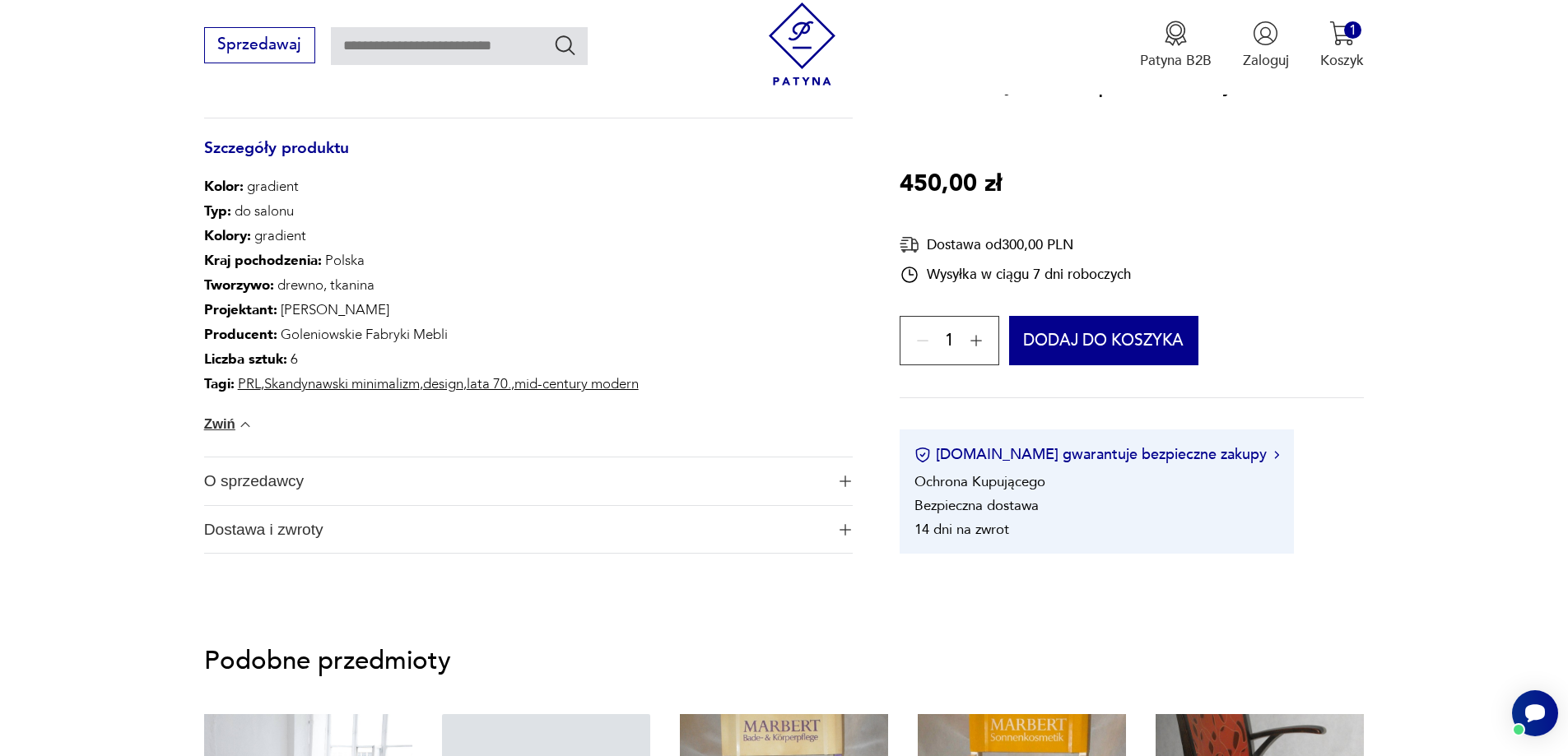
scroll to position [906, 0]
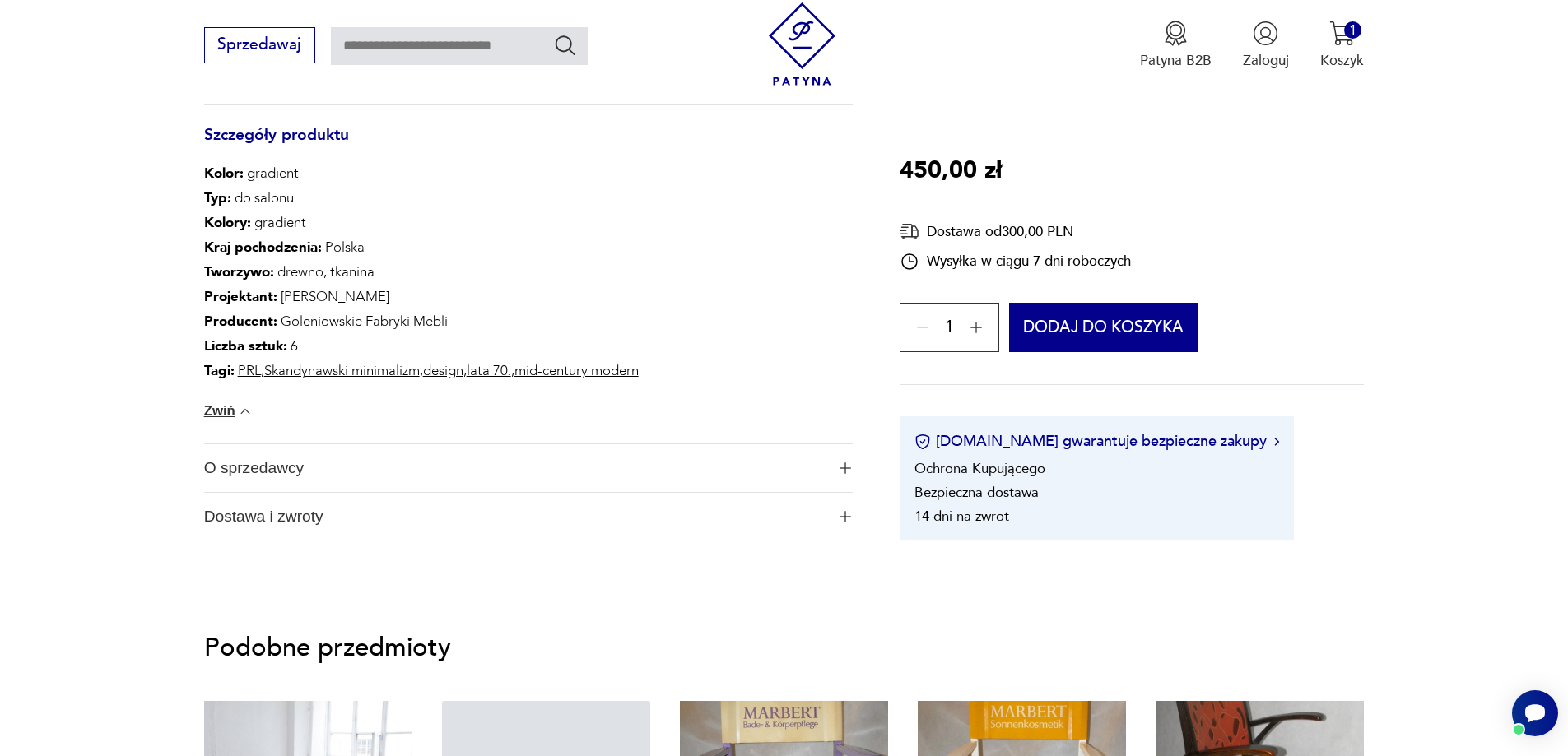
click at [845, 466] on img "button" at bounding box center [844, 468] width 12 height 12
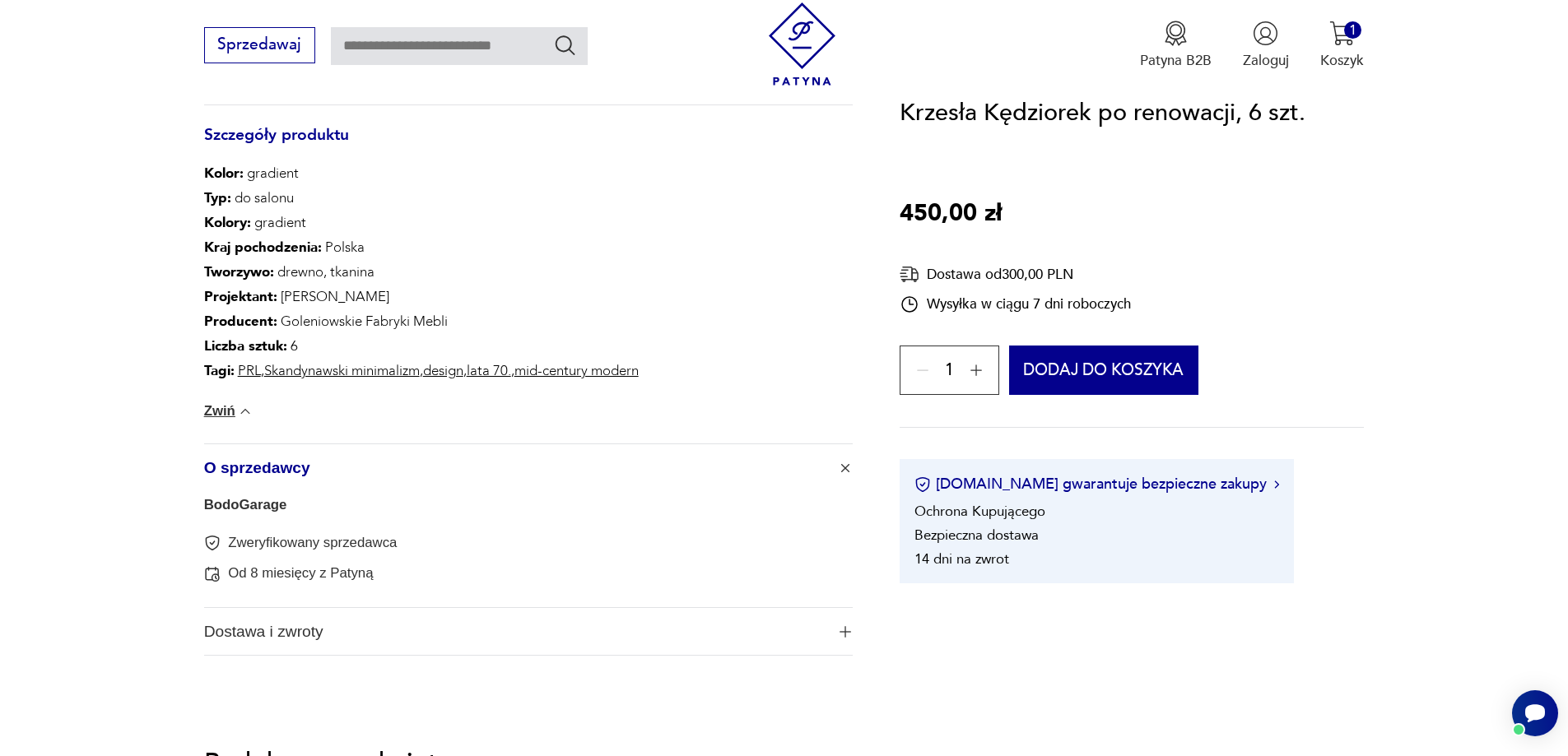
click at [844, 633] on img "button" at bounding box center [844, 631] width 12 height 12
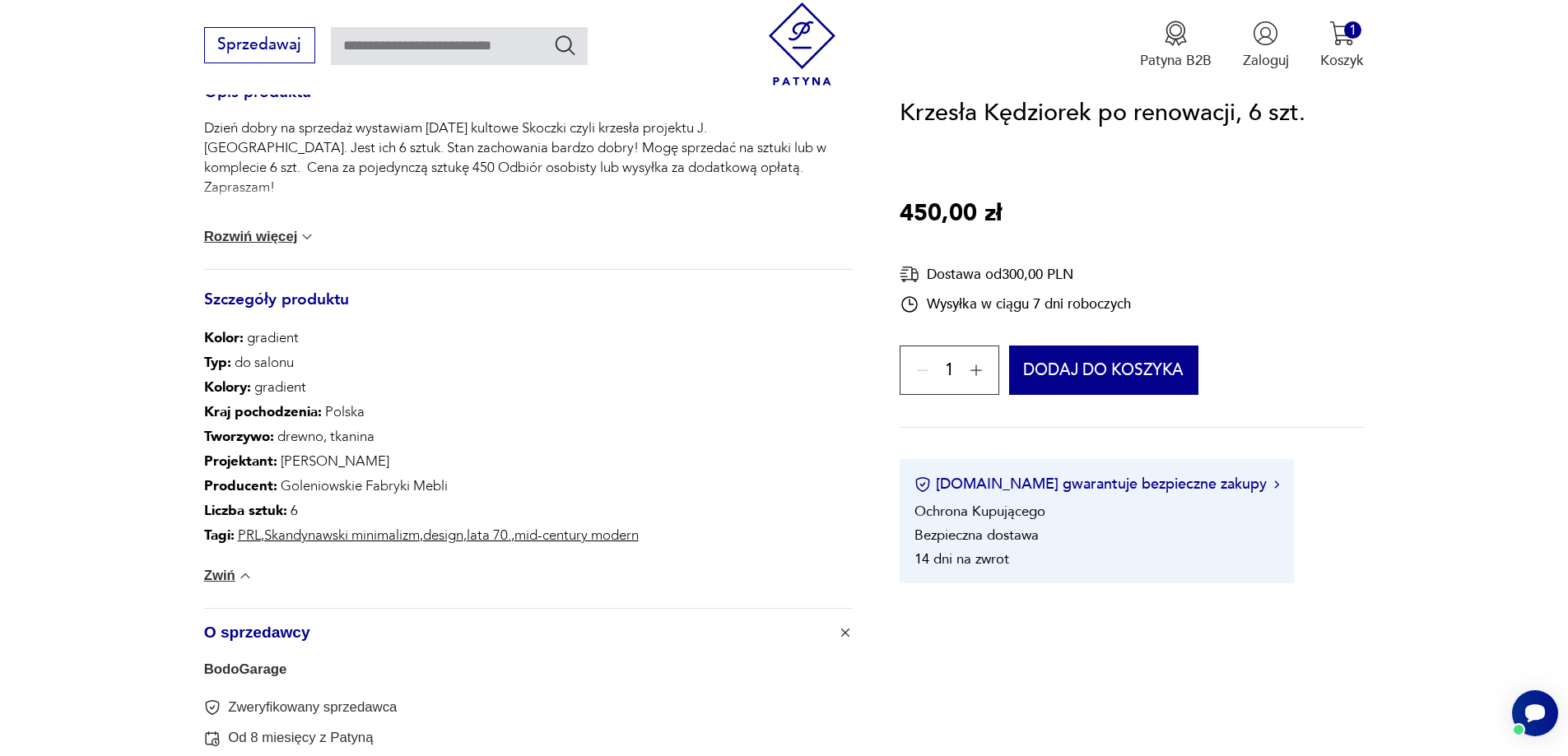
scroll to position [823, 0]
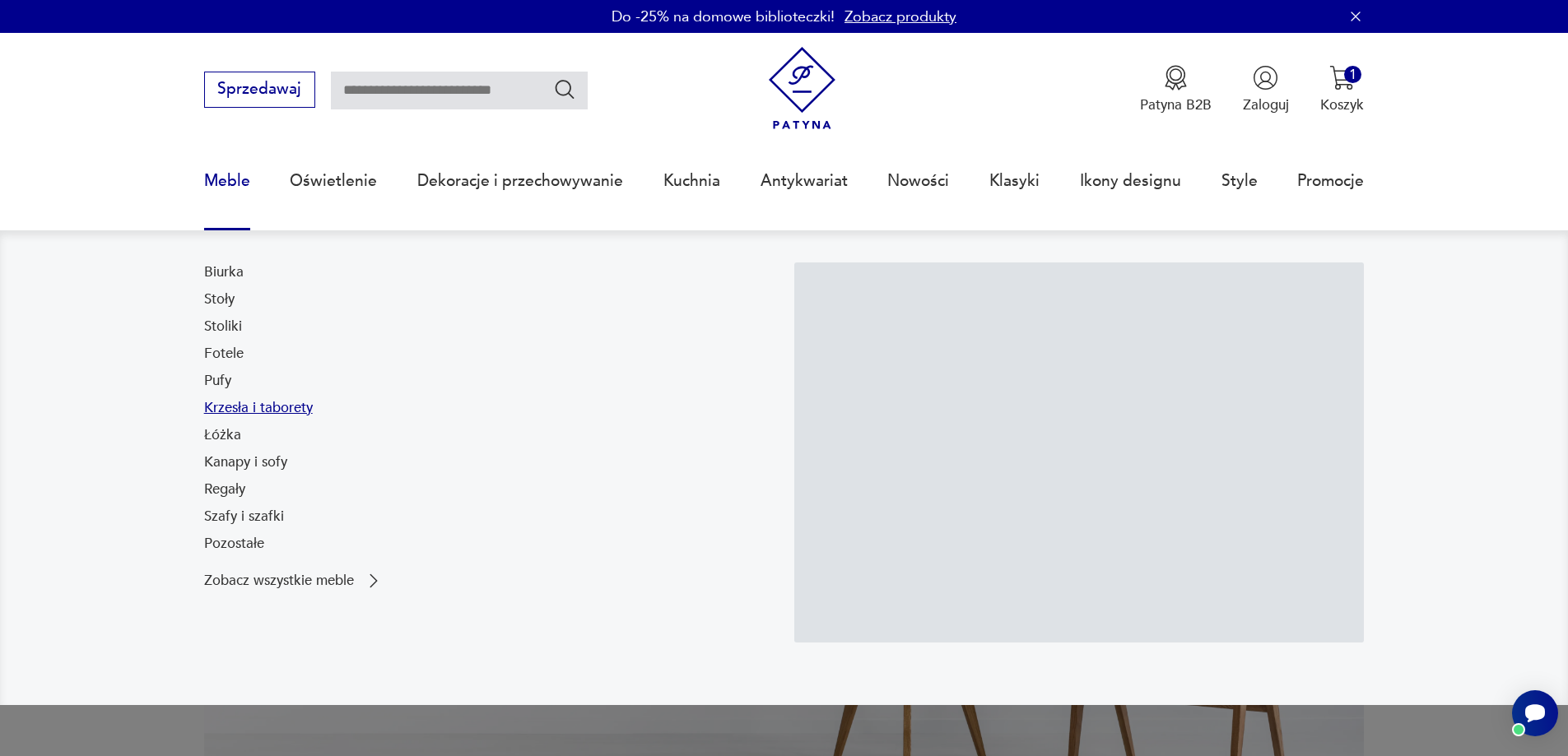
click at [211, 409] on link "Krzesła i taborety" at bounding box center [258, 408] width 108 height 20
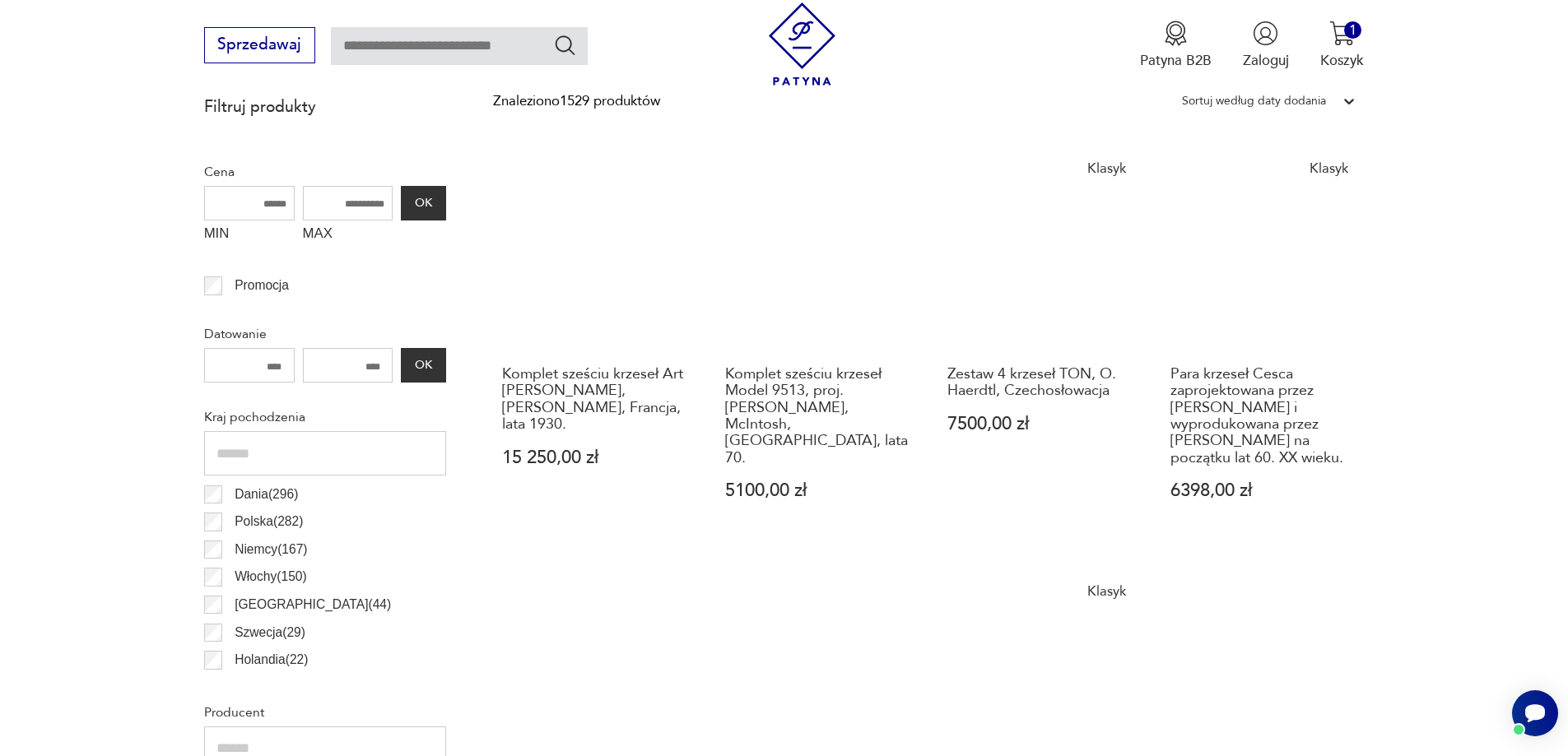
scroll to position [877, 0]
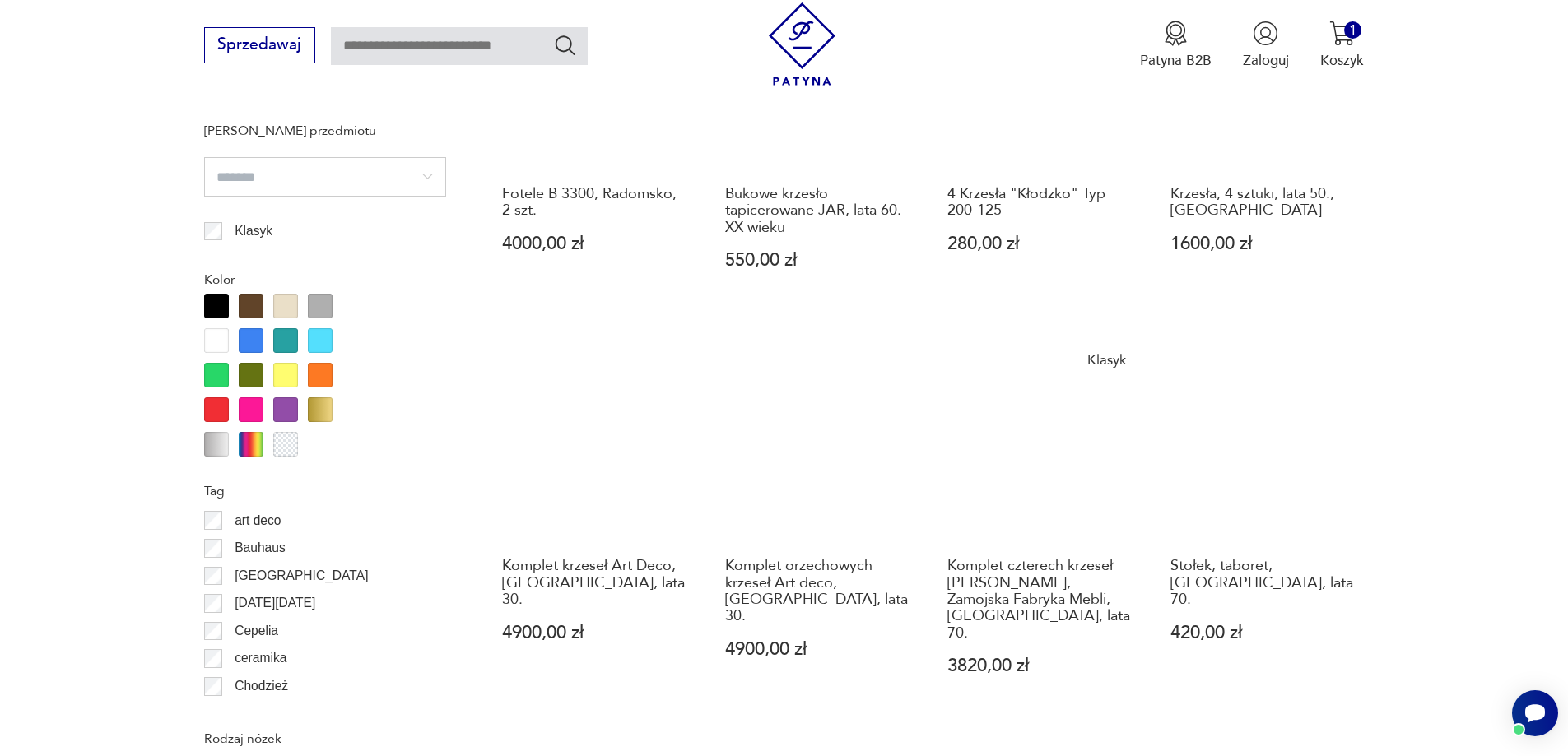
scroll to position [1947, 0]
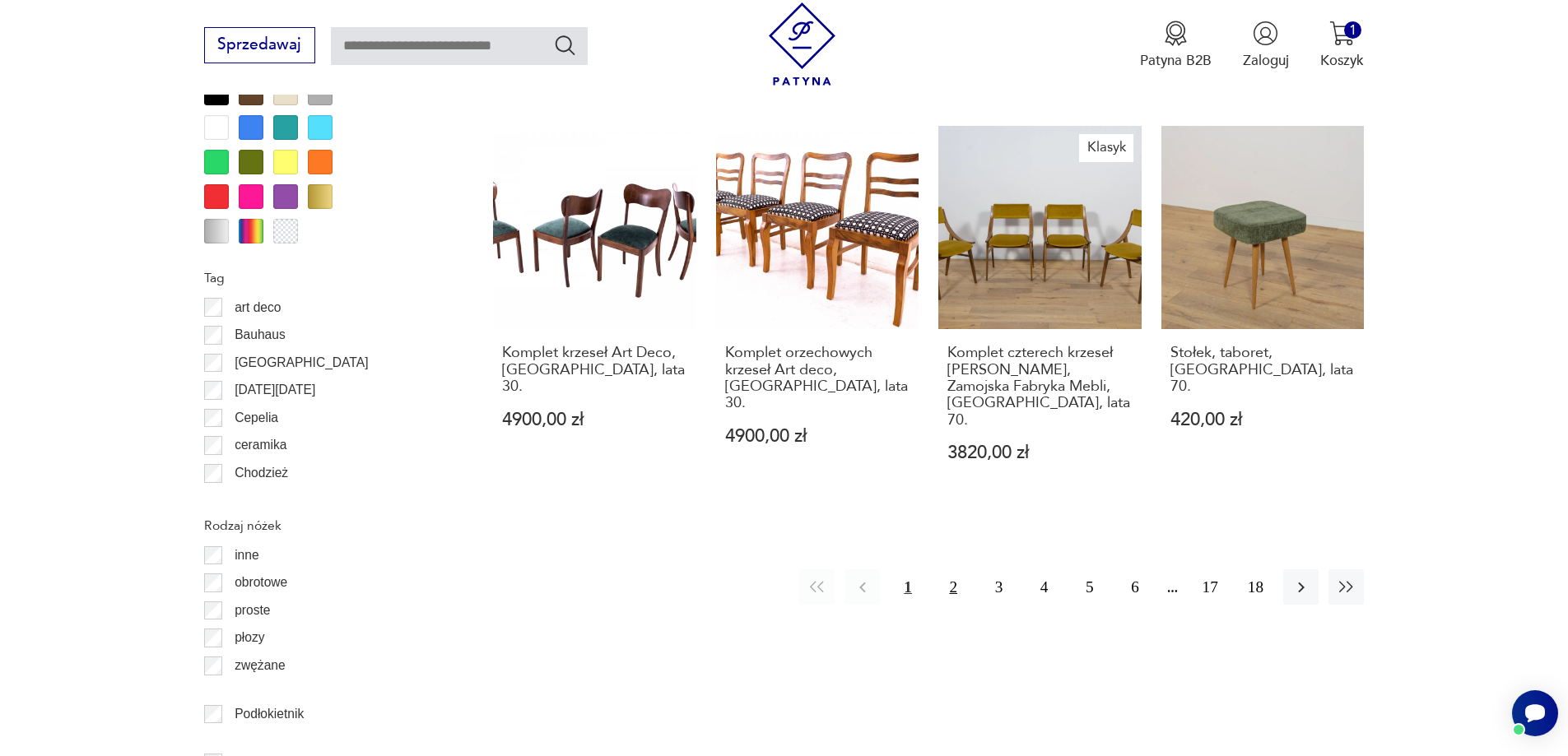
click at [945, 570] on button "2" at bounding box center [954, 588] width 36 height 36
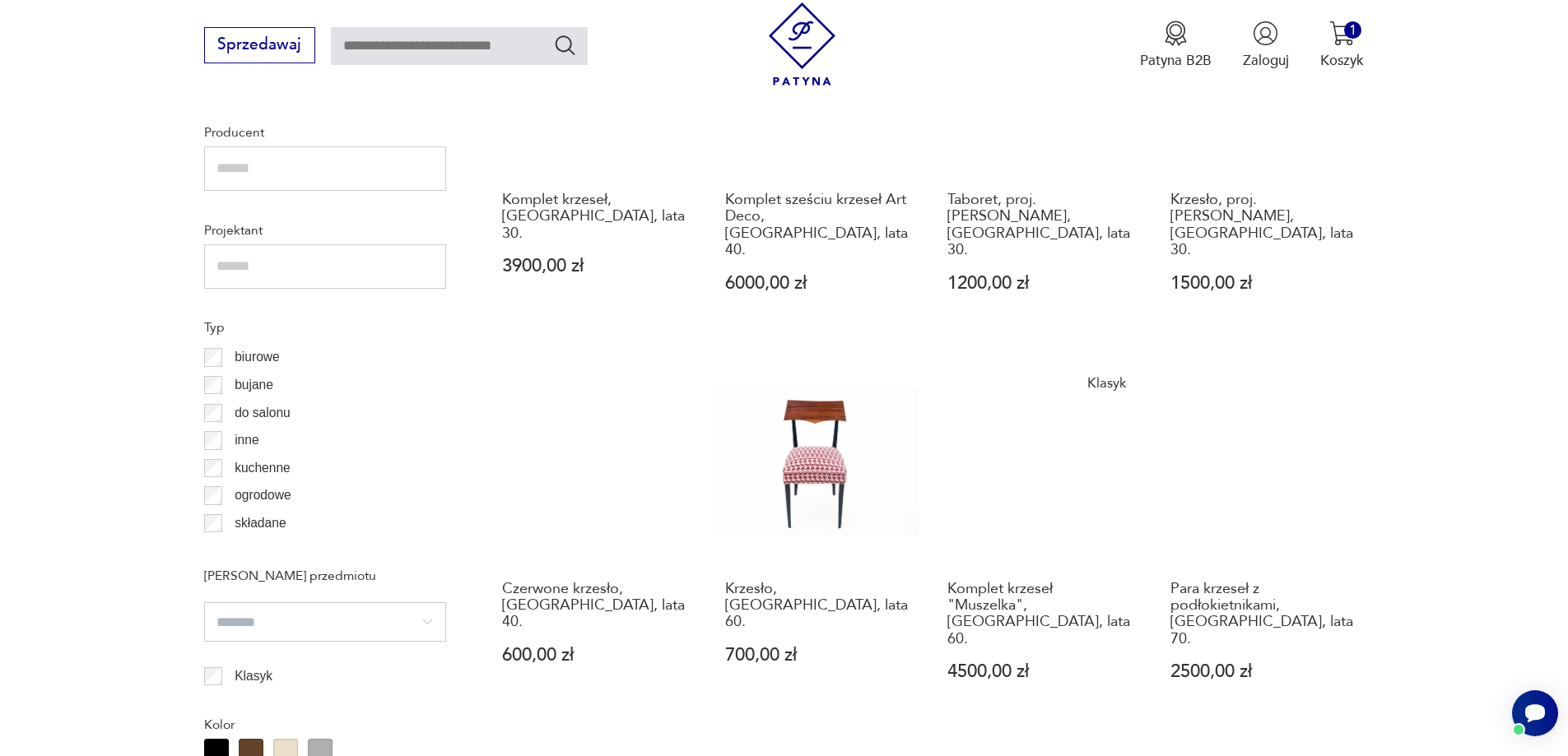
scroll to position [1700, 0]
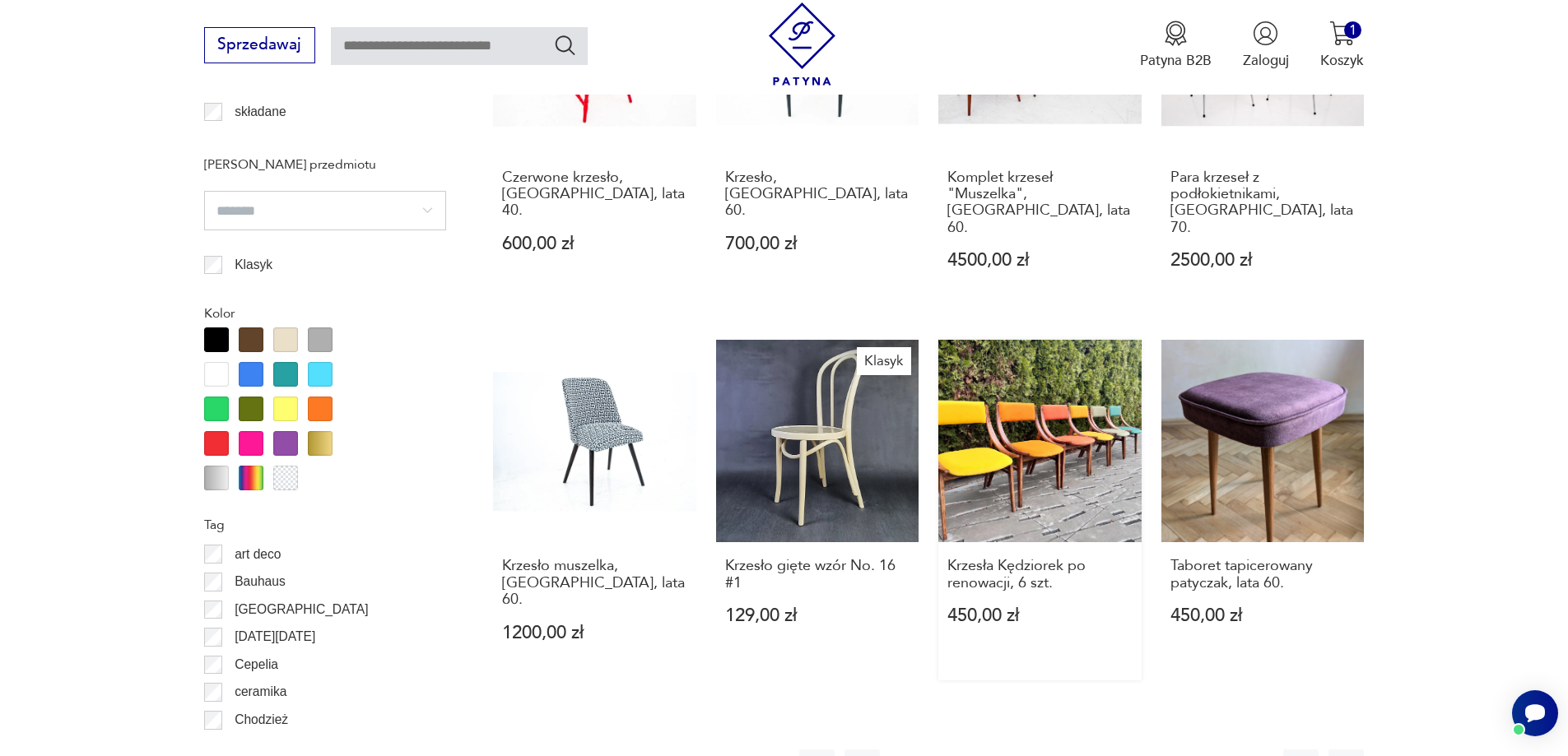
click at [1053, 422] on link "Krzesła Kędziorek po renowacji, 6 szt. 450,00 zł" at bounding box center [1040, 511] width 203 height 340
